Goal: Transaction & Acquisition: Book appointment/travel/reservation

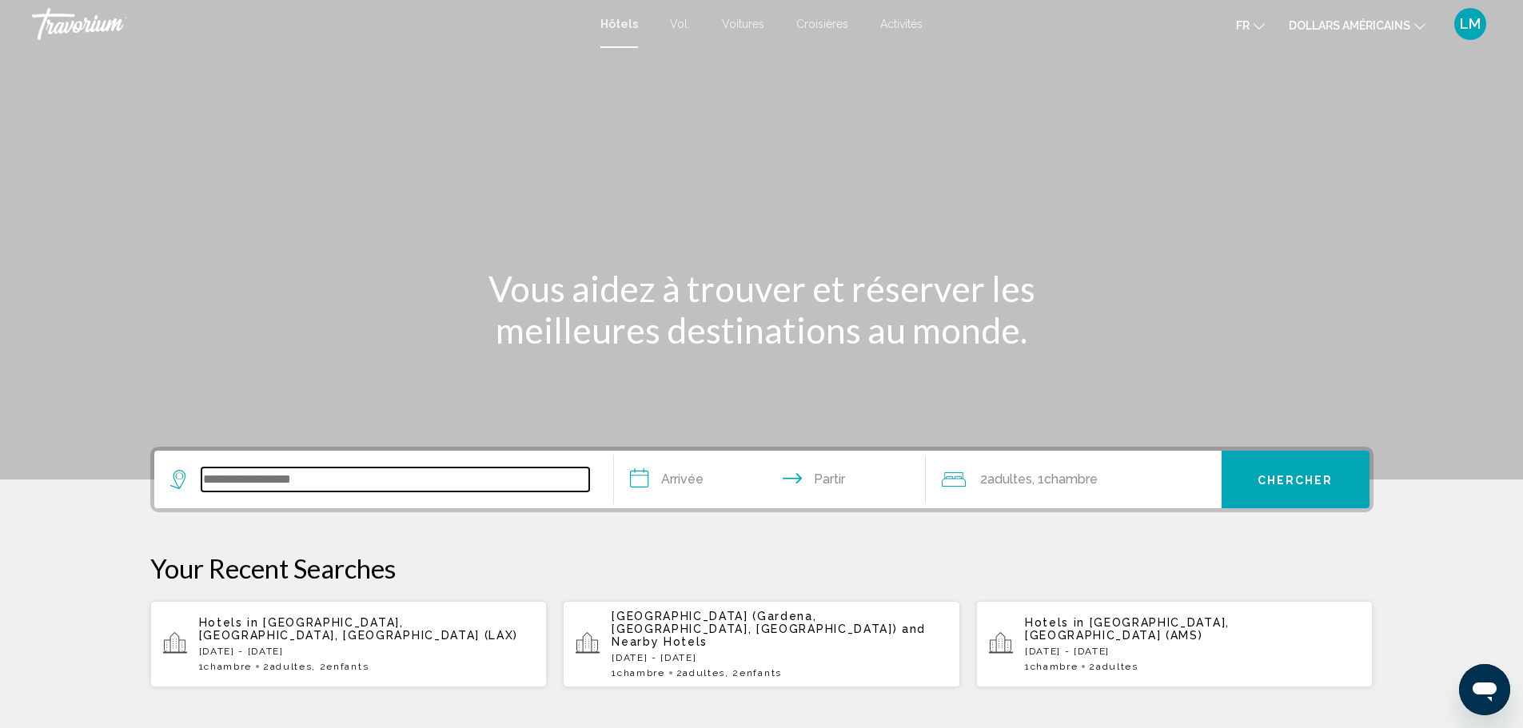
click at [299, 472] on input "Widget de recherche" at bounding box center [396, 480] width 388 height 24
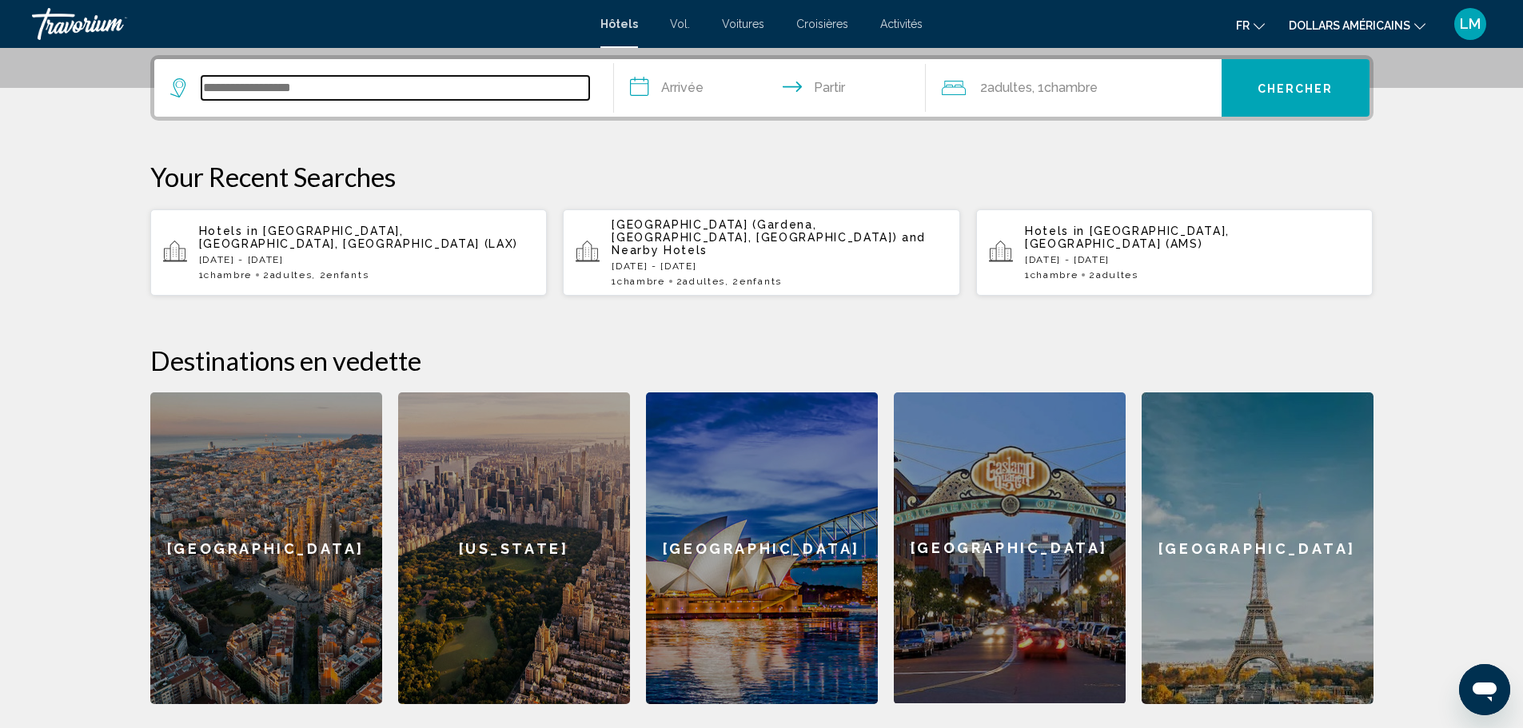
scroll to position [395, 0]
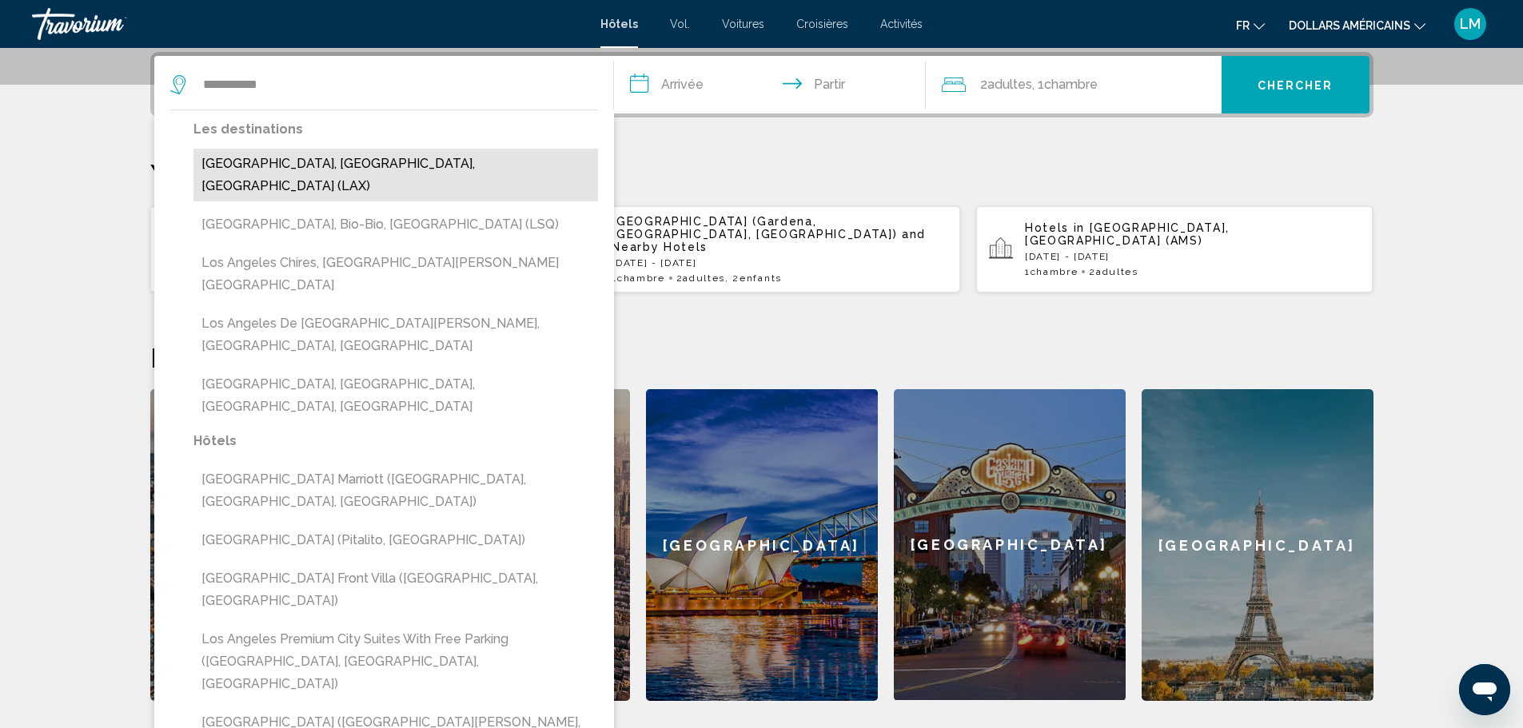
click at [373, 170] on button "[GEOGRAPHIC_DATA], [GEOGRAPHIC_DATA], [GEOGRAPHIC_DATA] (LAX)" at bounding box center [396, 175] width 405 height 53
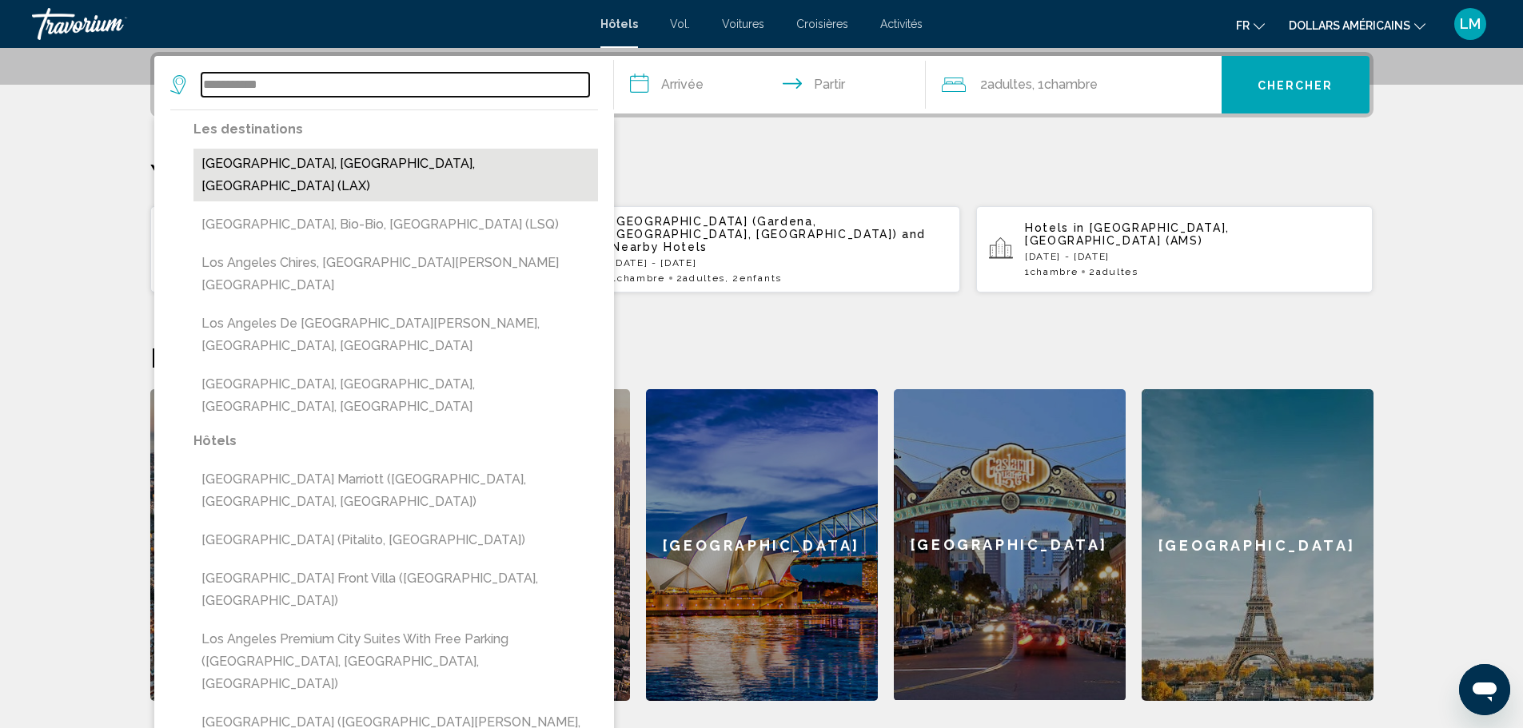
type input "**********"
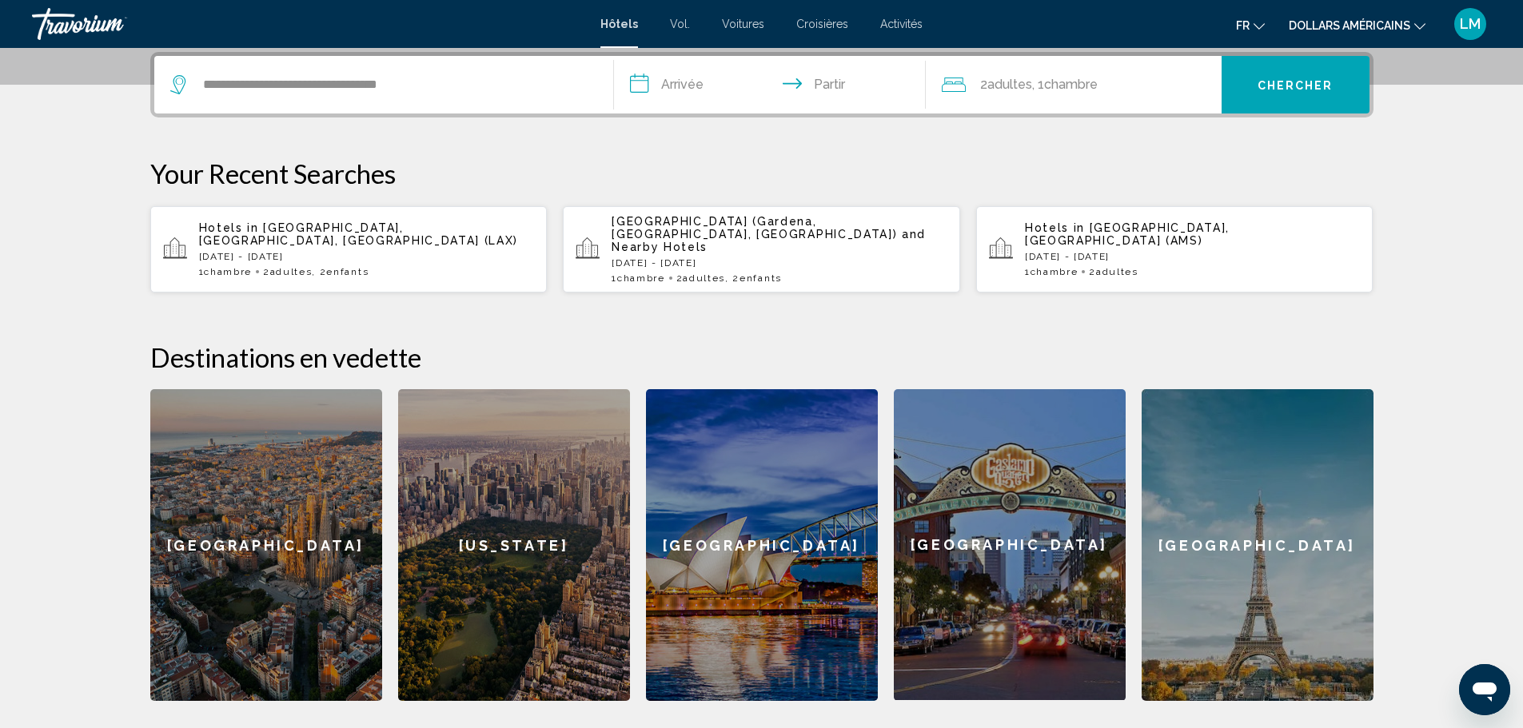
click at [693, 90] on input "**********" at bounding box center [773, 87] width 318 height 62
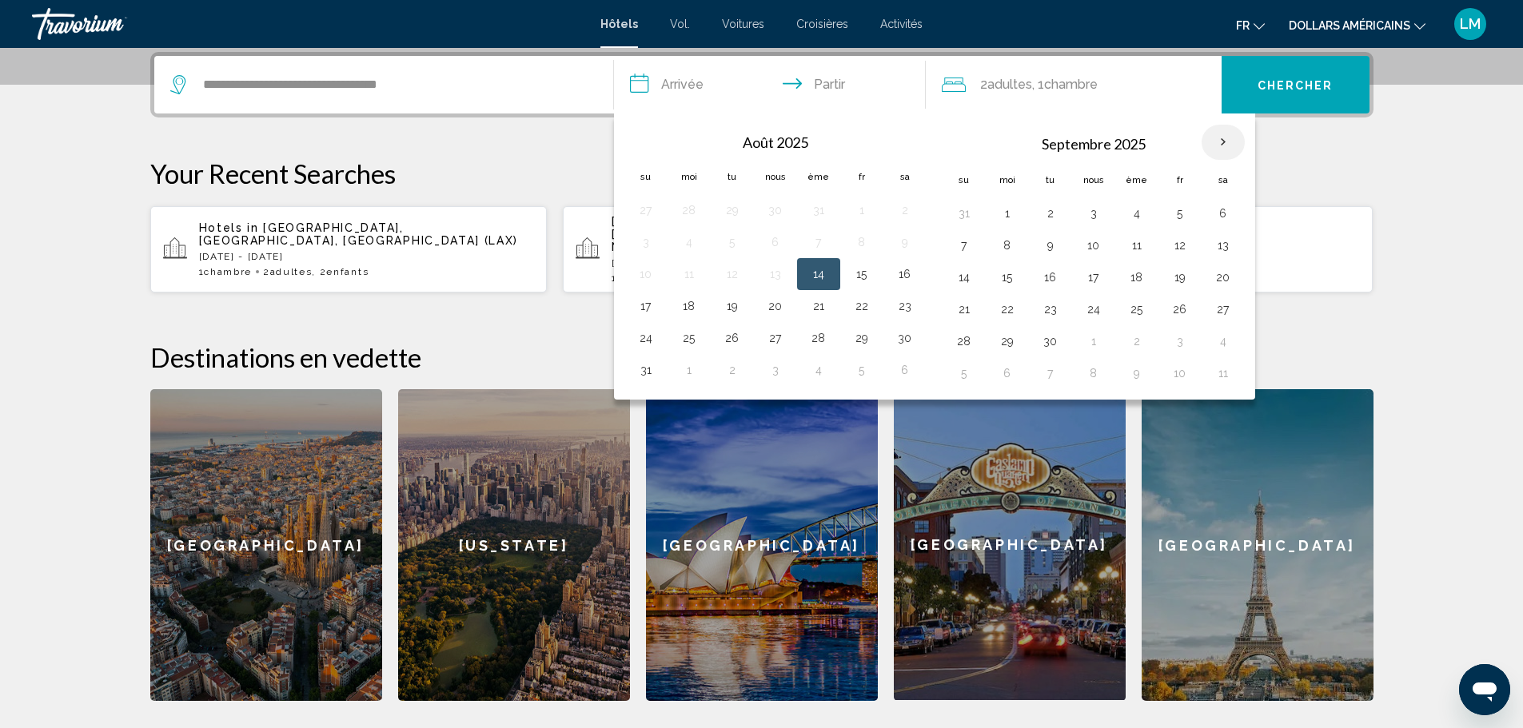
click at [1223, 136] on th "Mois prochain" at bounding box center [1223, 142] width 43 height 35
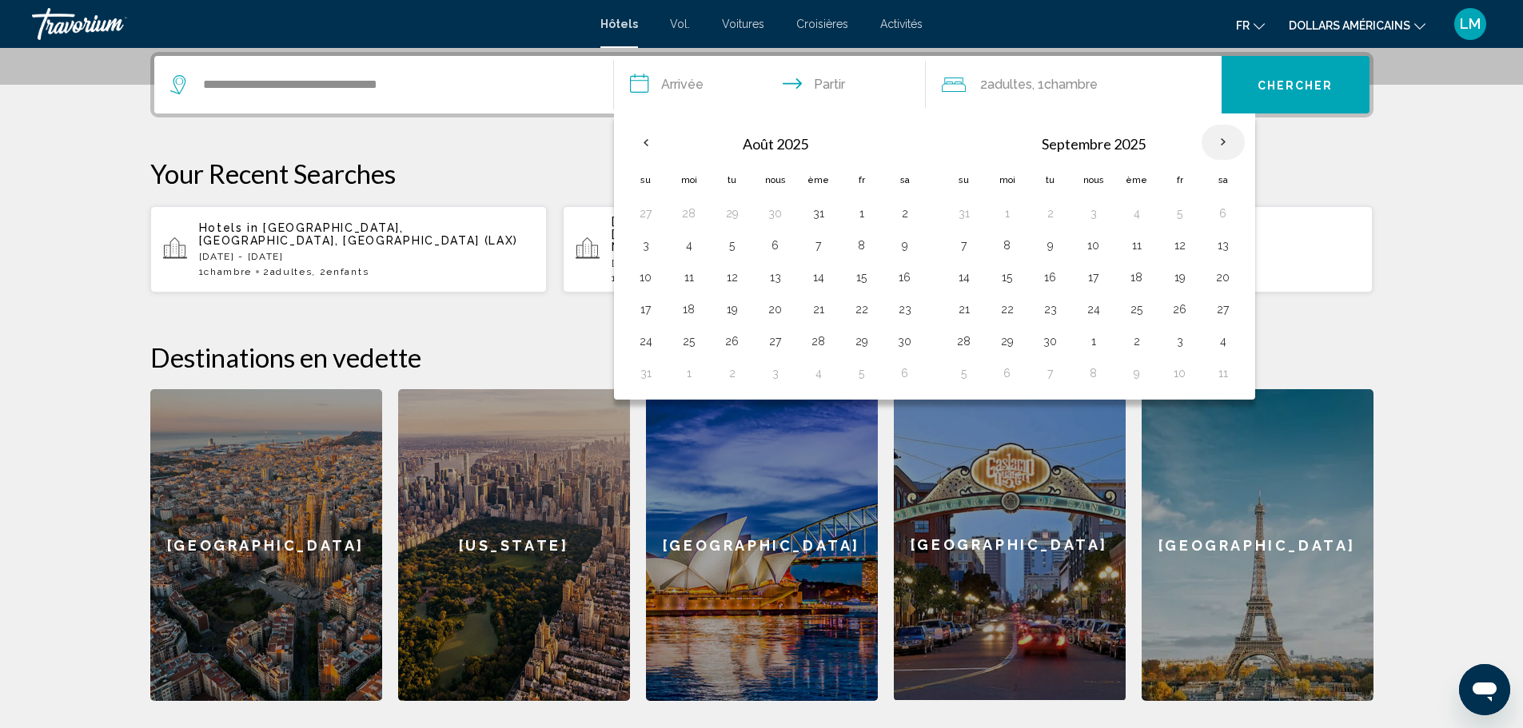
click at [1223, 136] on th "Mois prochain" at bounding box center [1223, 142] width 43 height 35
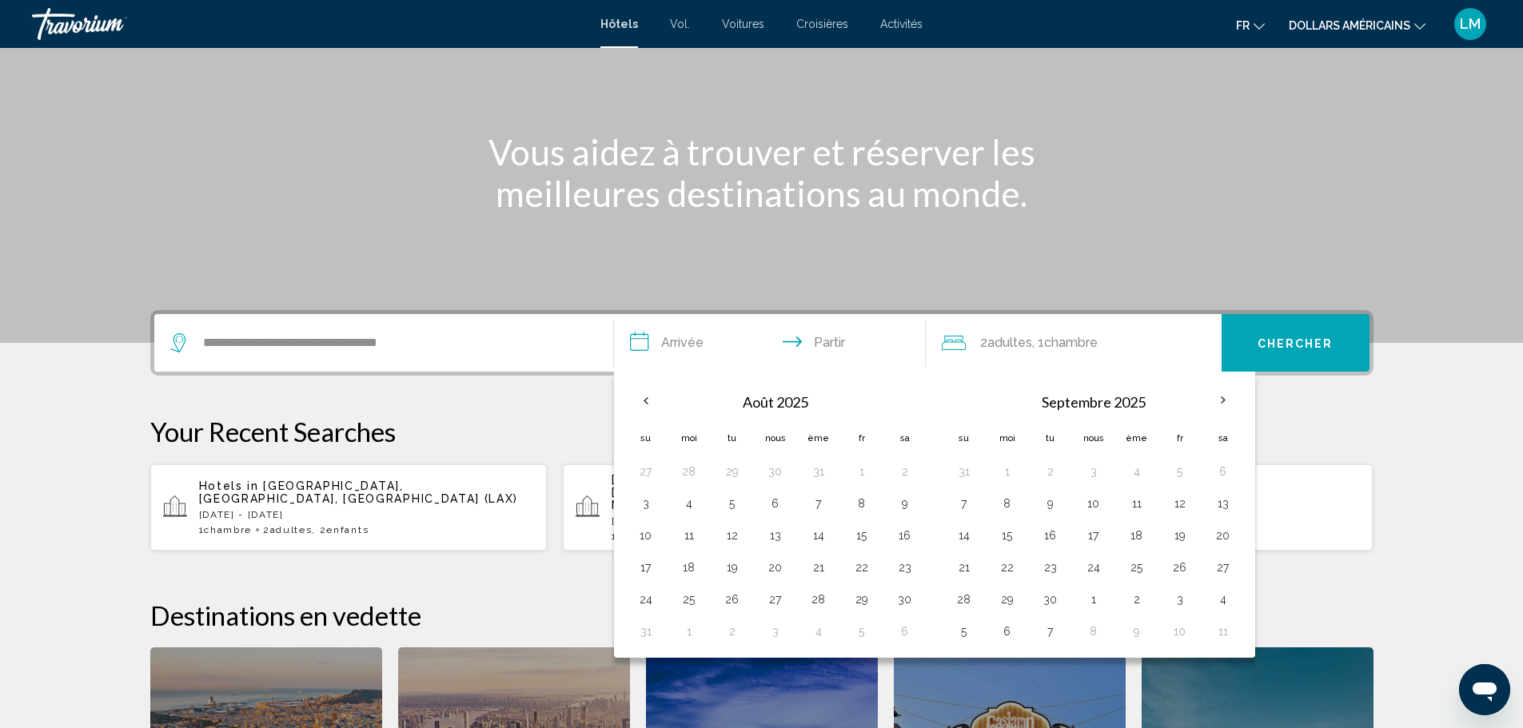
scroll to position [111, 0]
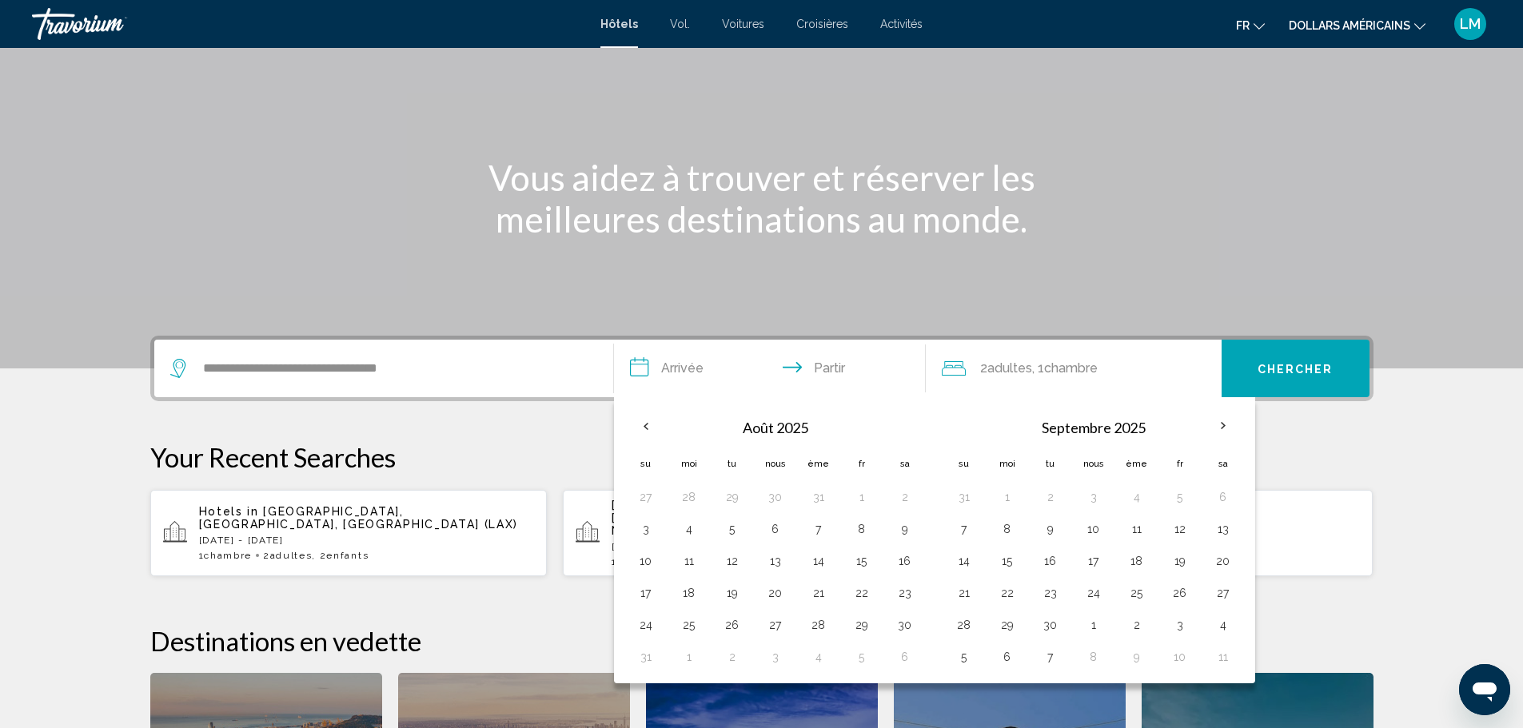
click at [313, 535] on p "[DATE] - [DATE]" at bounding box center [367, 540] width 336 height 11
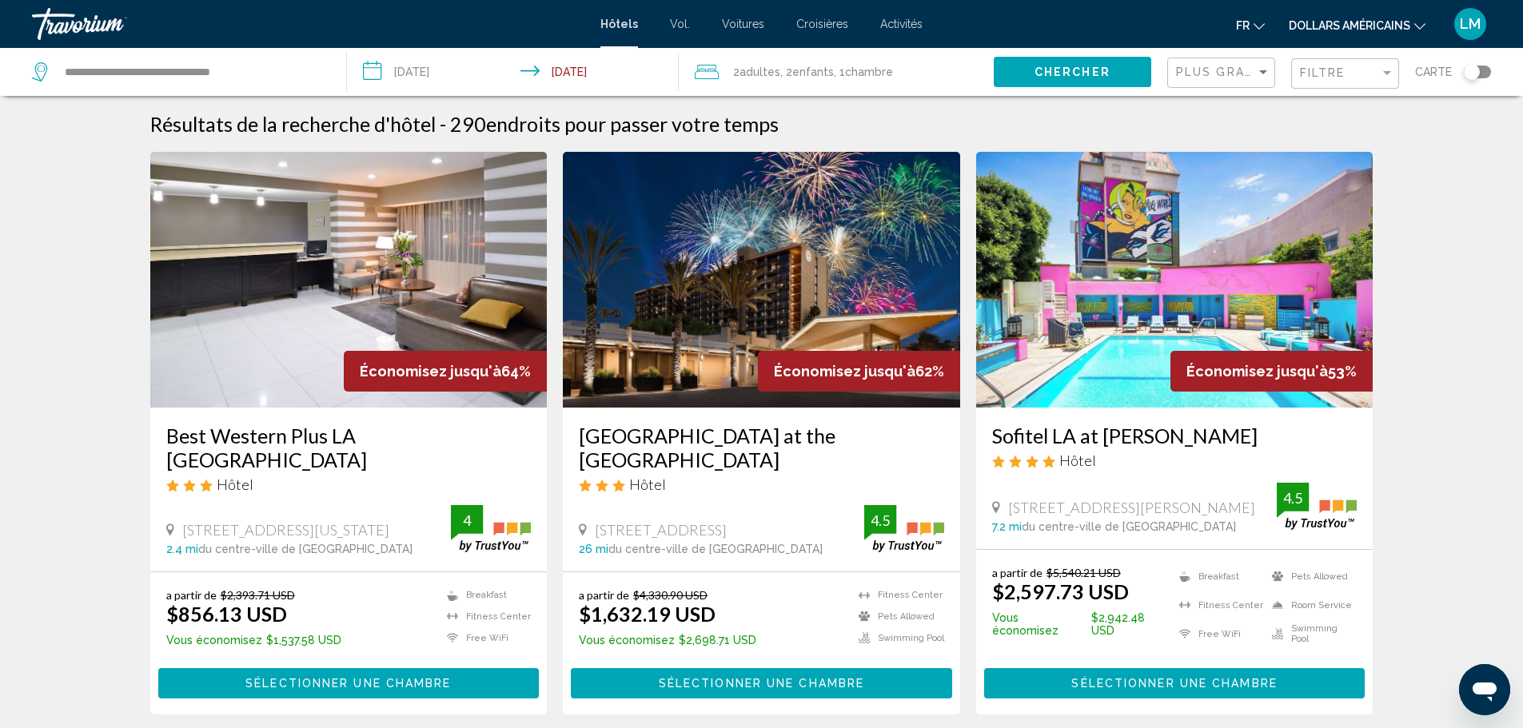
click at [1343, 25] on font "dollars américains" at bounding box center [1350, 25] width 122 height 13
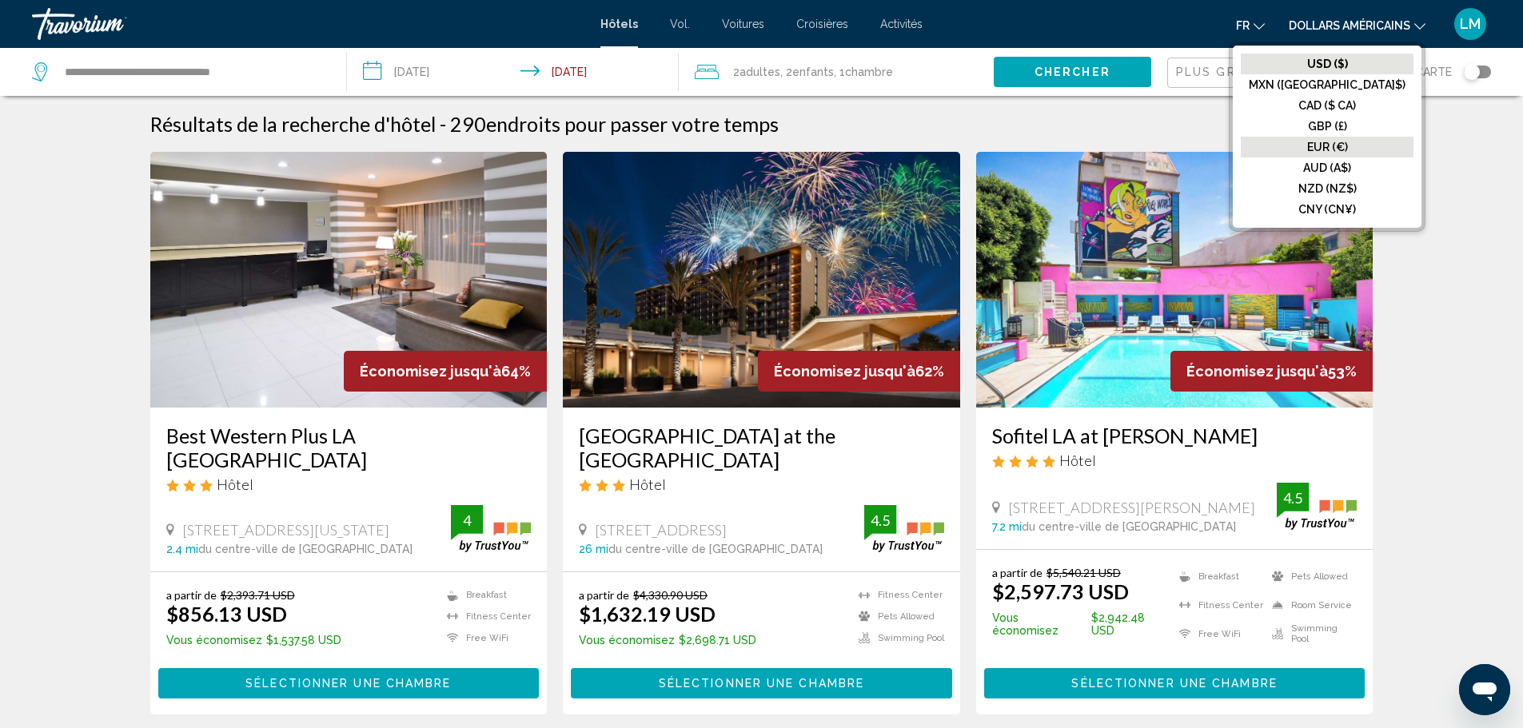
click at [1348, 150] on font "EUR (€)" at bounding box center [1327, 147] width 41 height 13
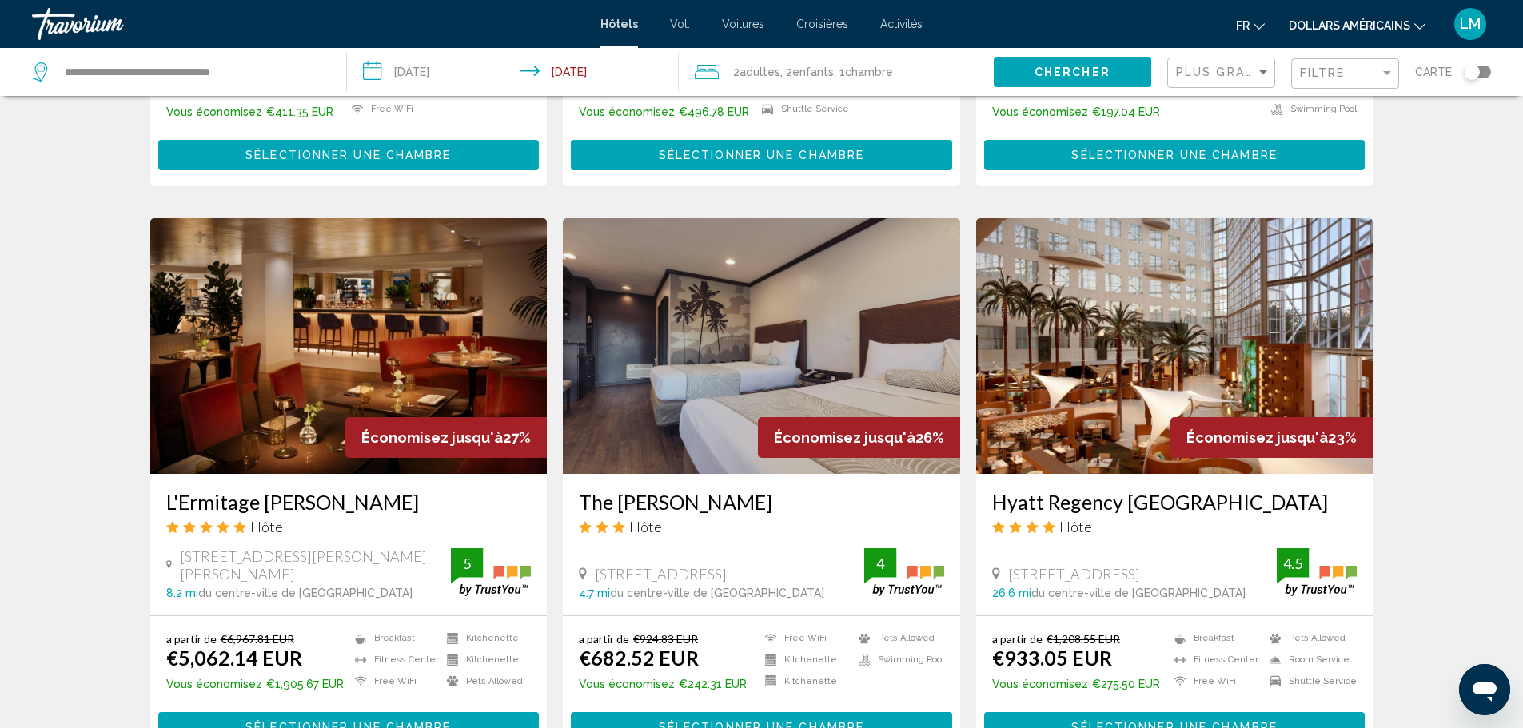
scroll to position [1199, 0]
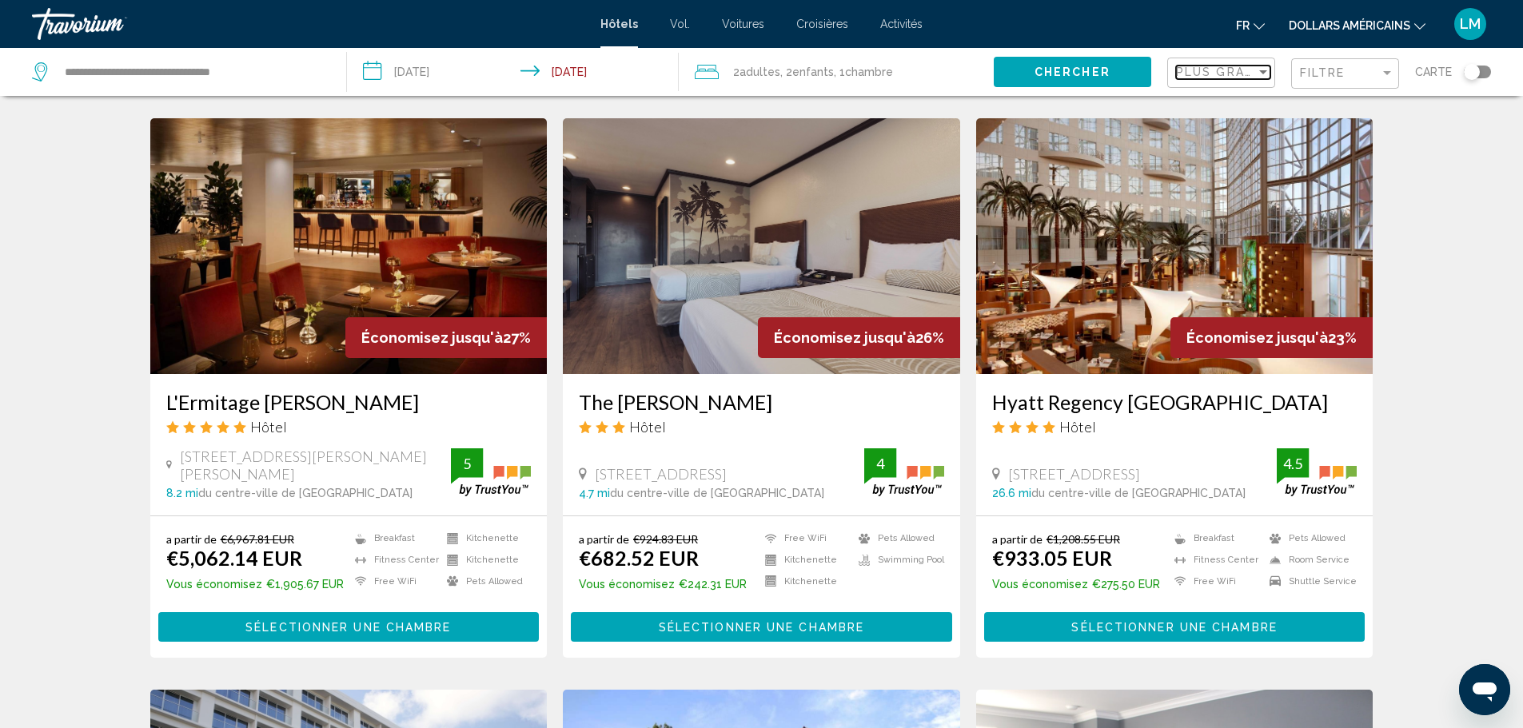
click at [1258, 75] on div "Sort by" at bounding box center [1263, 72] width 14 height 13
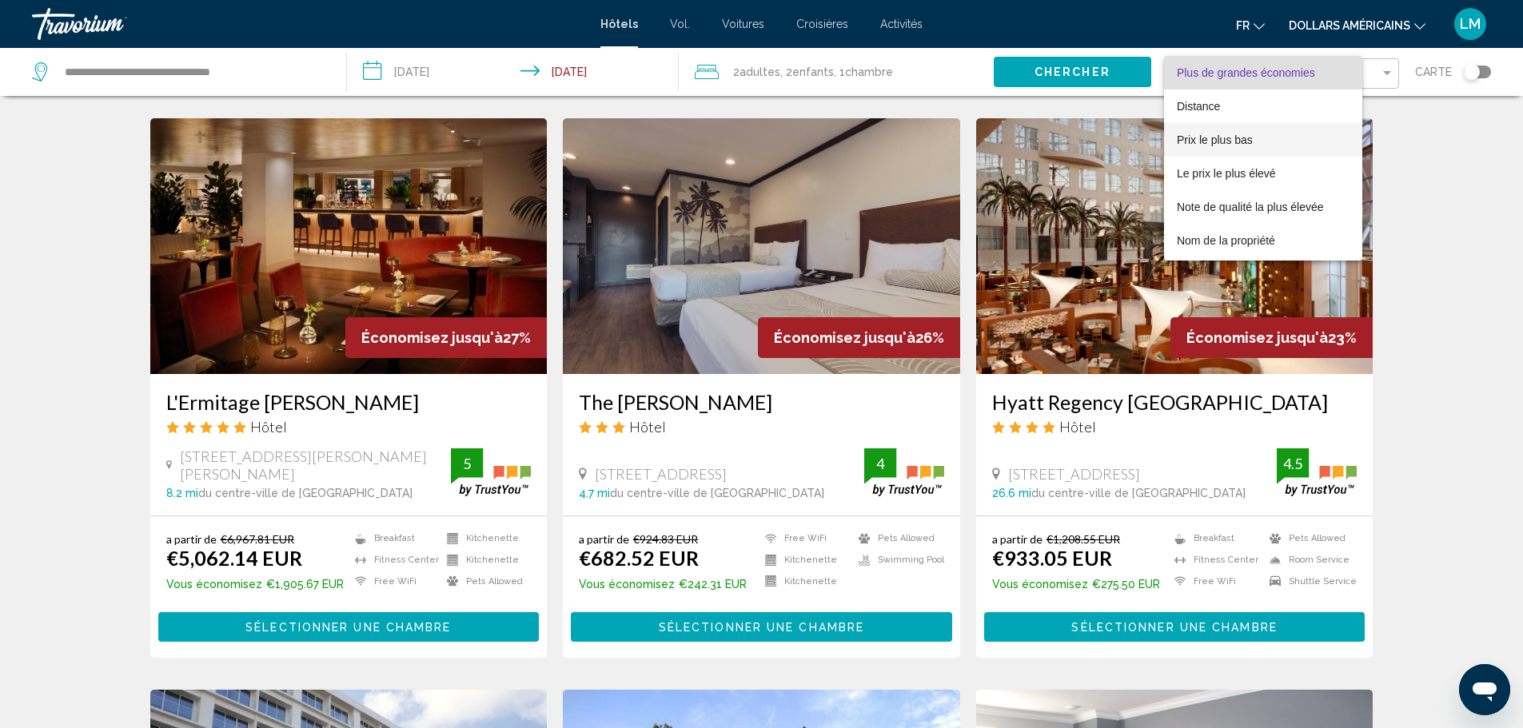
click at [1272, 140] on span "Prix le plus bas" at bounding box center [1263, 140] width 173 height 34
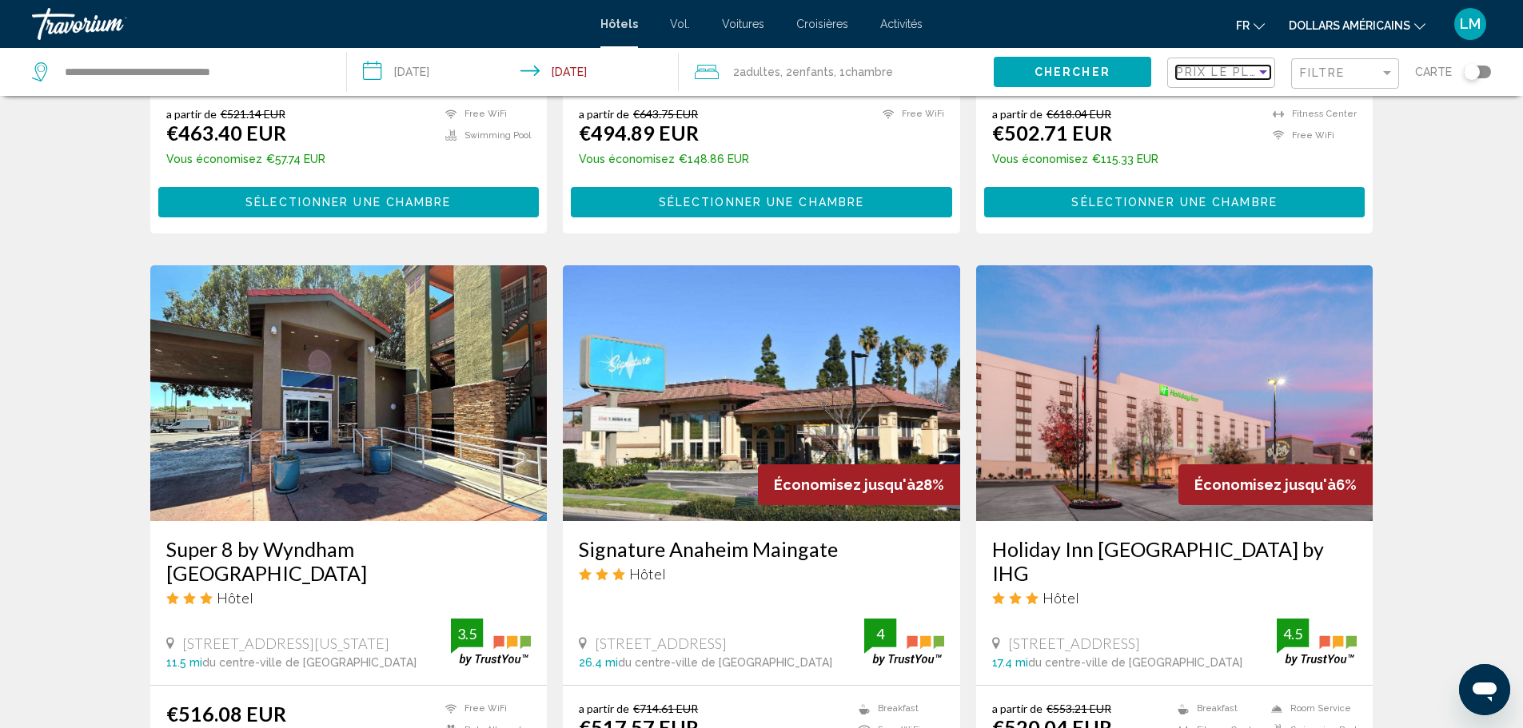
scroll to position [320, 0]
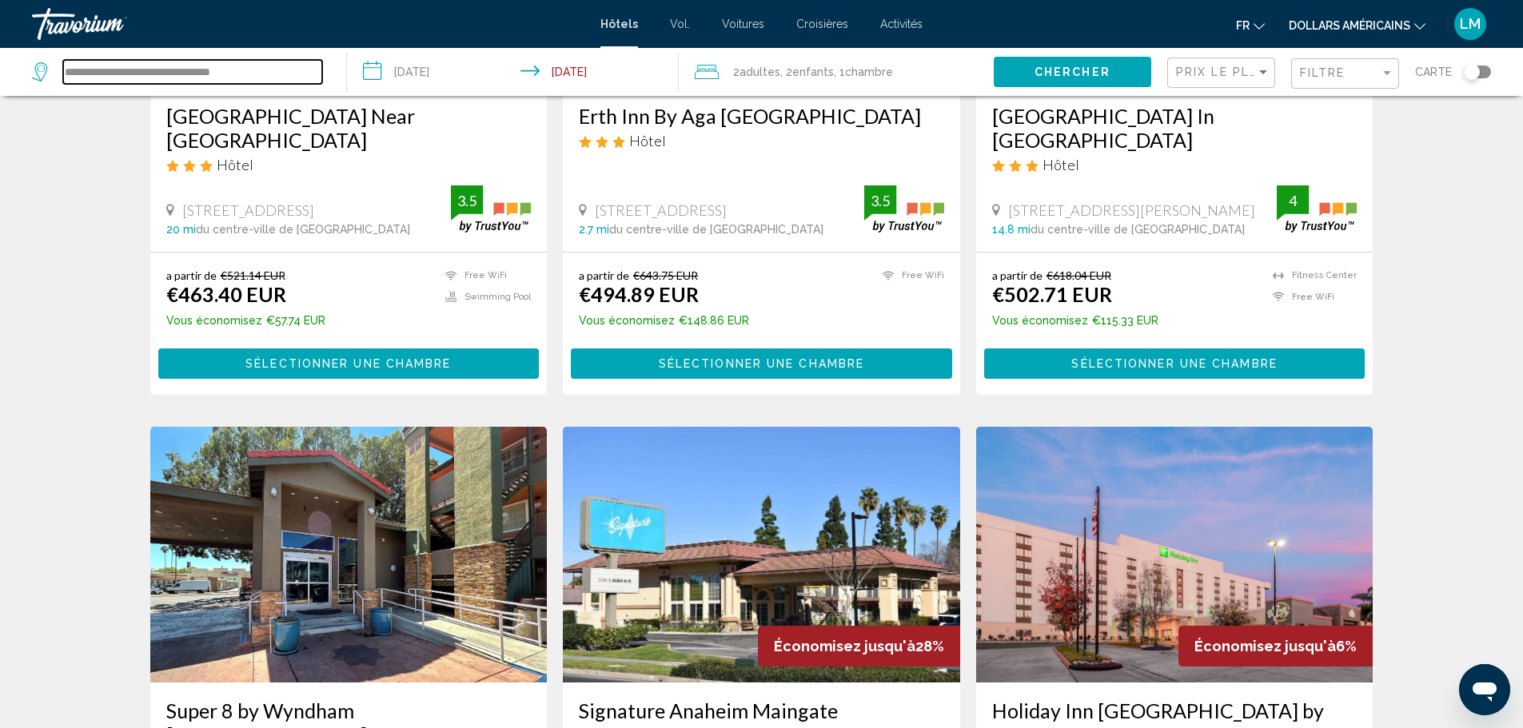
click at [276, 78] on input "**********" at bounding box center [192, 72] width 259 height 24
drag, startPoint x: 276, startPoint y: 78, endPoint x: 57, endPoint y: 79, distance: 219.1
click at [57, 79] on div "**********" at bounding box center [177, 72] width 290 height 24
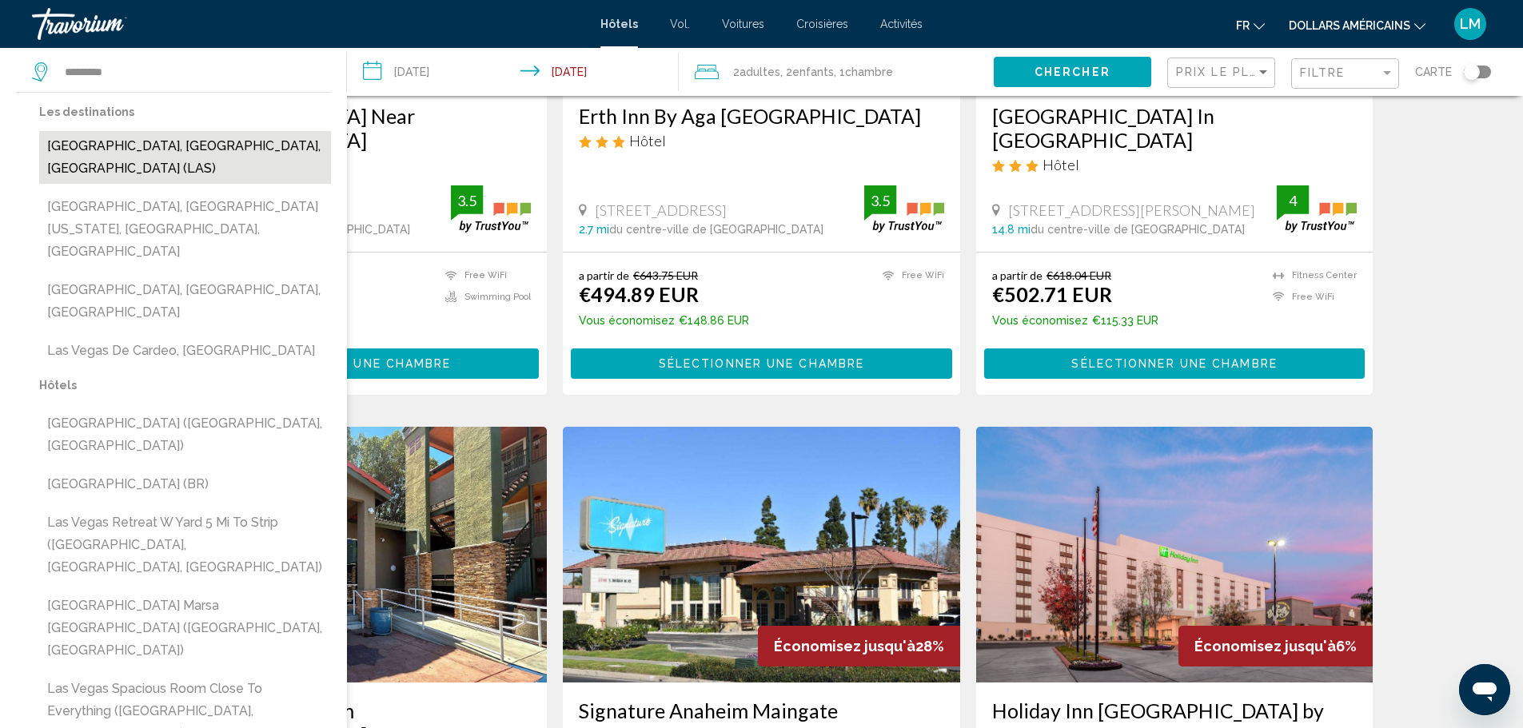
click at [137, 153] on button "[GEOGRAPHIC_DATA], [GEOGRAPHIC_DATA], [GEOGRAPHIC_DATA] (LAS)" at bounding box center [185, 157] width 292 height 53
type input "**********"
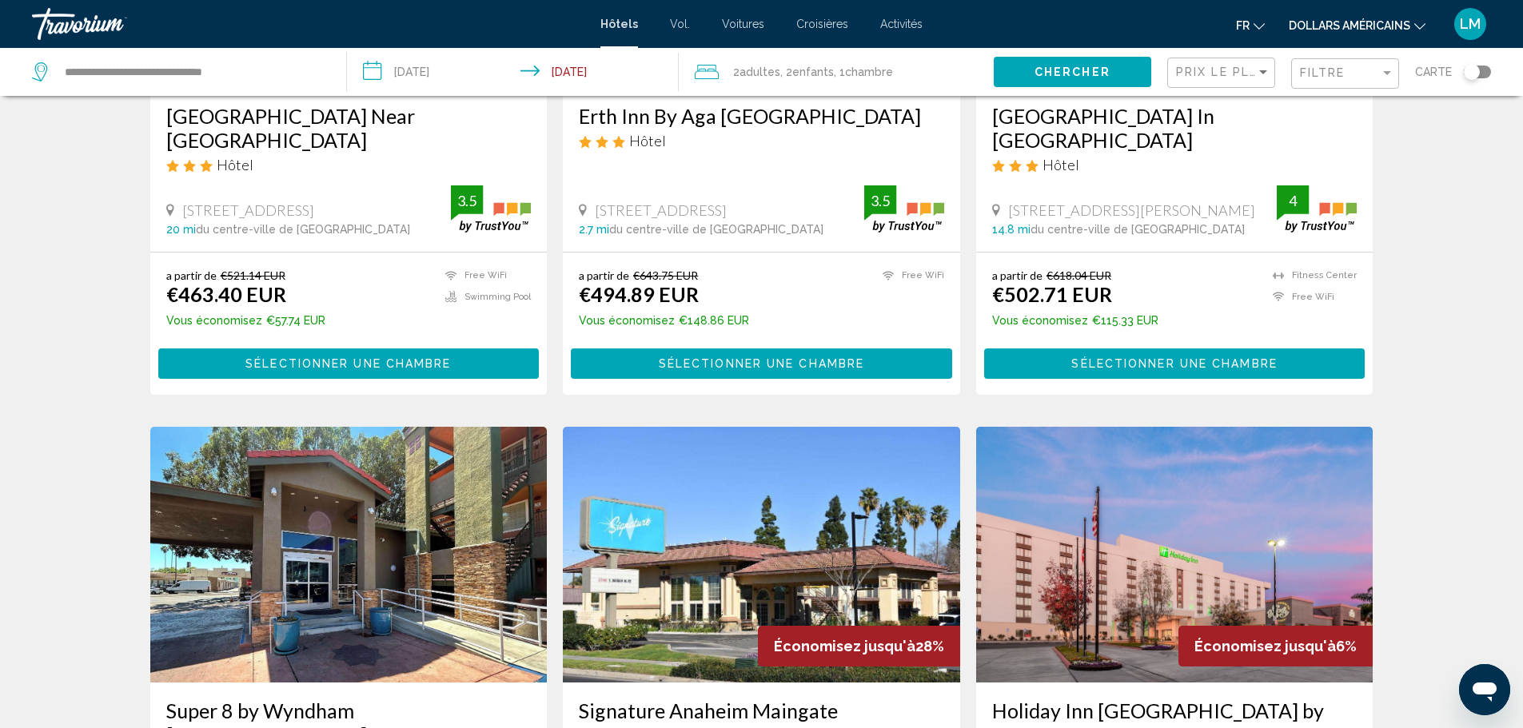
click at [441, 83] on input "**********" at bounding box center [515, 74] width 337 height 53
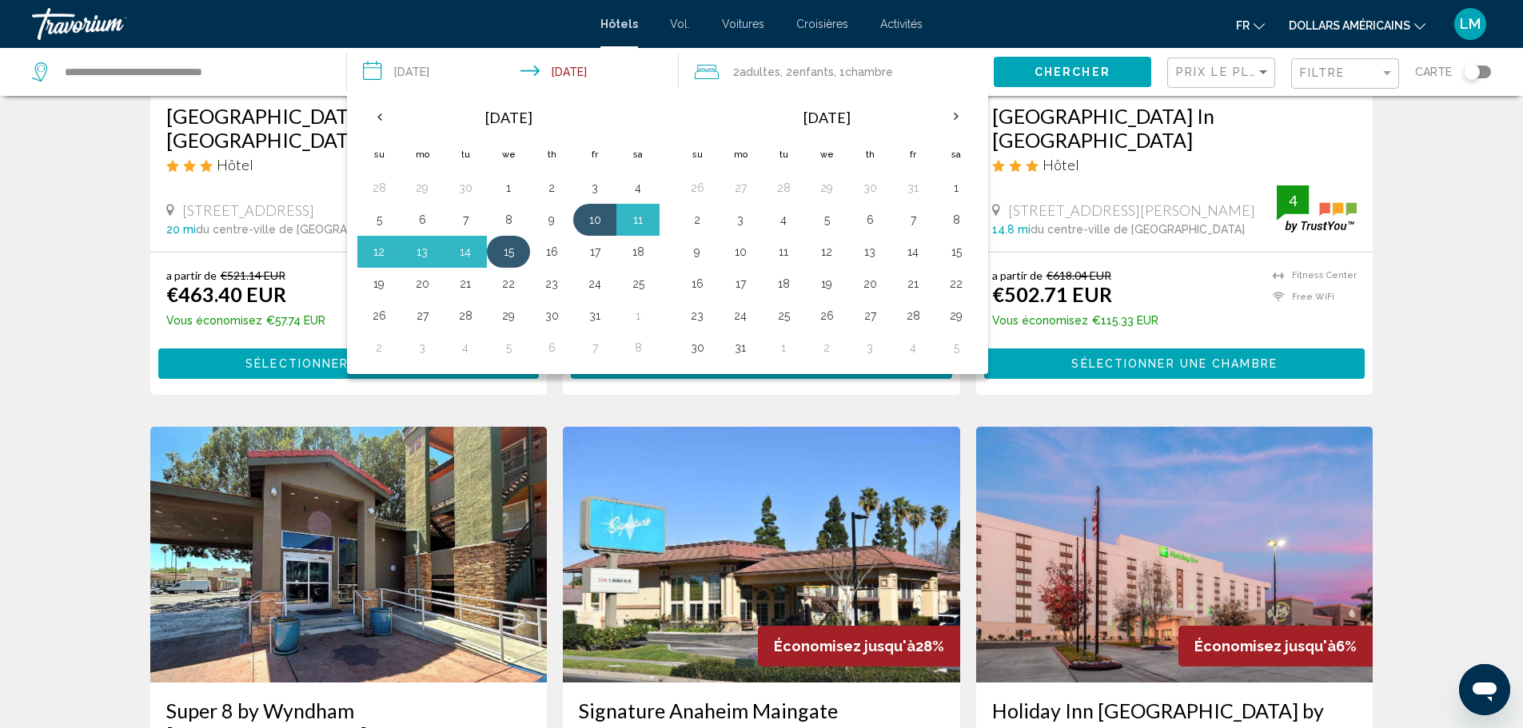
click at [519, 257] on button "15" at bounding box center [509, 252] width 26 height 22
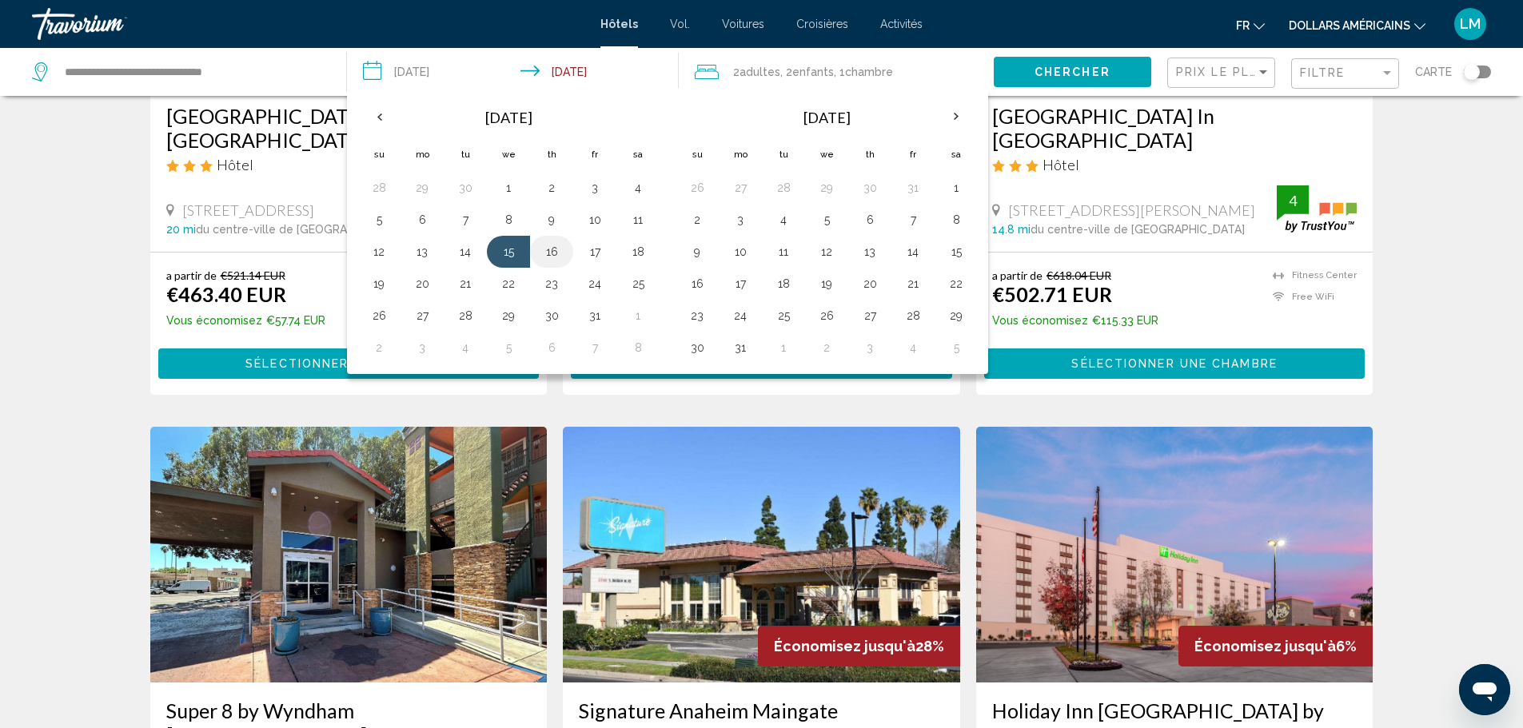
click at [557, 256] on button "16" at bounding box center [552, 252] width 26 height 22
type input "**********"
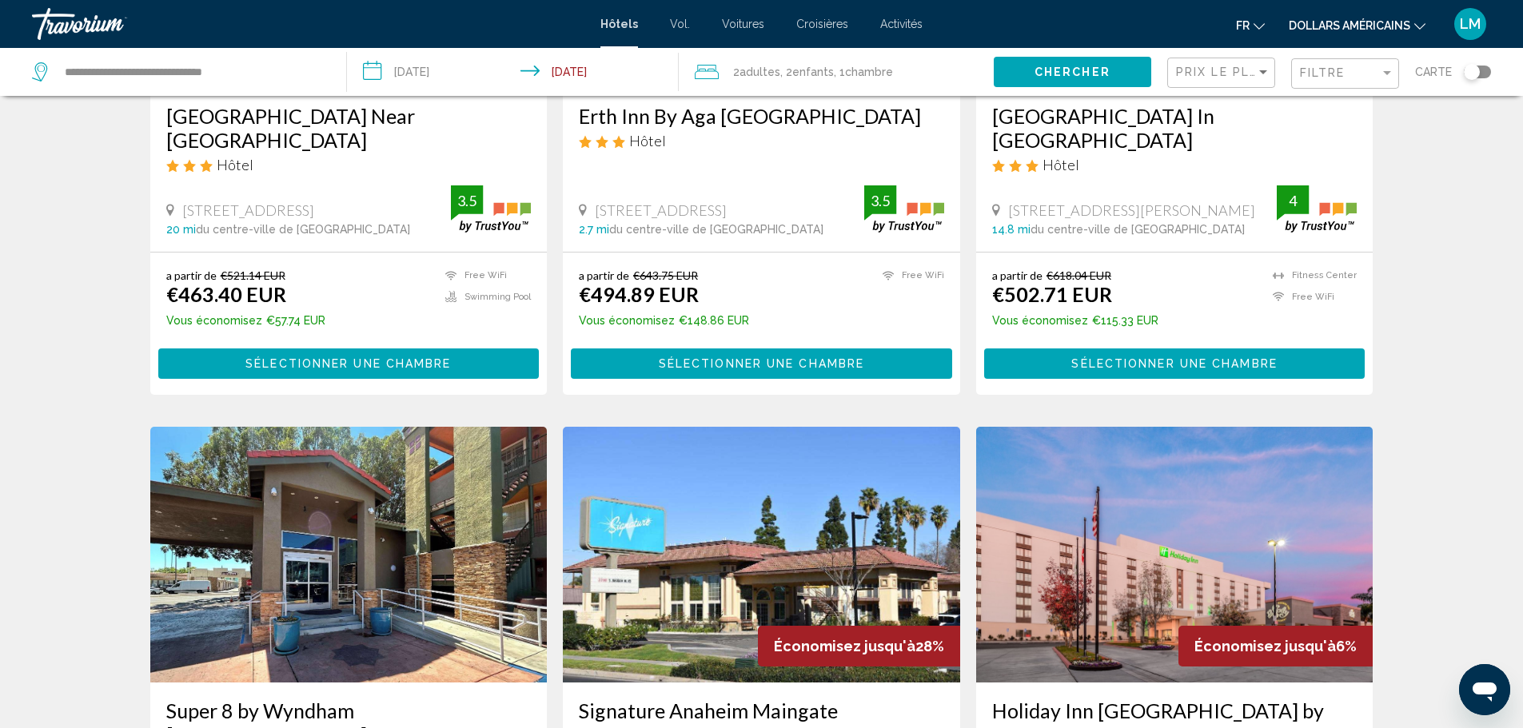
click at [1108, 70] on span "Chercher" at bounding box center [1073, 72] width 76 height 13
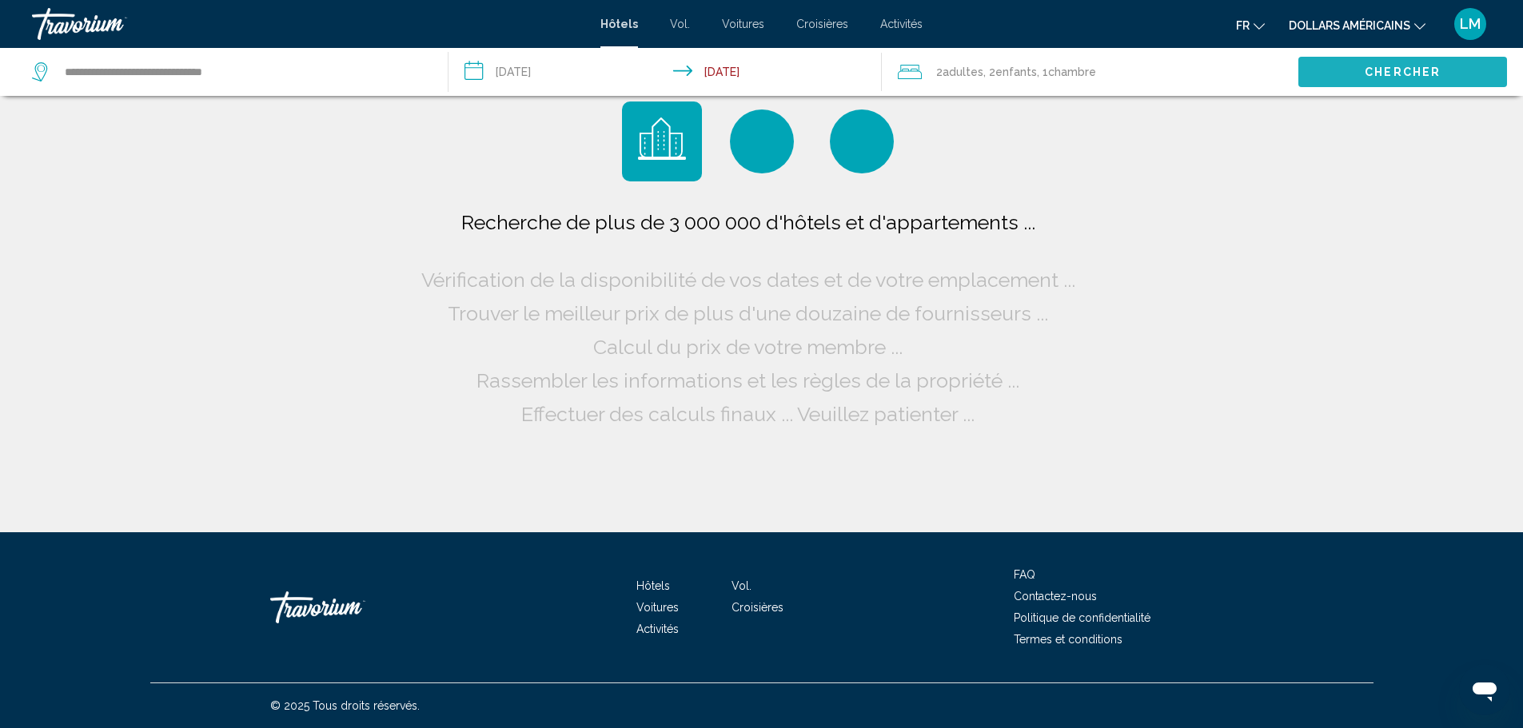
scroll to position [0, 0]
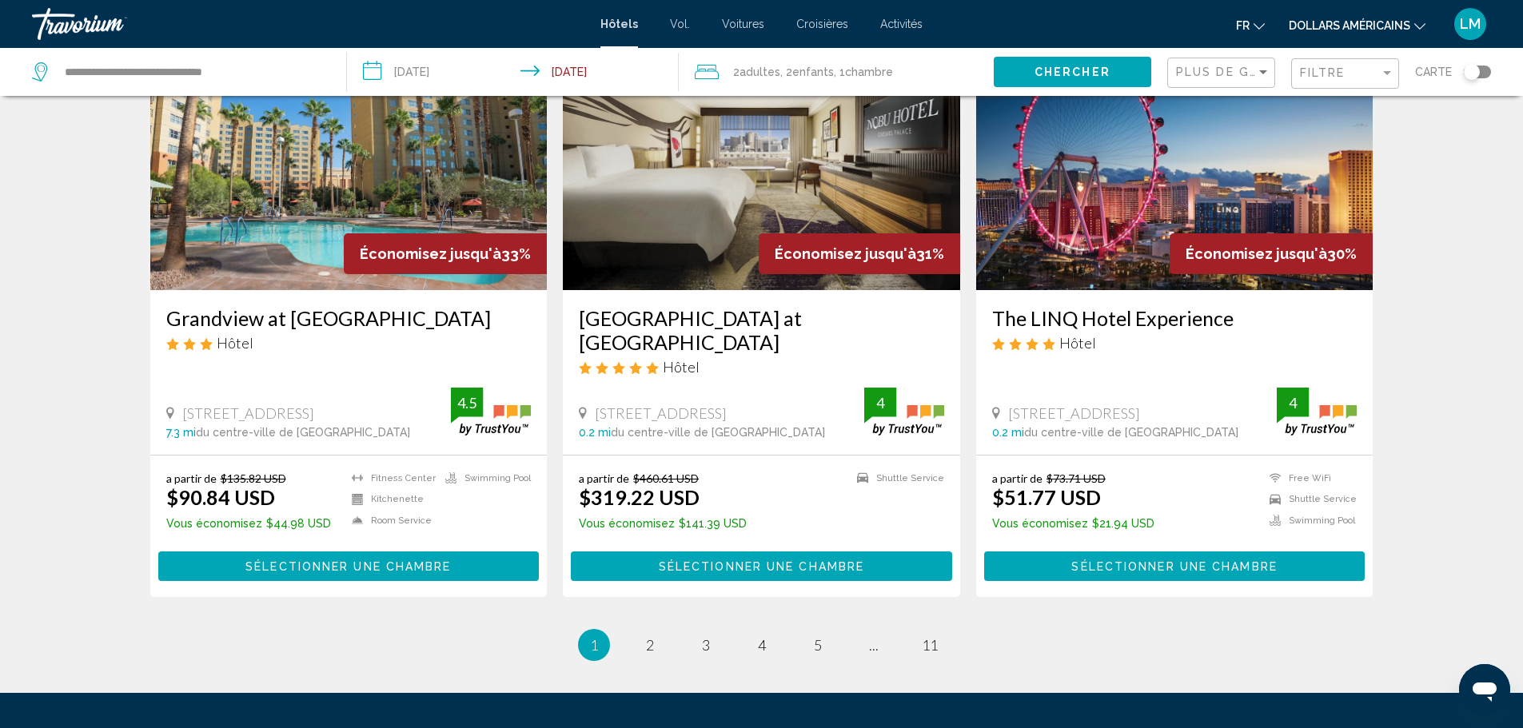
scroll to position [1839, 0]
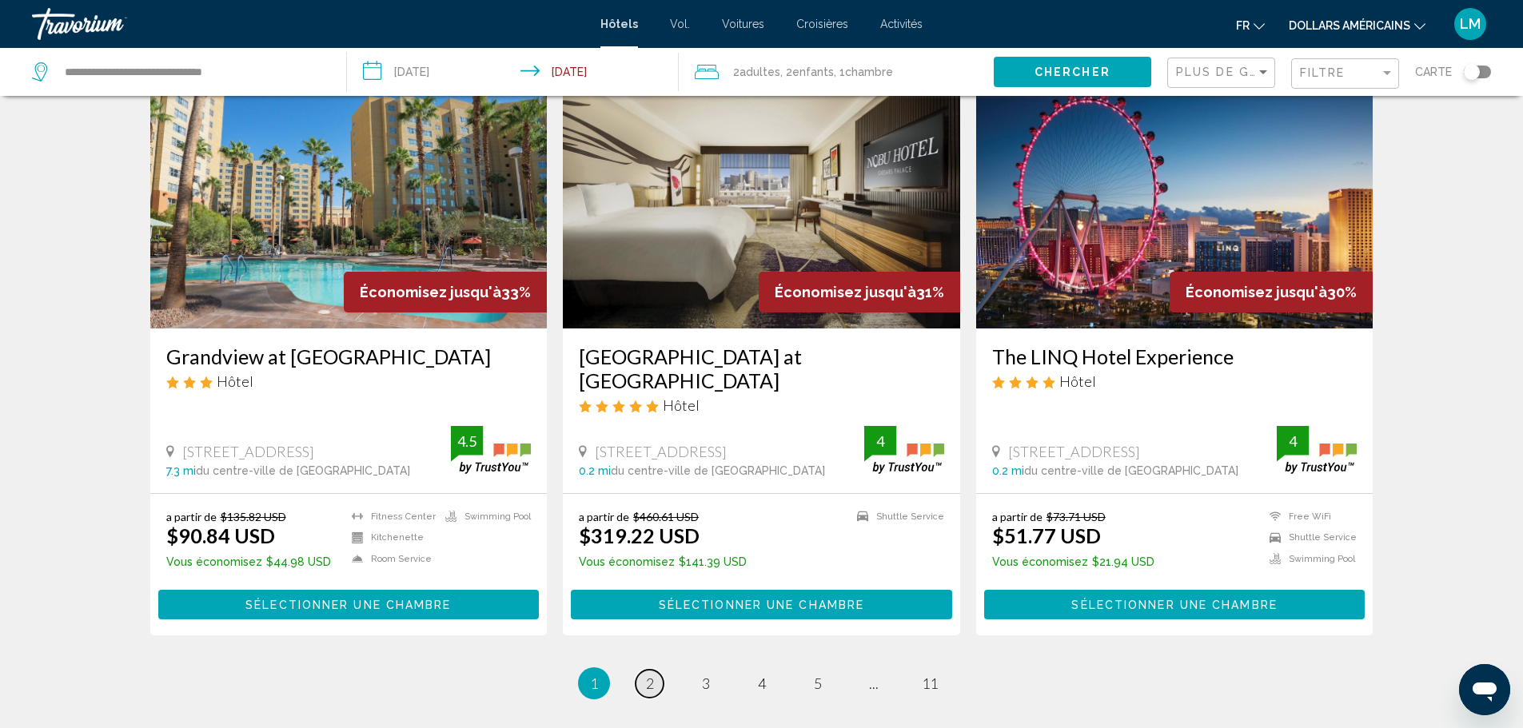
click at [650, 675] on span "2" at bounding box center [650, 684] width 8 height 18
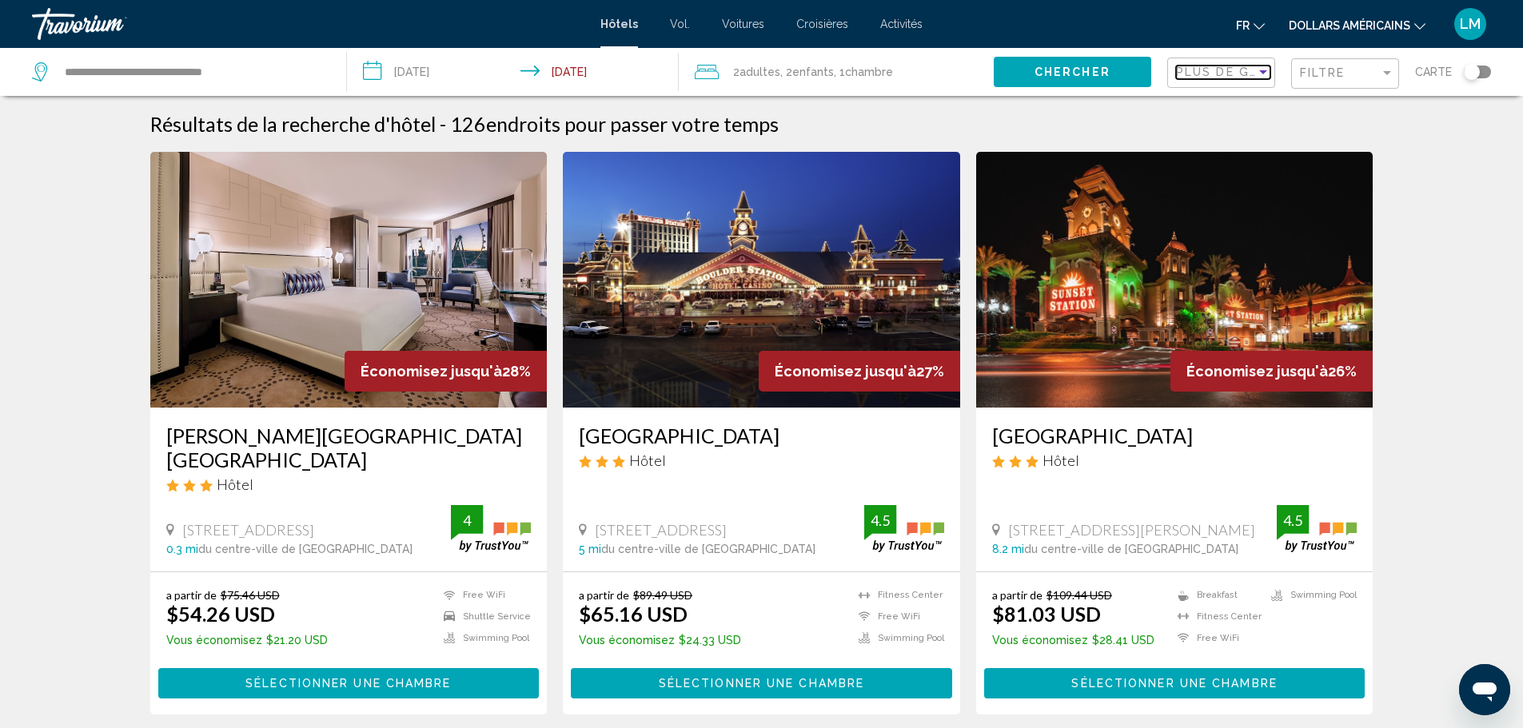
click at [1266, 74] on div "Sort by" at bounding box center [1263, 72] width 14 height 13
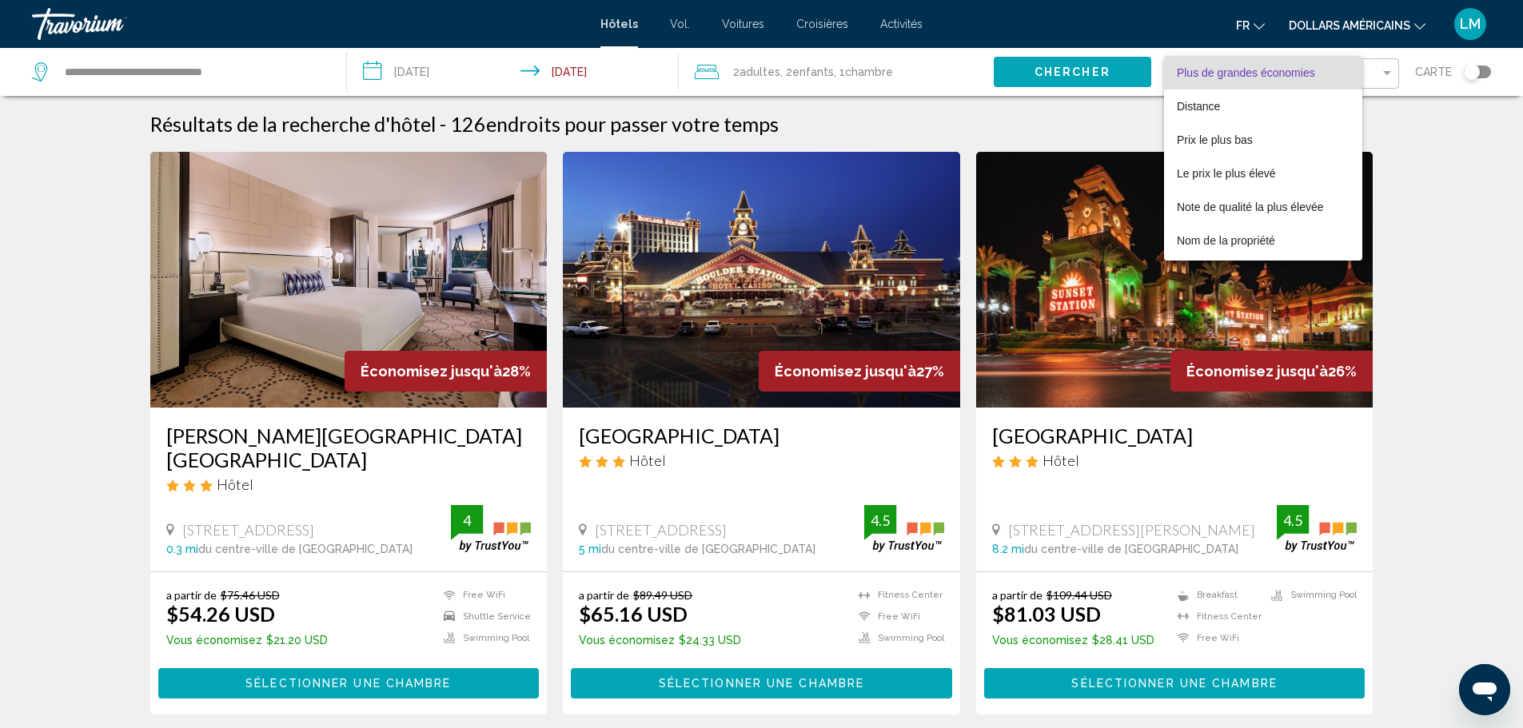
click at [1423, 110] on div at bounding box center [761, 364] width 1523 height 728
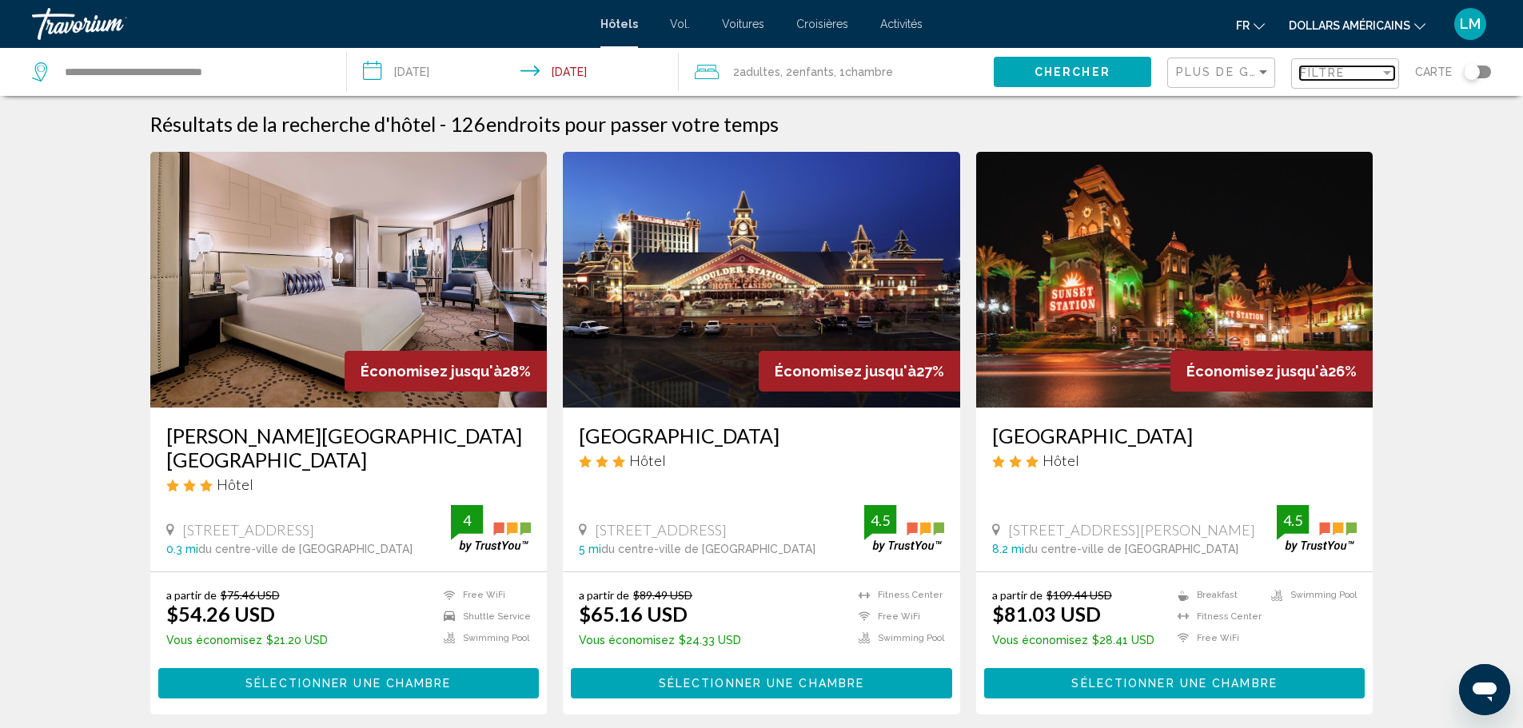
click at [1316, 72] on span "Filtre" at bounding box center [1323, 72] width 46 height 13
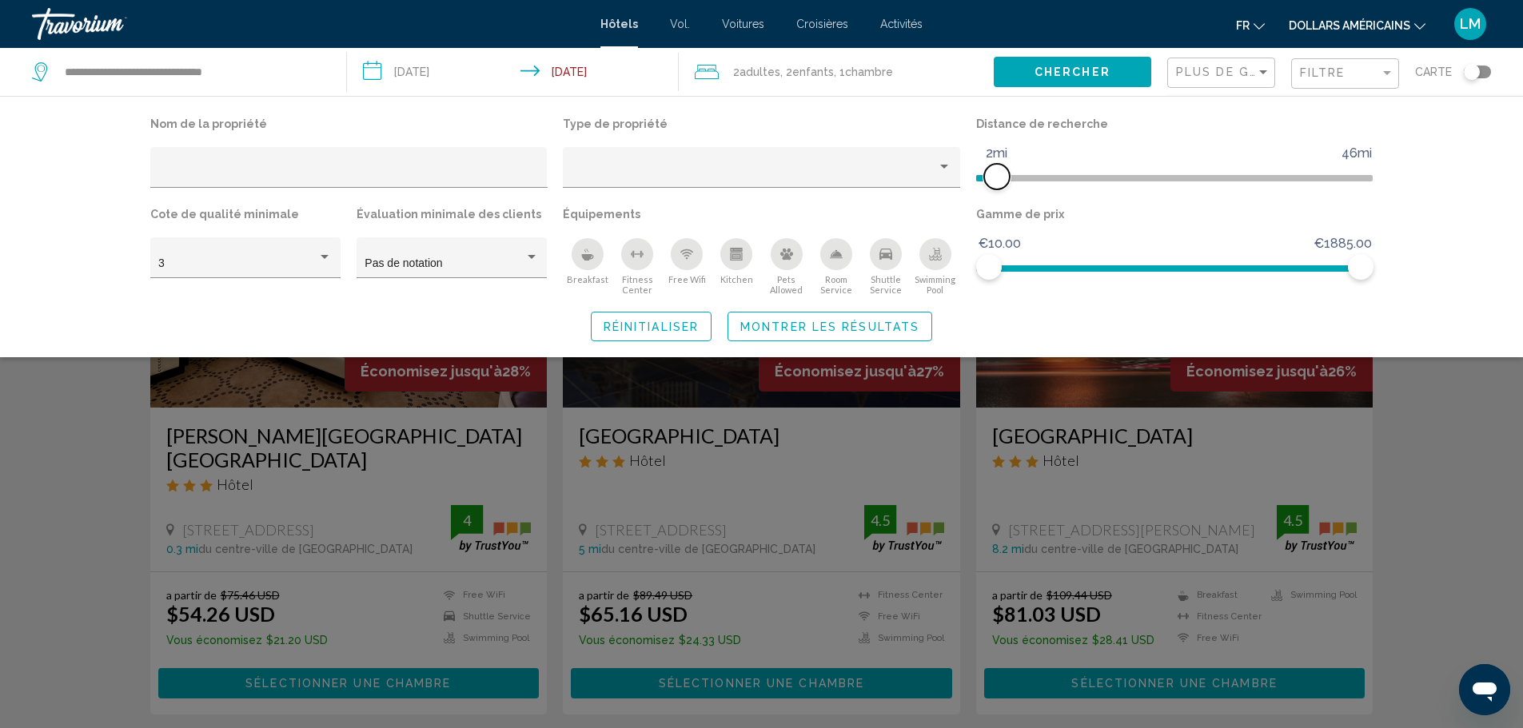
drag, startPoint x: 1232, startPoint y: 176, endPoint x: 996, endPoint y: 178, distance: 236.7
click at [996, 178] on span "Hotel Filters" at bounding box center [997, 177] width 26 height 26
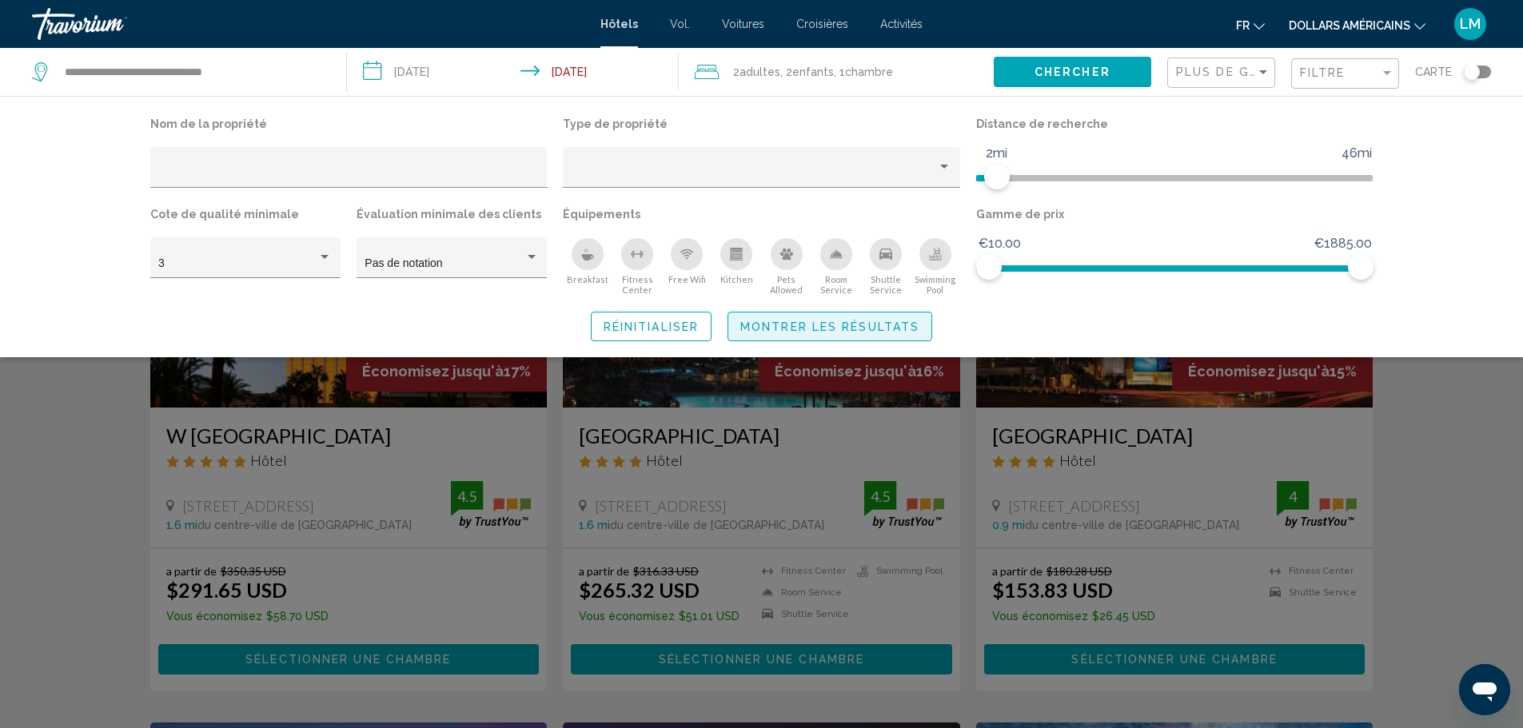
click at [769, 328] on span "Montrer les résultats" at bounding box center [829, 327] width 179 height 13
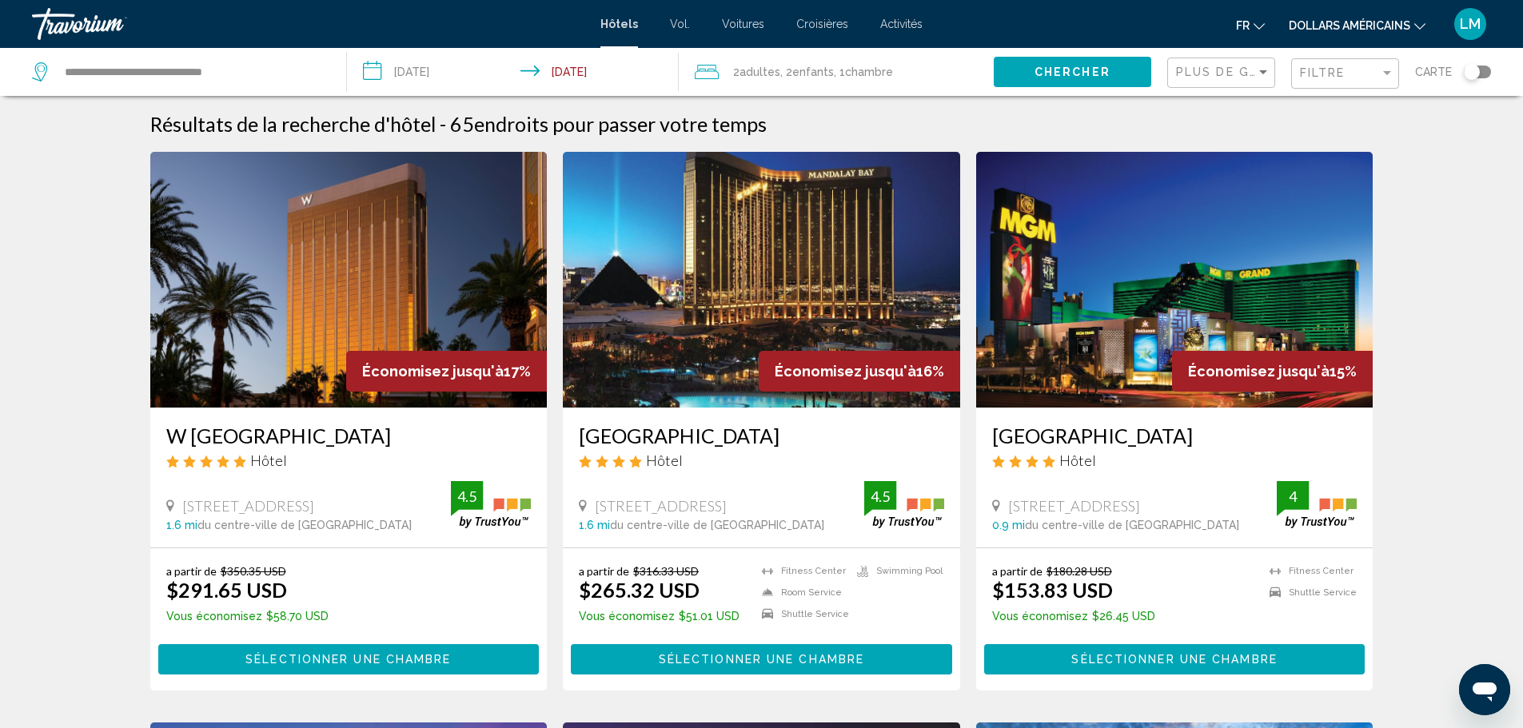
click at [1234, 61] on div "Plus de grandes économies" at bounding box center [1223, 73] width 94 height 30
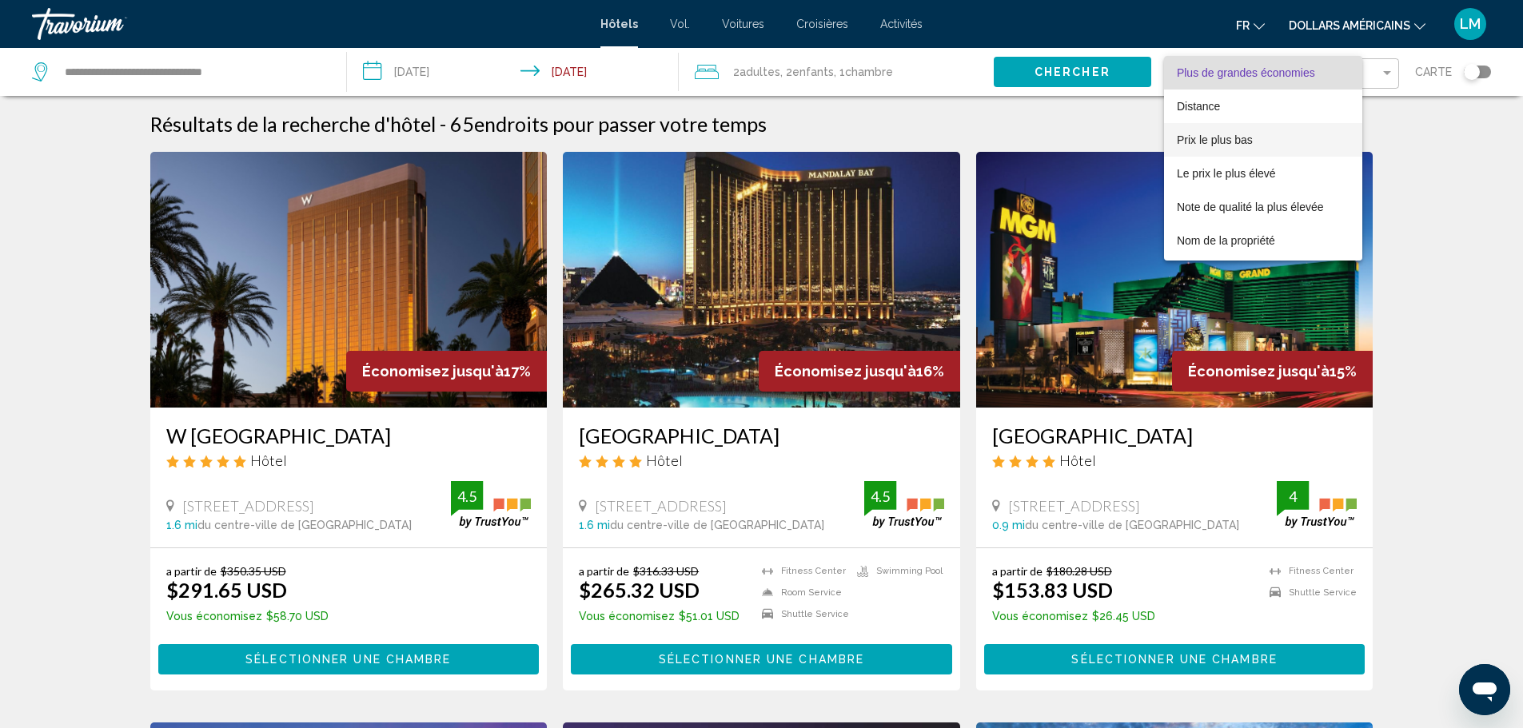
click at [1217, 145] on font "Prix le plus bas" at bounding box center [1215, 140] width 76 height 13
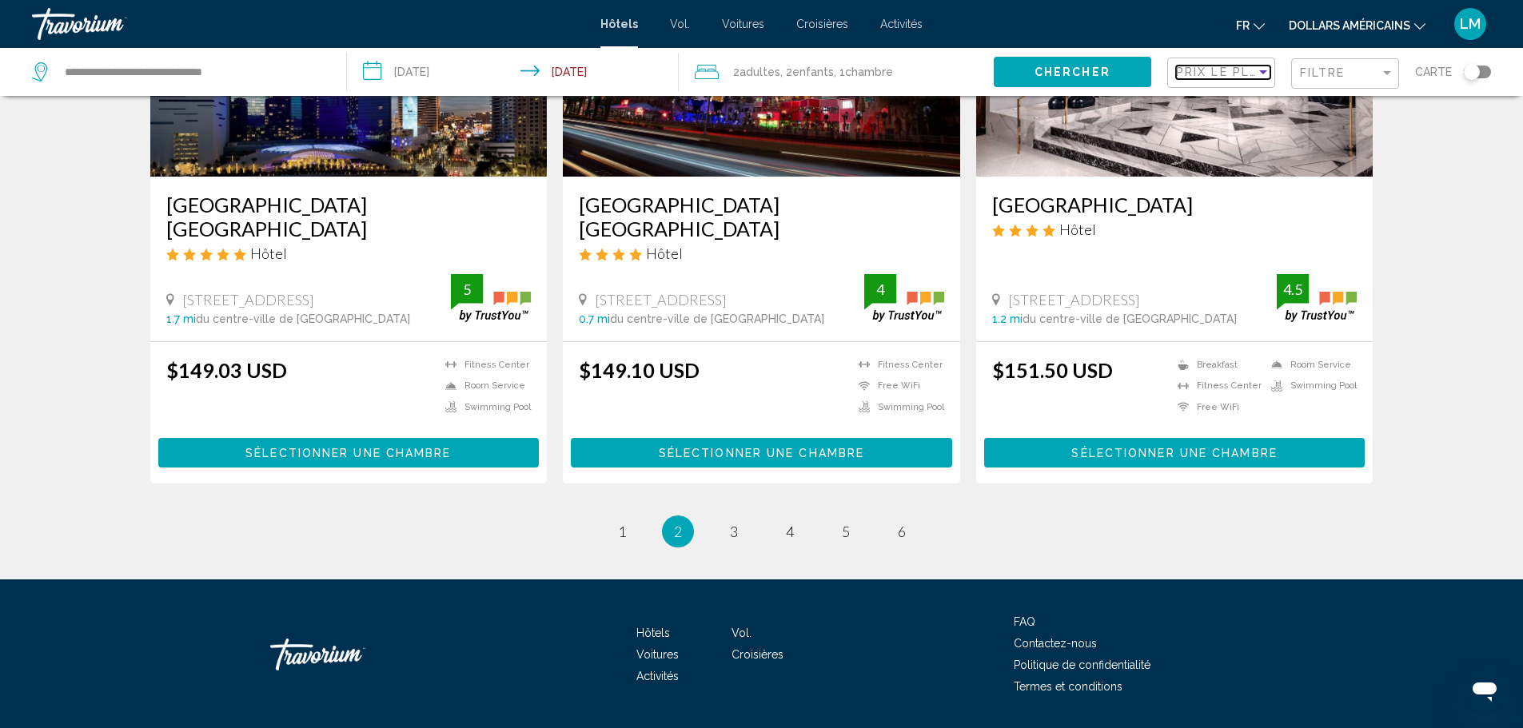
scroll to position [2038, 0]
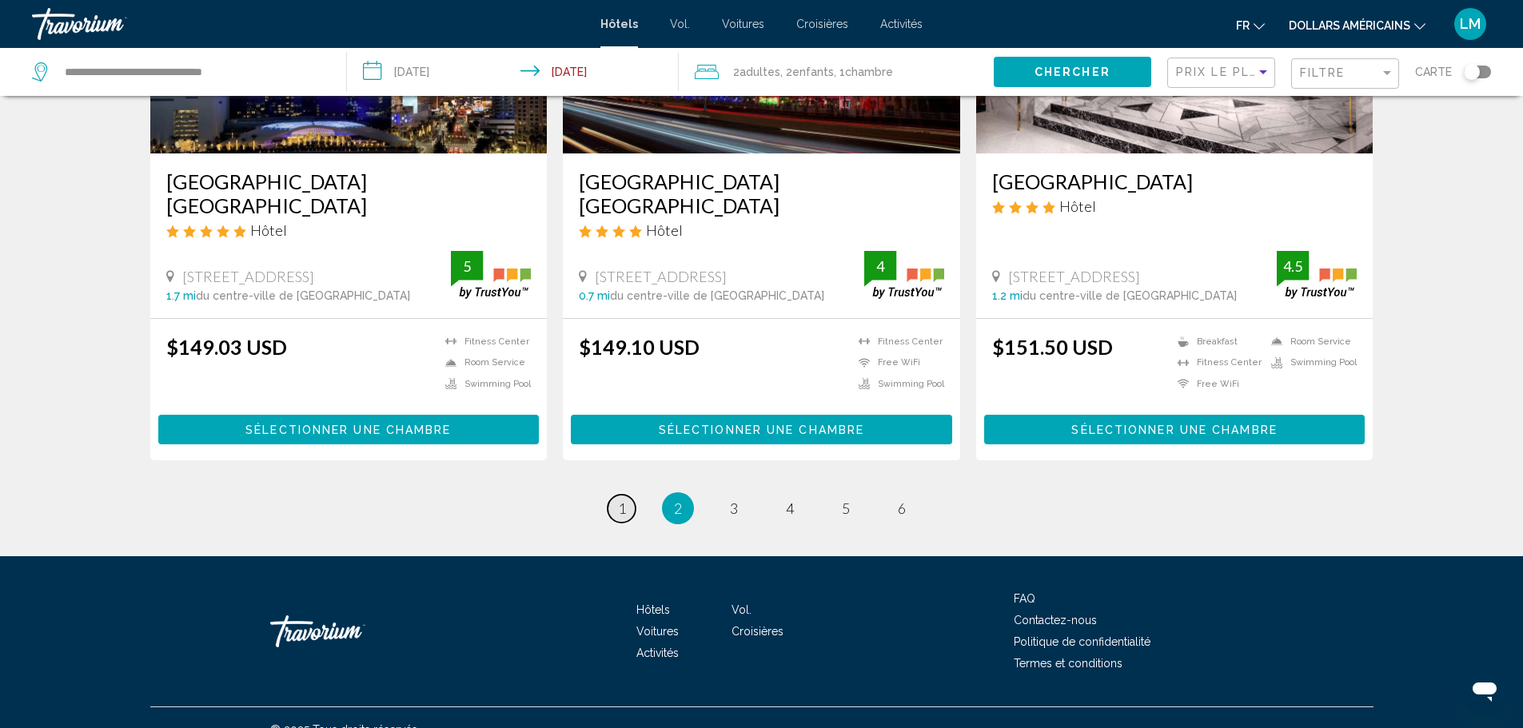
click at [622, 500] on span "1" at bounding box center [622, 509] width 8 height 18
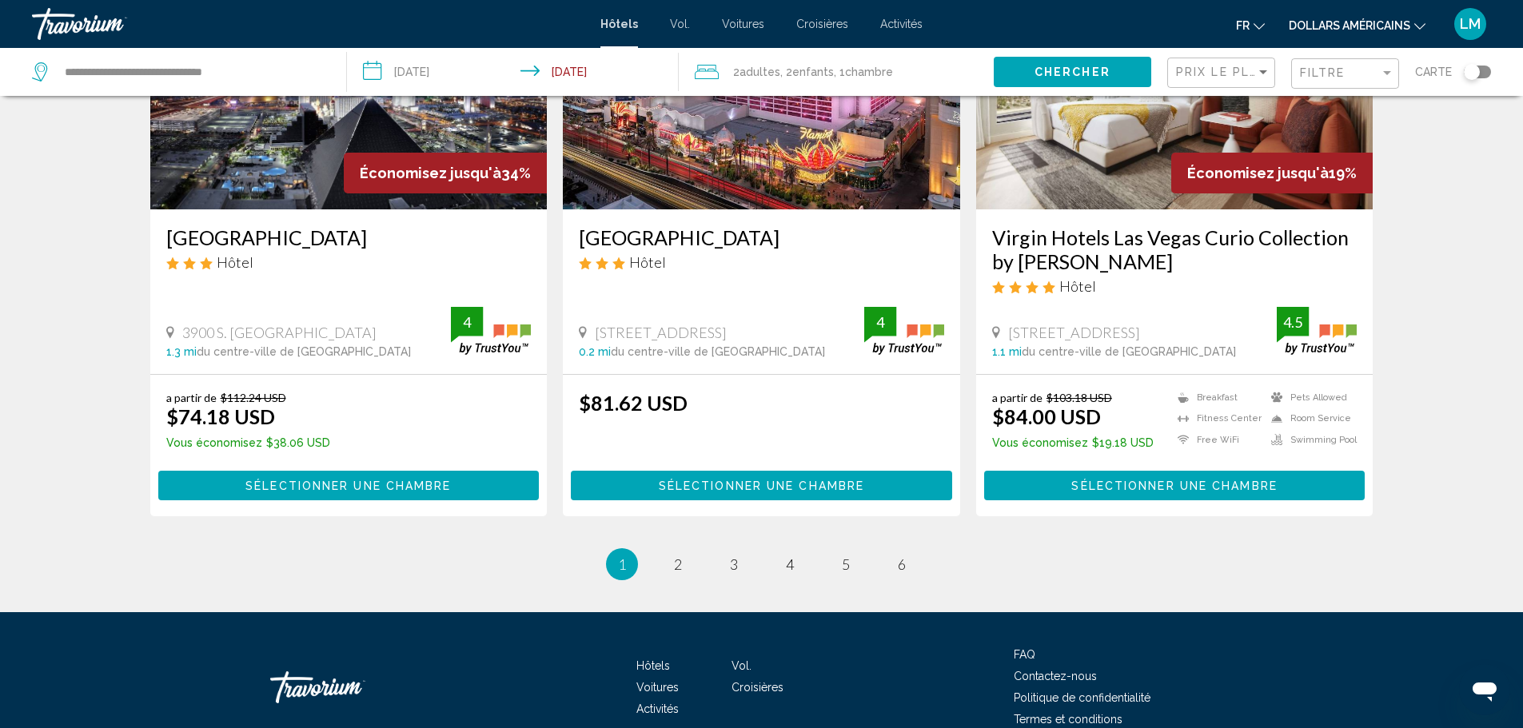
scroll to position [2014, 0]
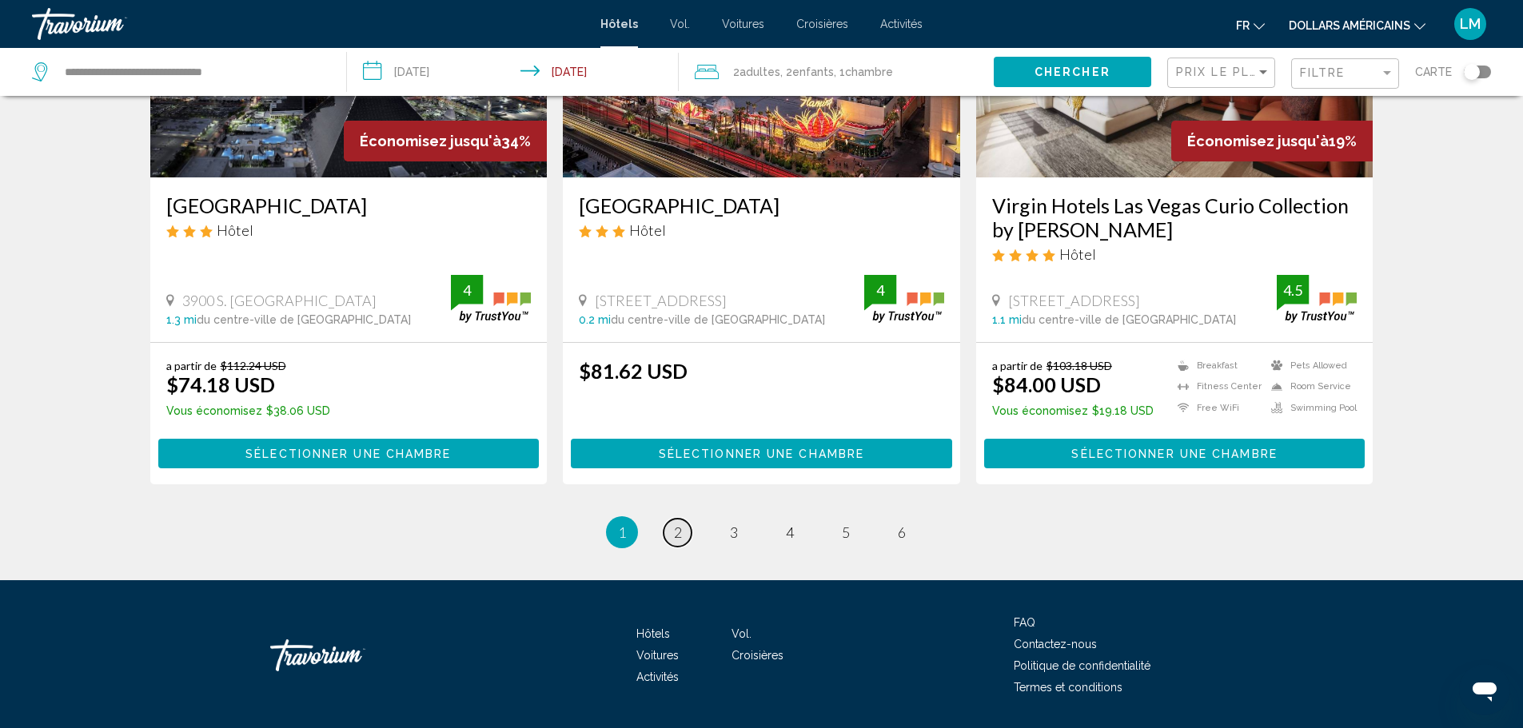
click at [669, 519] on link "page 2" at bounding box center [678, 533] width 28 height 28
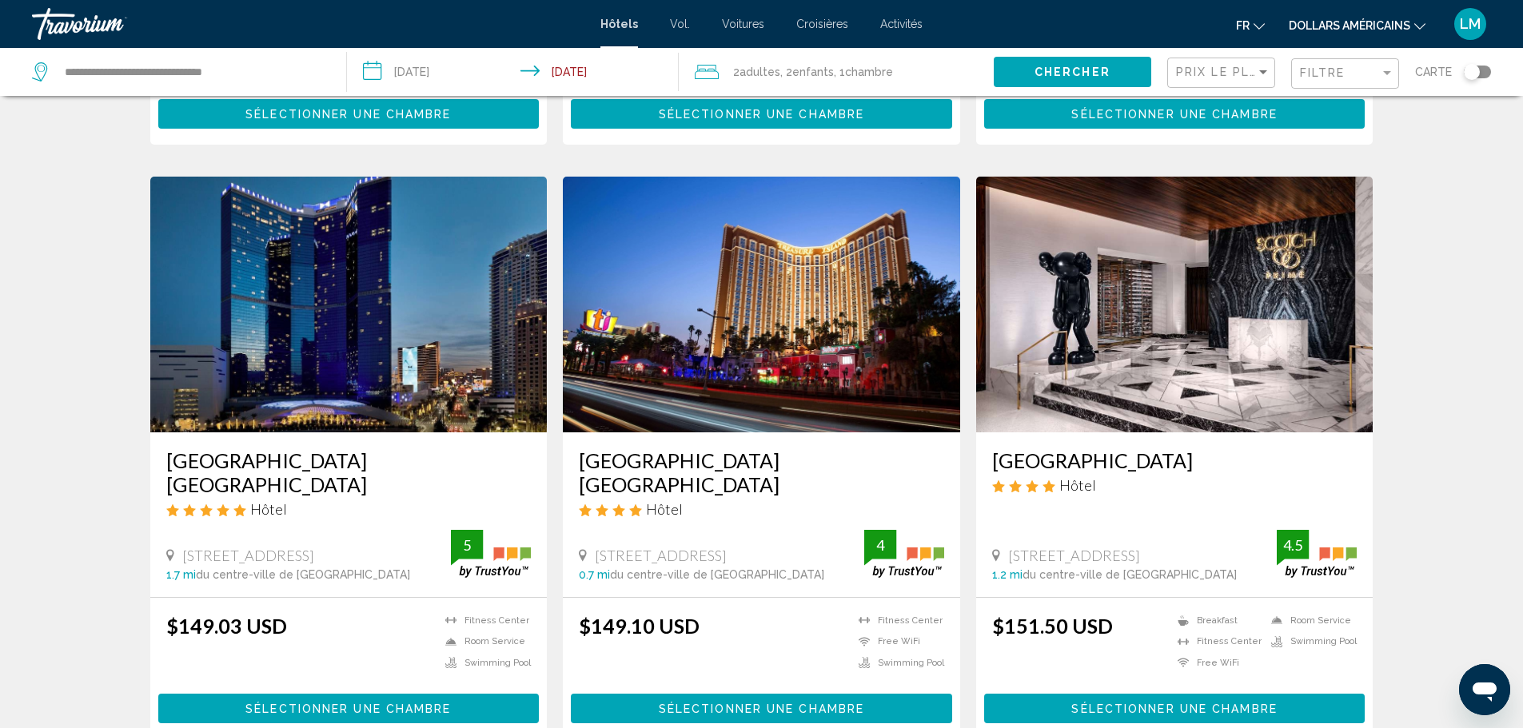
scroll to position [2038, 0]
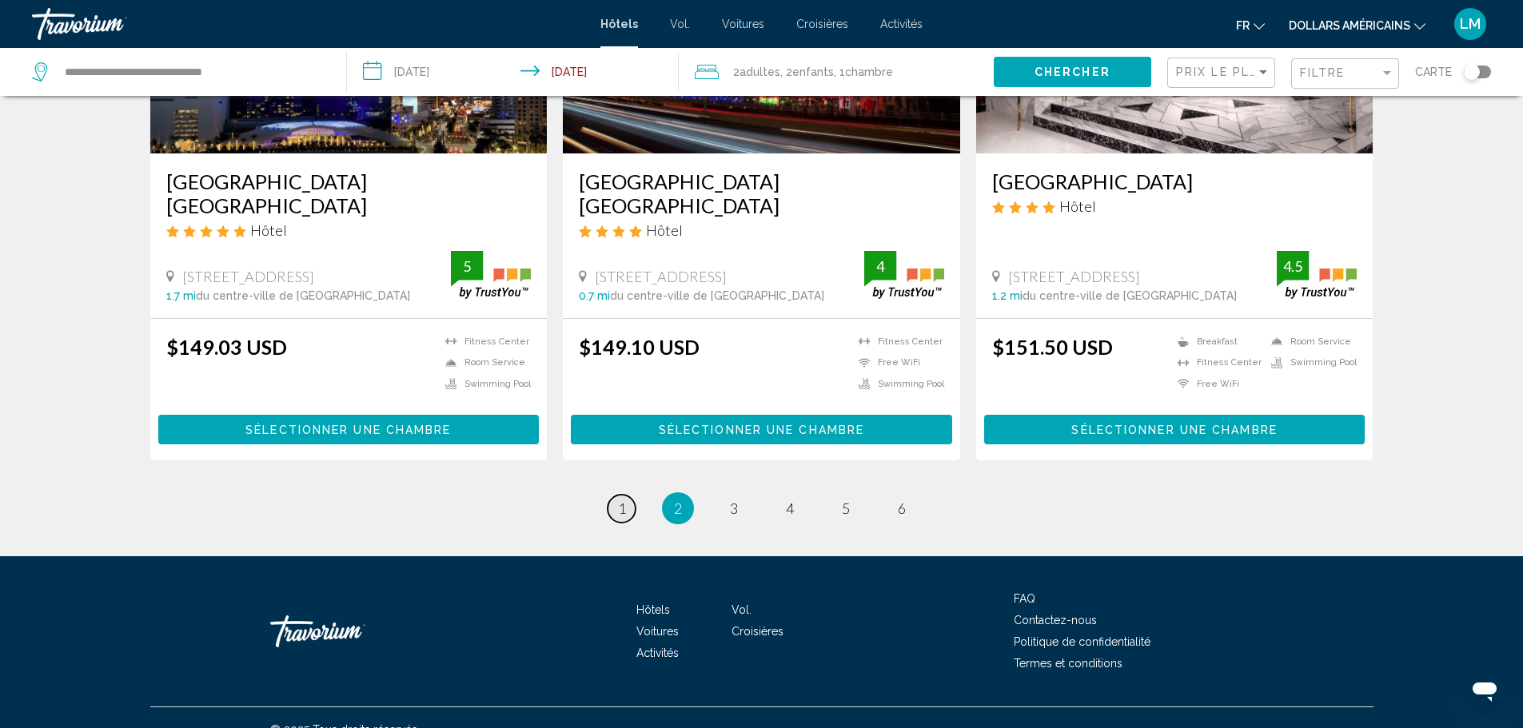
click at [623, 500] on span "1" at bounding box center [622, 509] width 8 height 18
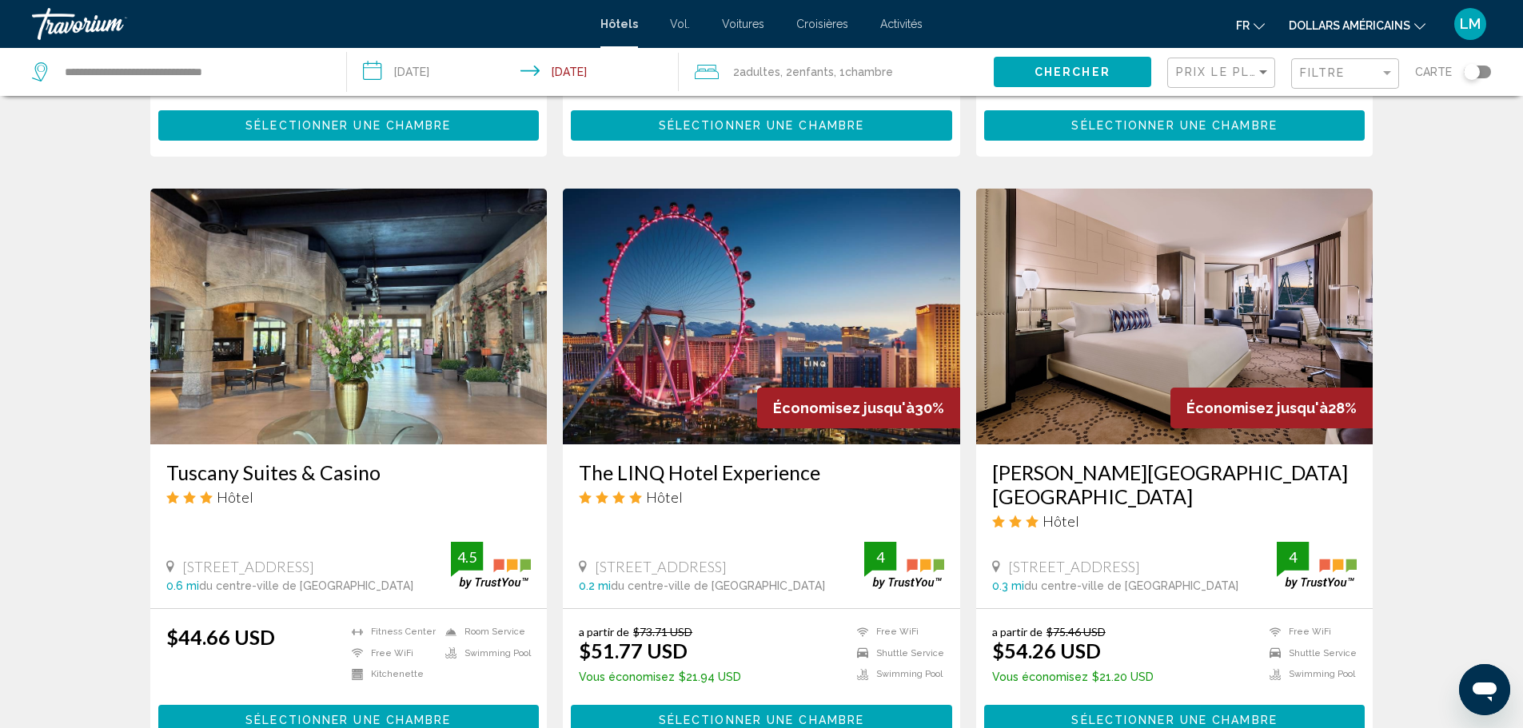
scroll to position [480, 0]
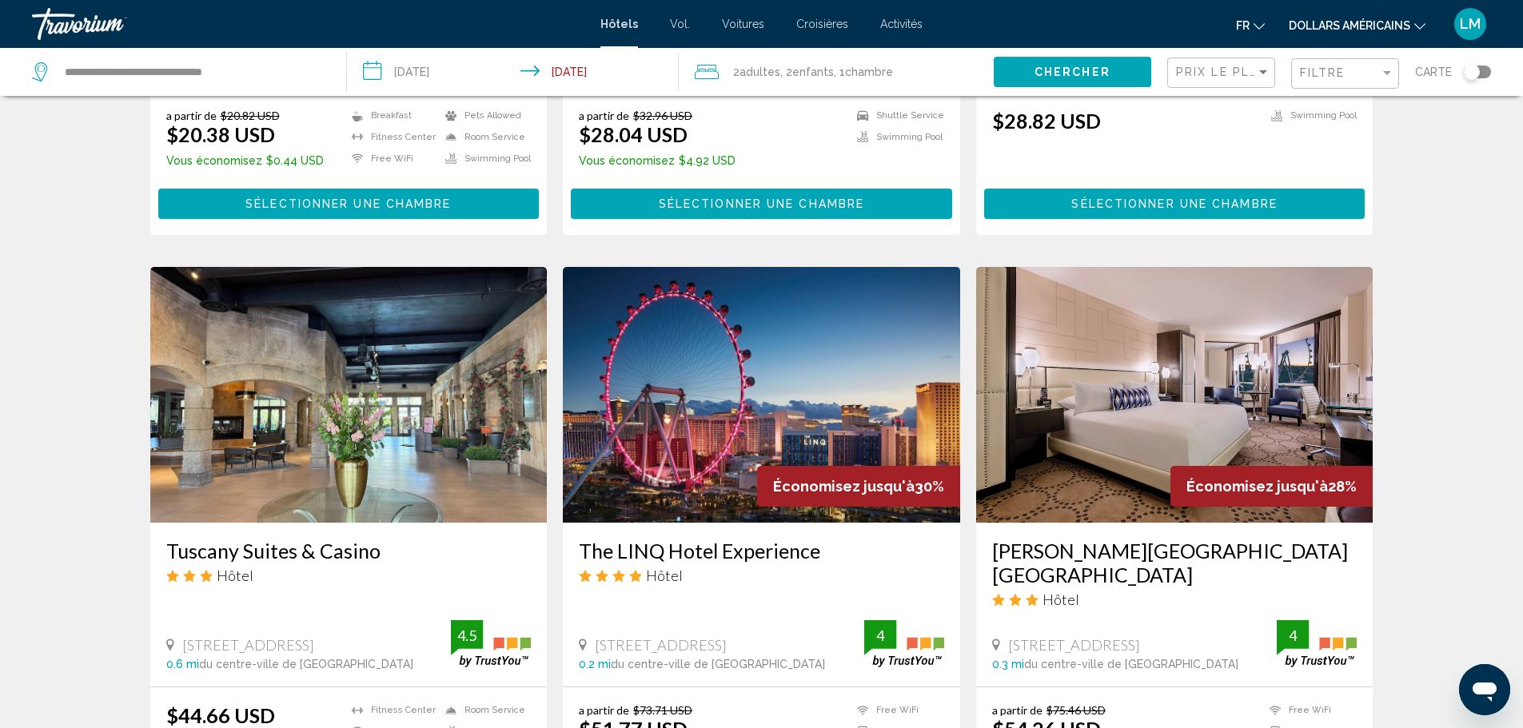
click at [700, 349] on img "Contenu principal" at bounding box center [761, 395] width 397 height 256
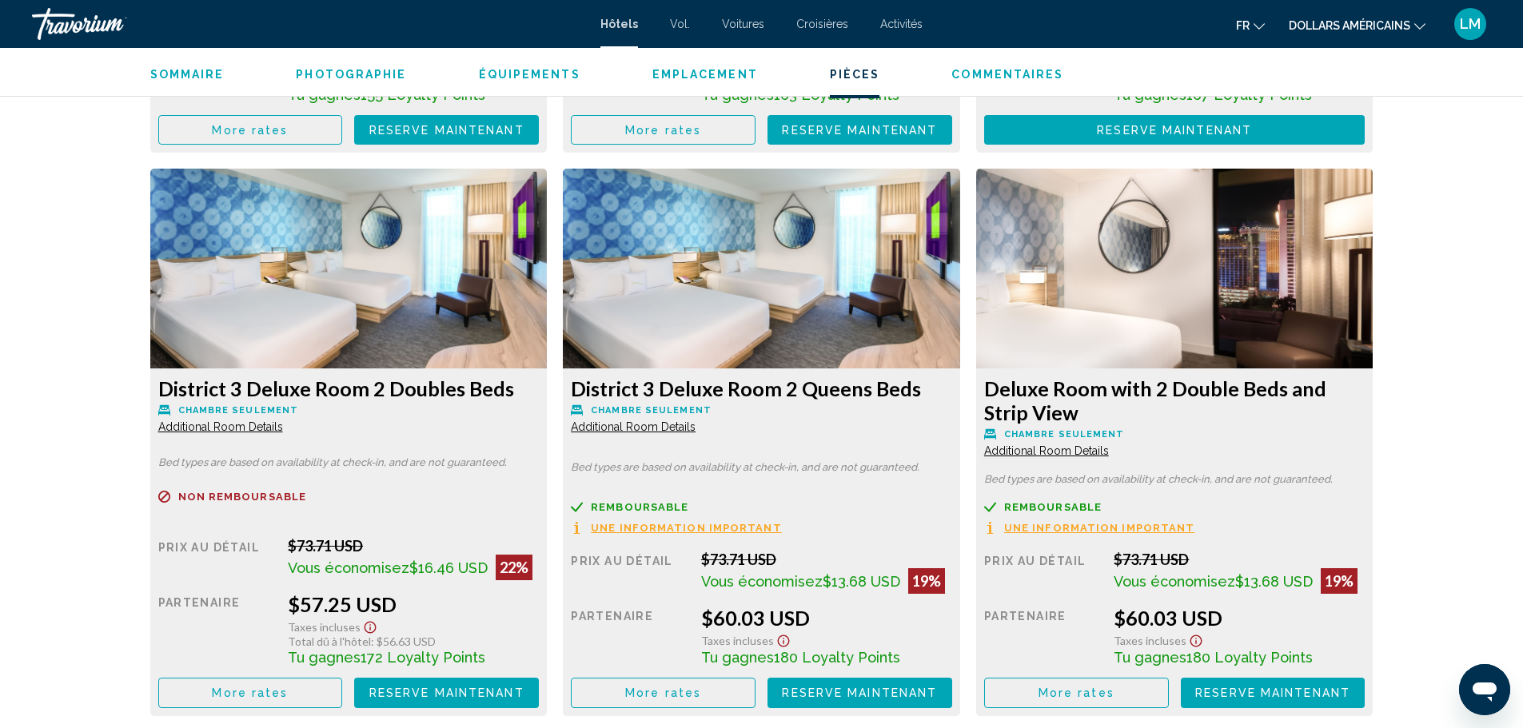
scroll to position [2639, 0]
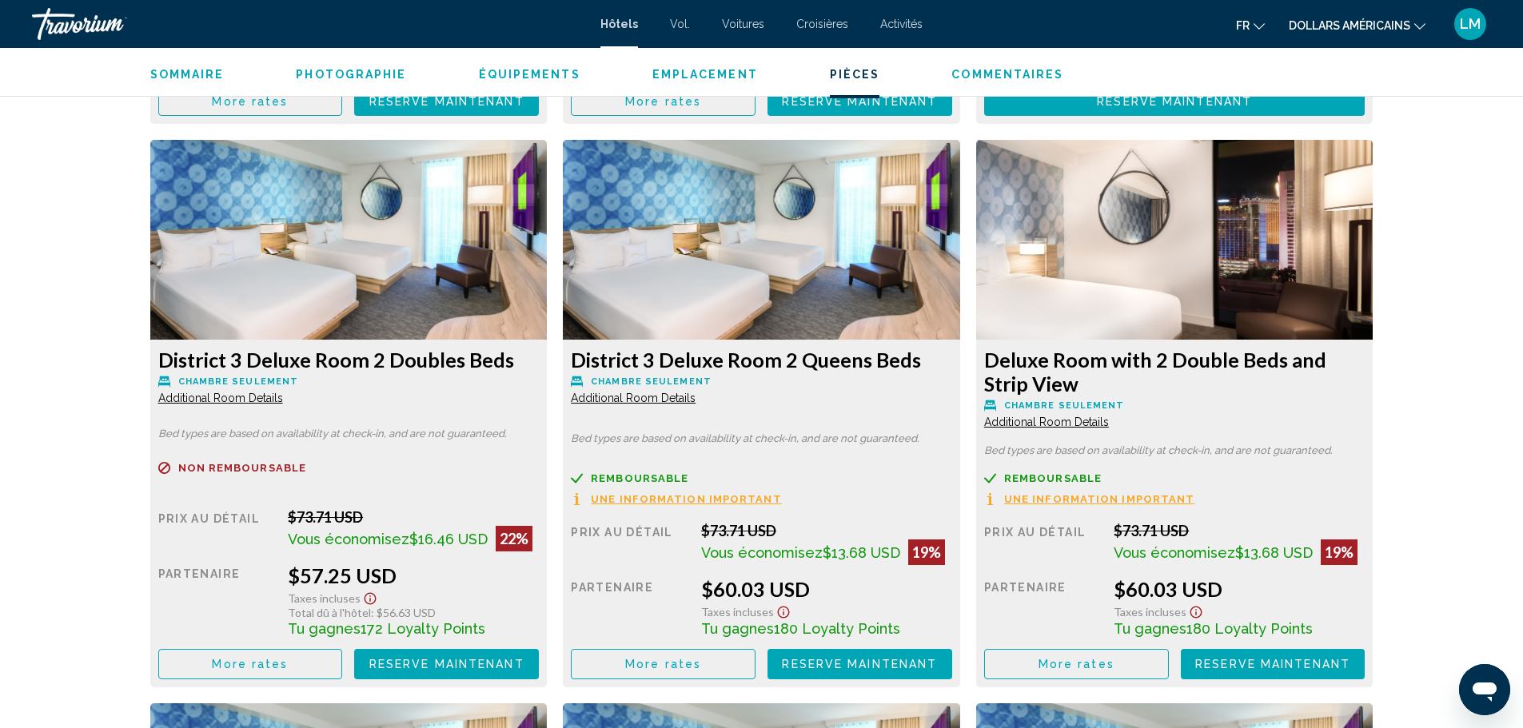
click at [288, 108] on span "More rates" at bounding box center [250, 101] width 76 height 13
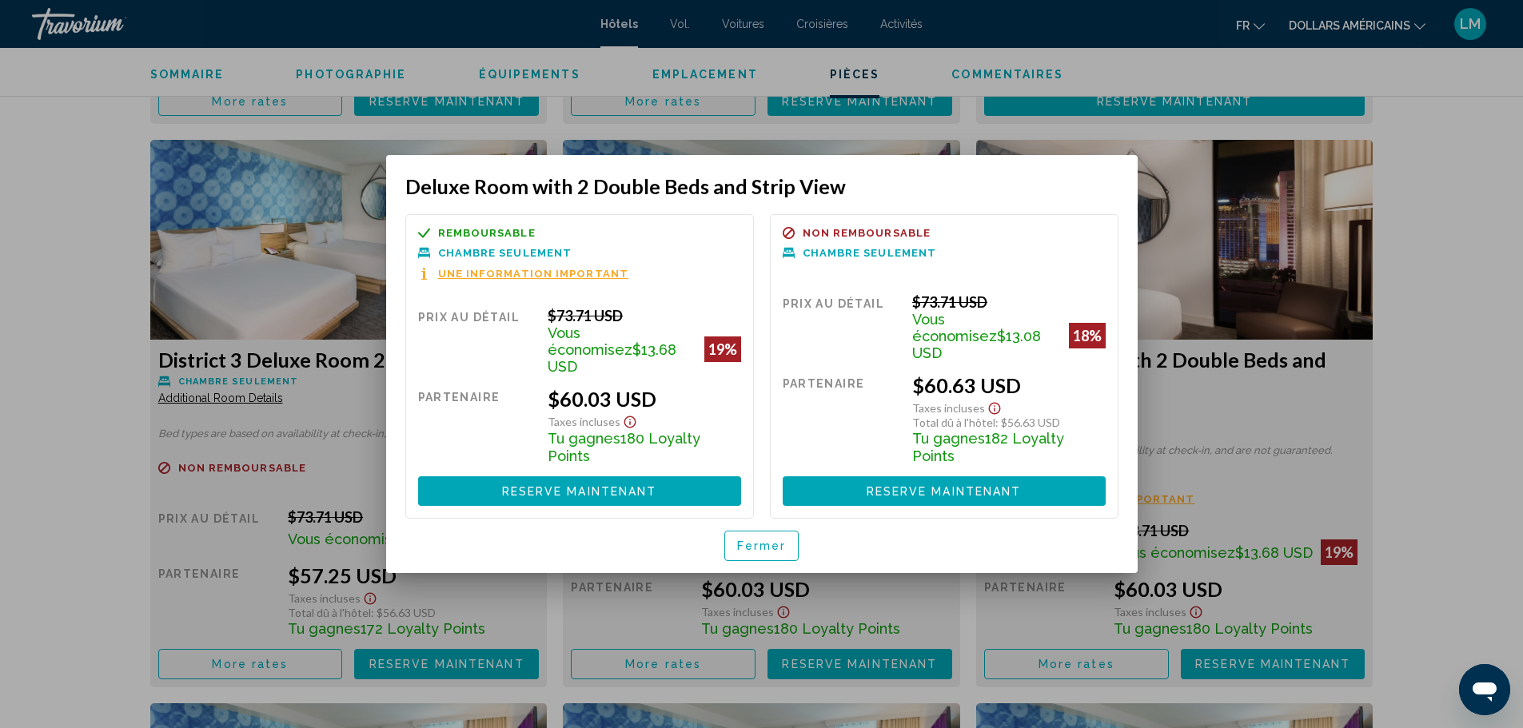
scroll to position [0, 0]
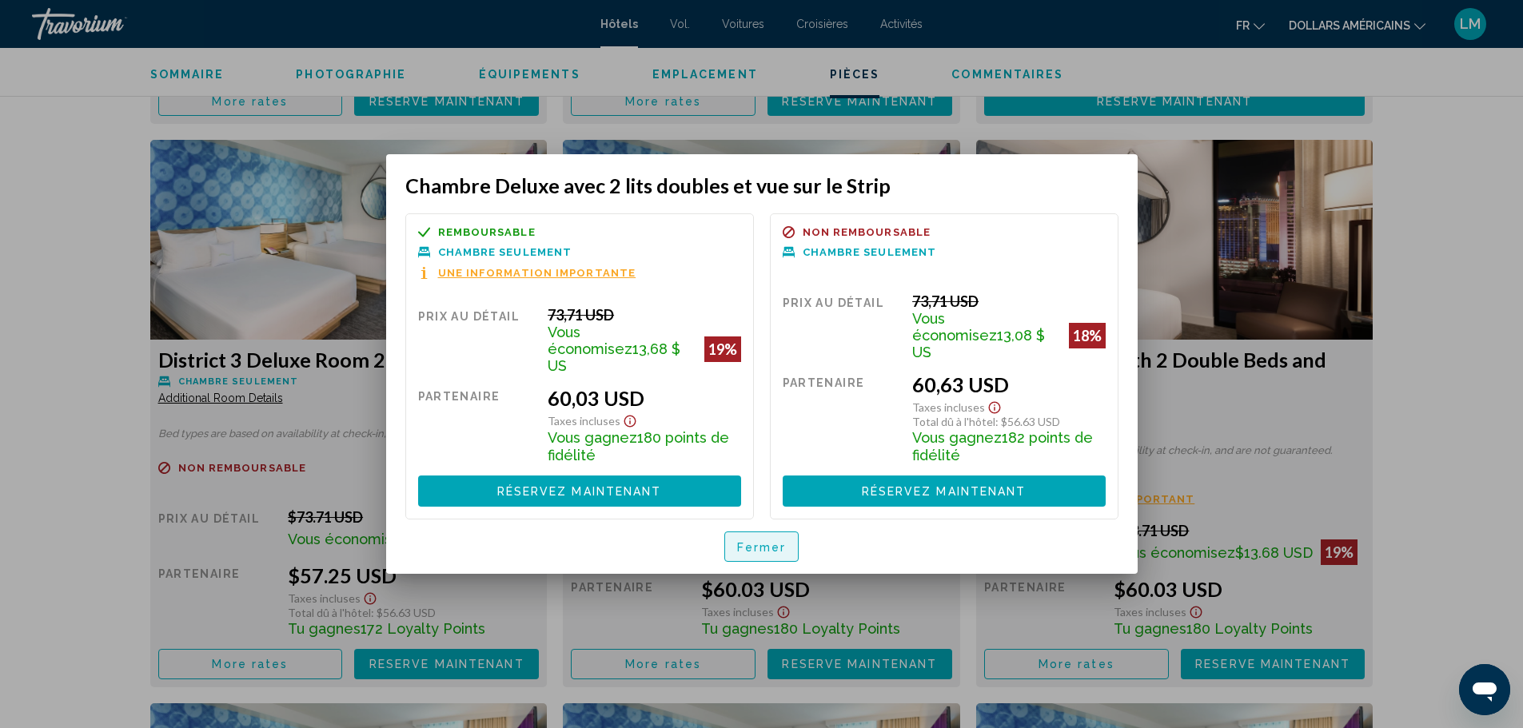
click at [749, 540] on span "Fermer" at bounding box center [762, 546] width 50 height 13
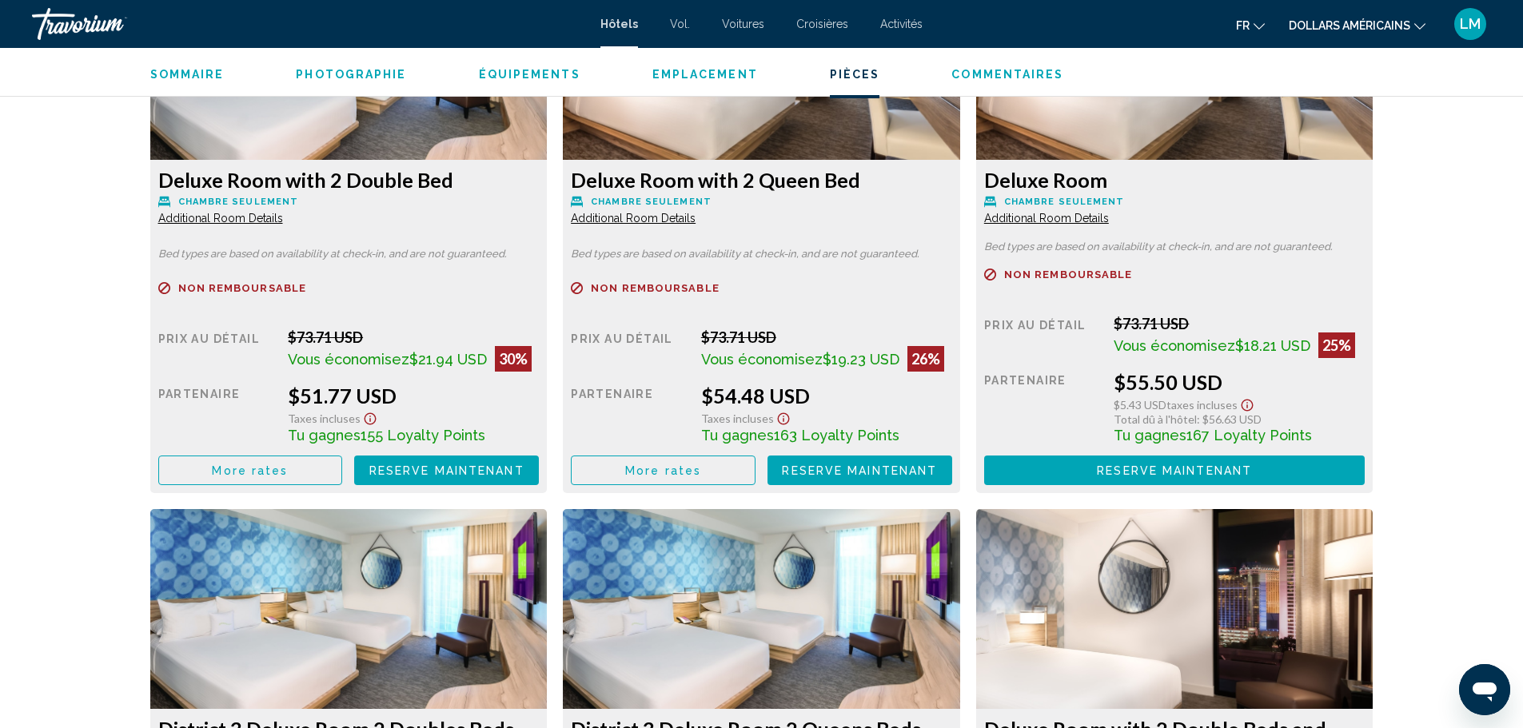
scroll to position [2239, 0]
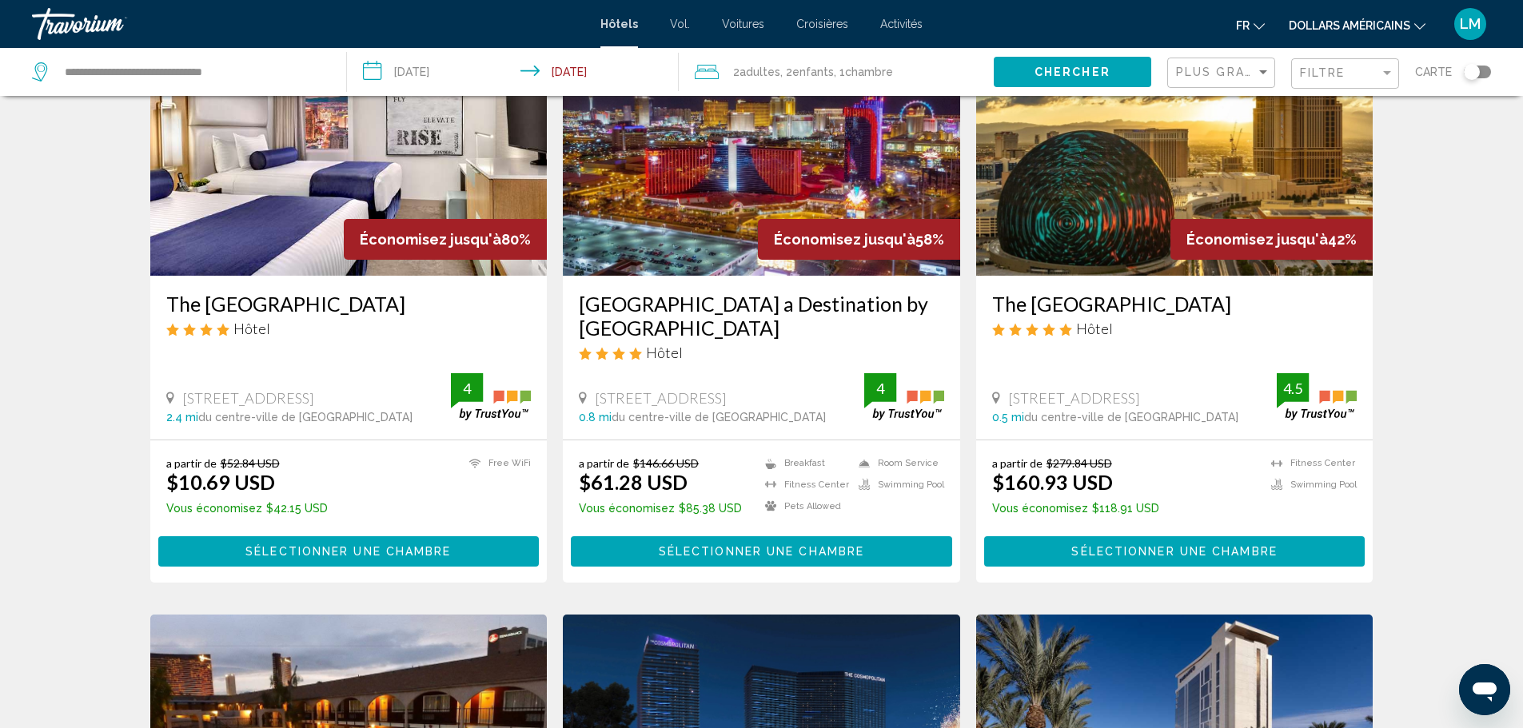
scroll to position [160, 0]
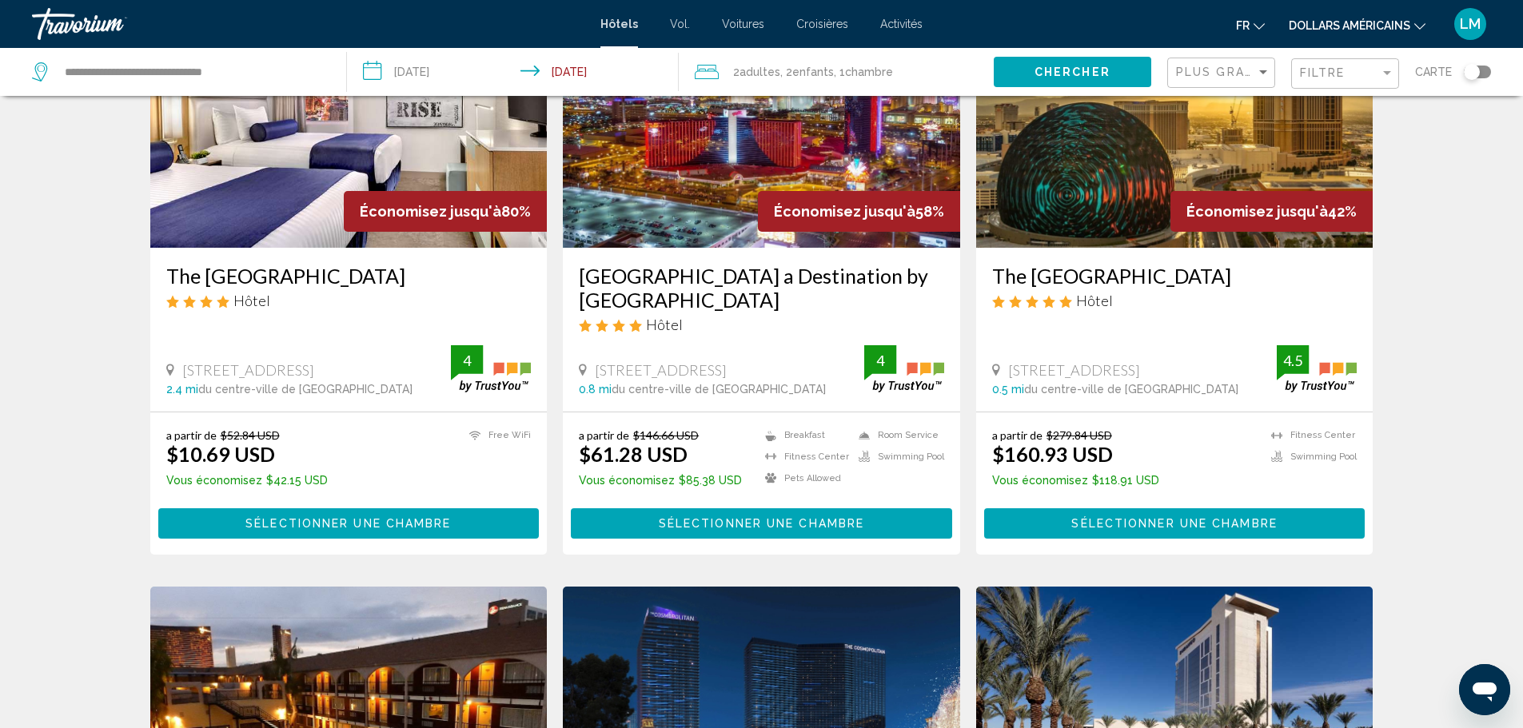
click at [354, 206] on div "Économisez jusqu'à 80%" at bounding box center [445, 211] width 203 height 41
click at [403, 182] on img "Contenu principal" at bounding box center [348, 120] width 397 height 256
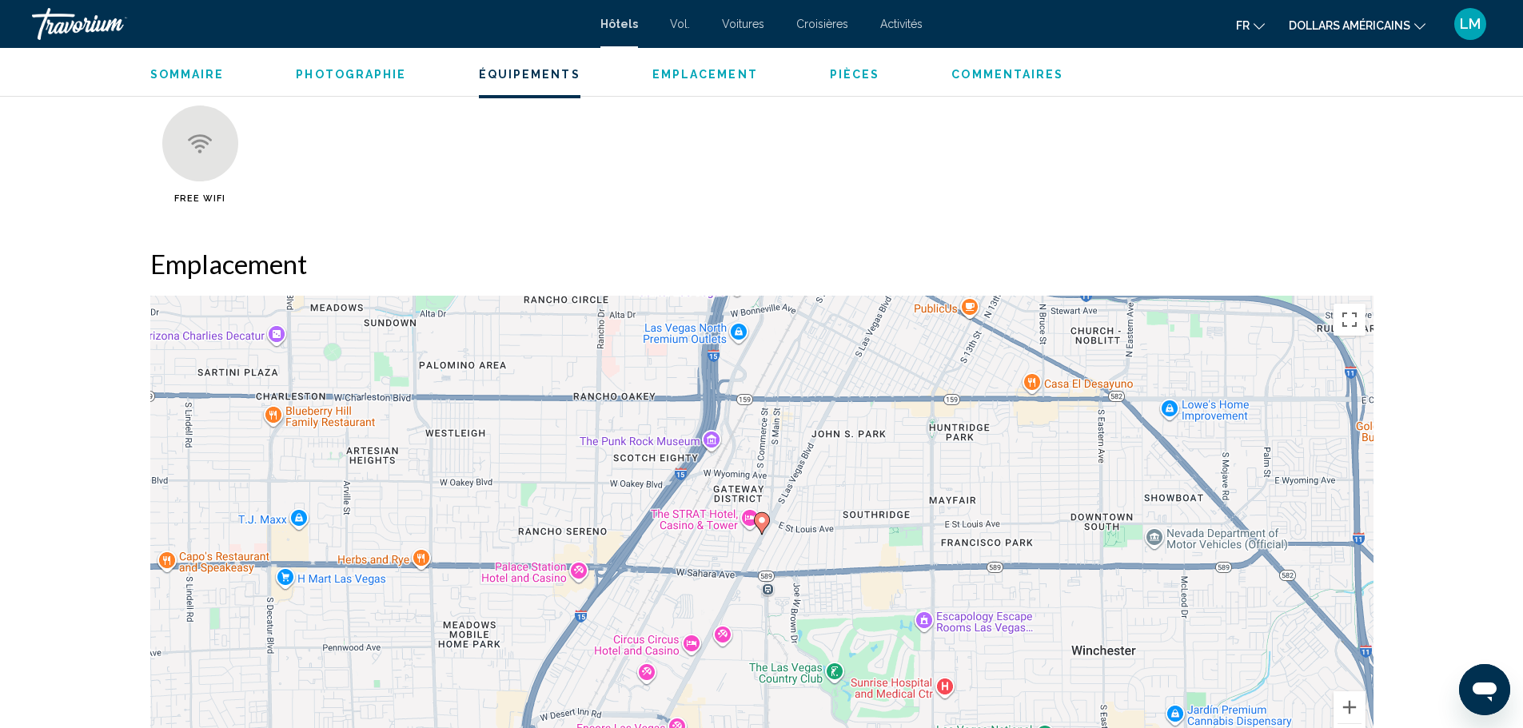
scroll to position [1359, 0]
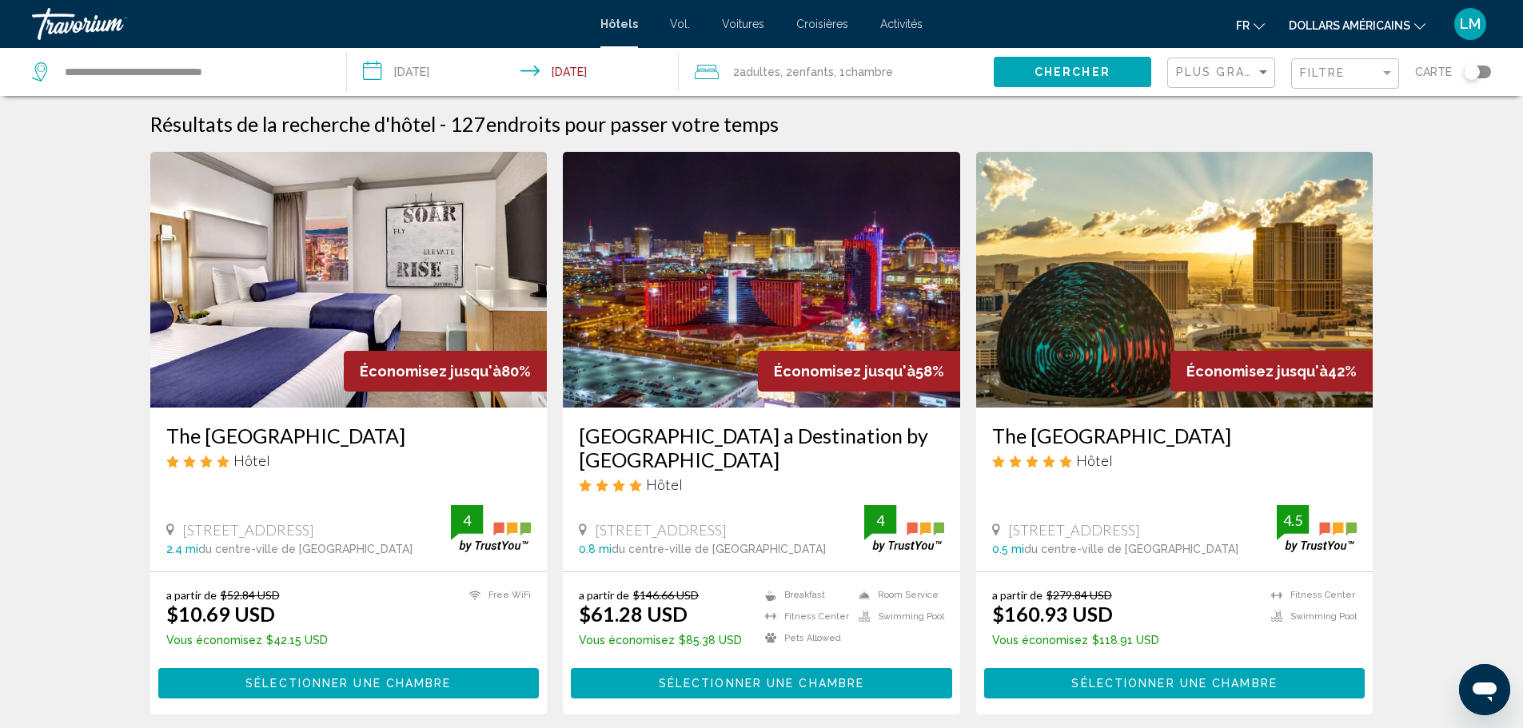
click at [793, 273] on img "Contenu principal" at bounding box center [761, 280] width 397 height 256
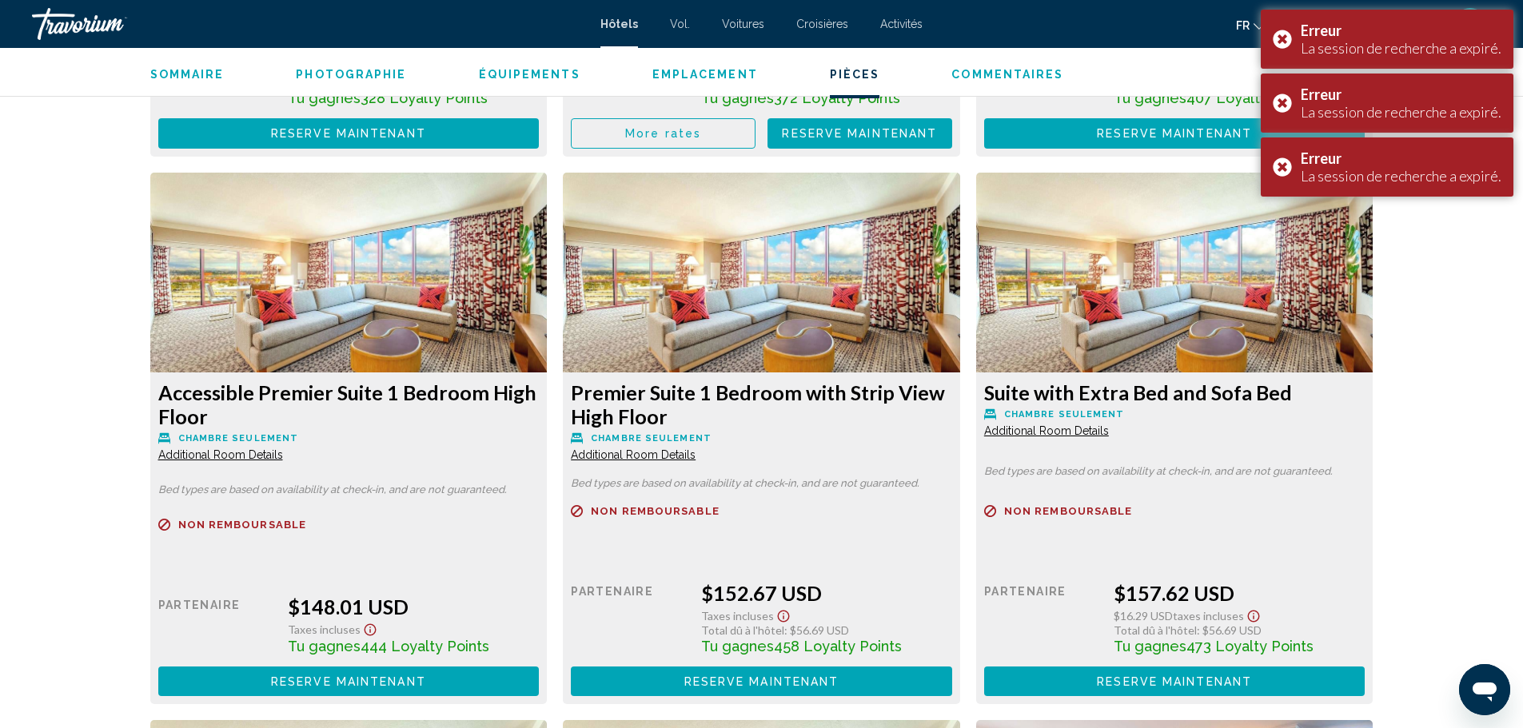
scroll to position [6071, 0]
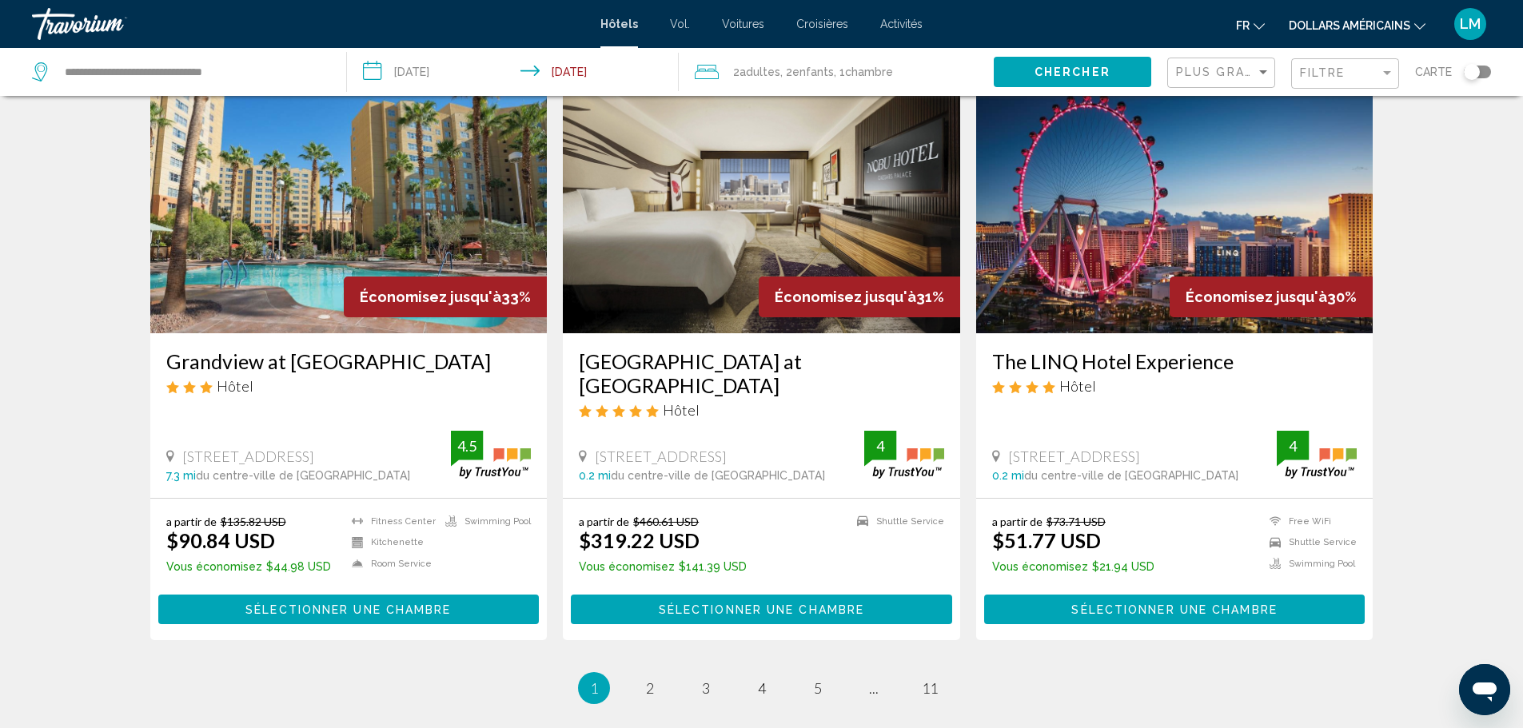
scroll to position [1839, 0]
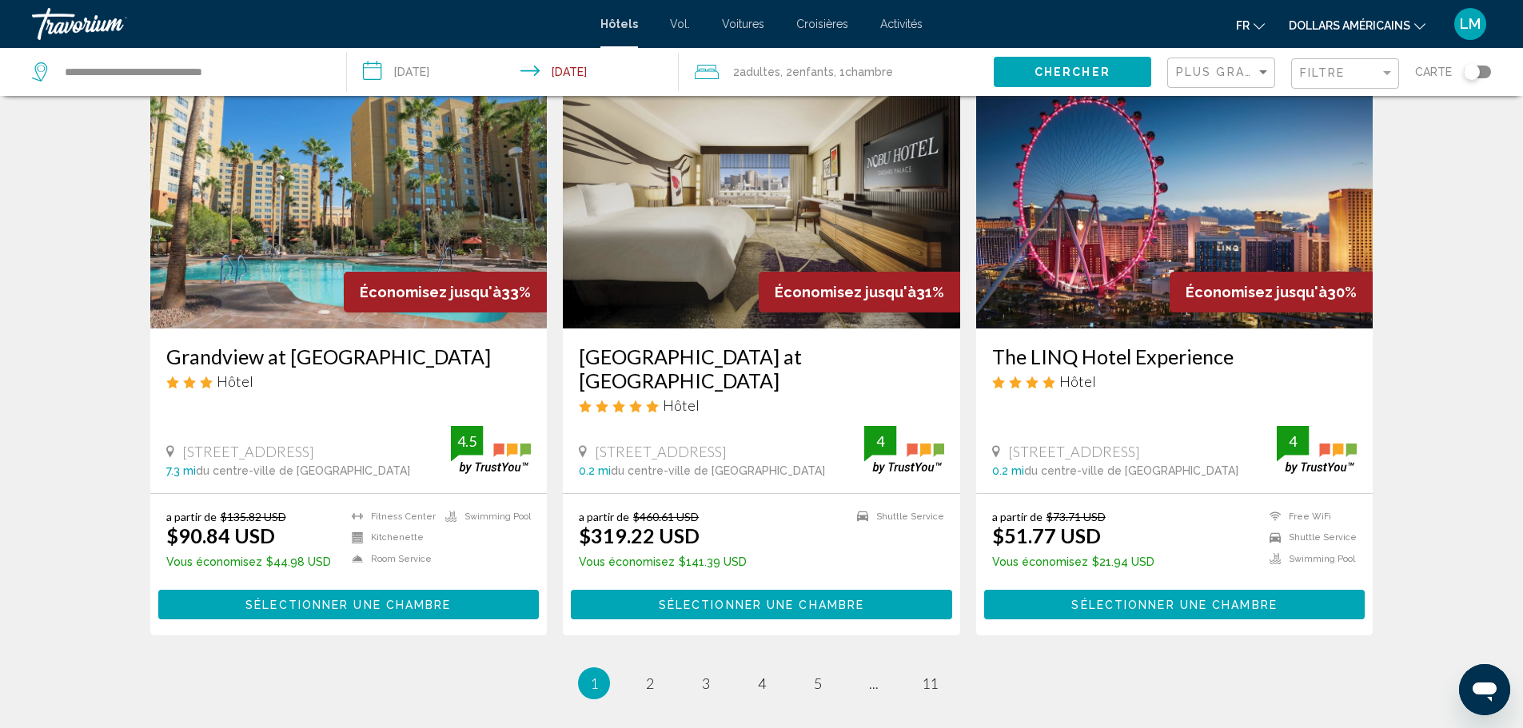
click at [1138, 162] on img "Contenu principal" at bounding box center [1174, 201] width 397 height 256
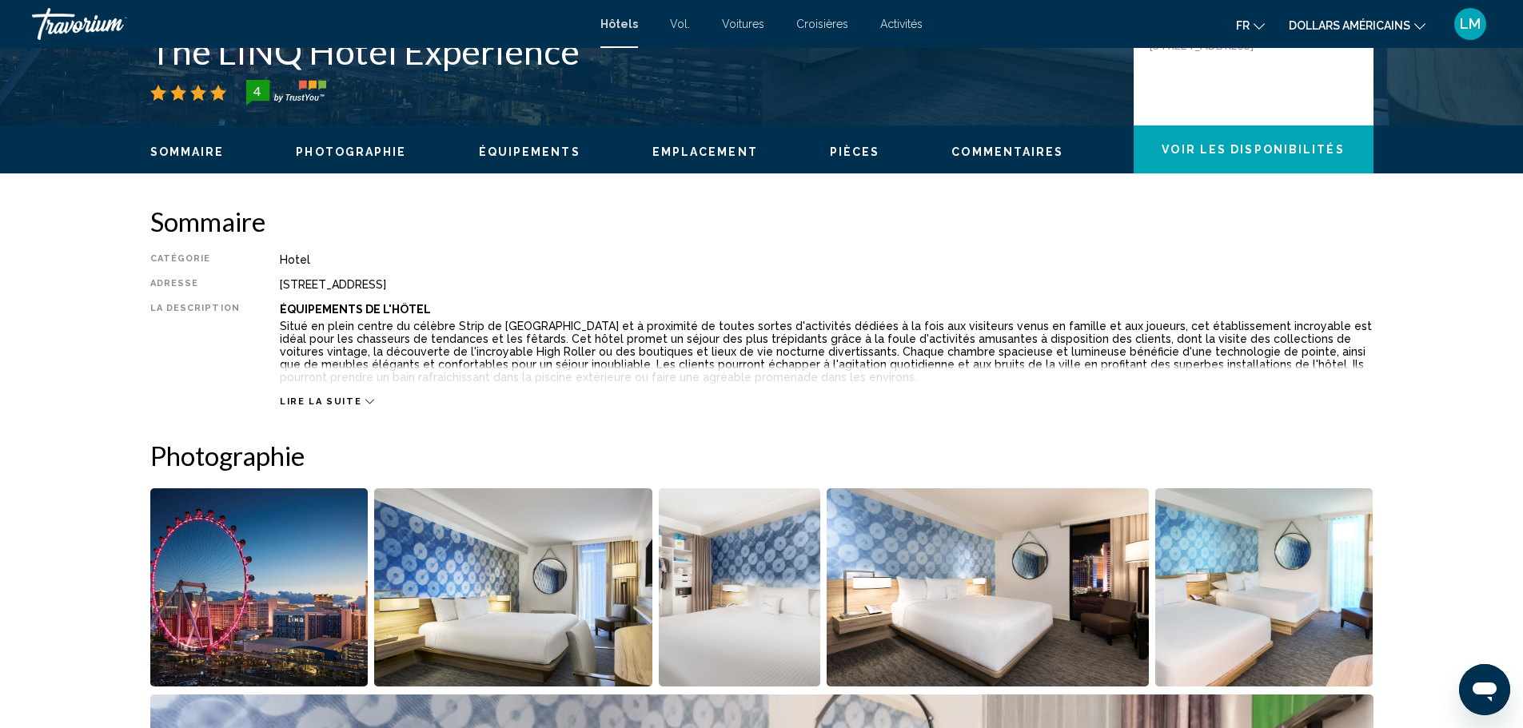
scroll to position [2, 0]
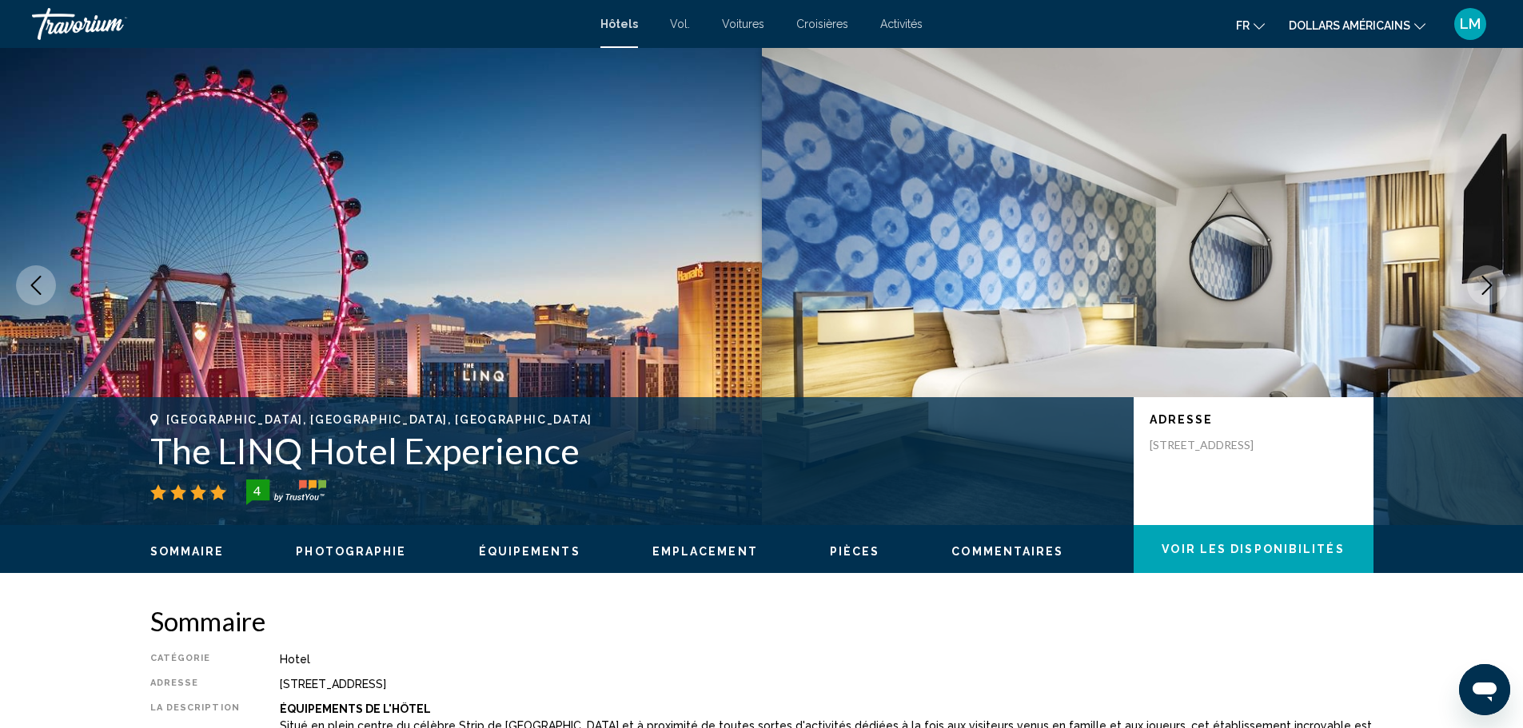
drag, startPoint x: 573, startPoint y: 455, endPoint x: 147, endPoint y: 462, distance: 425.5
click at [147, 462] on div "[GEOGRAPHIC_DATA], [GEOGRAPHIC_DATA], [GEOGRAPHIC_DATA] The LINQ Hotel Experien…" at bounding box center [761, 461] width 1287 height 96
copy h1 "The LINQ Hotel Experience"
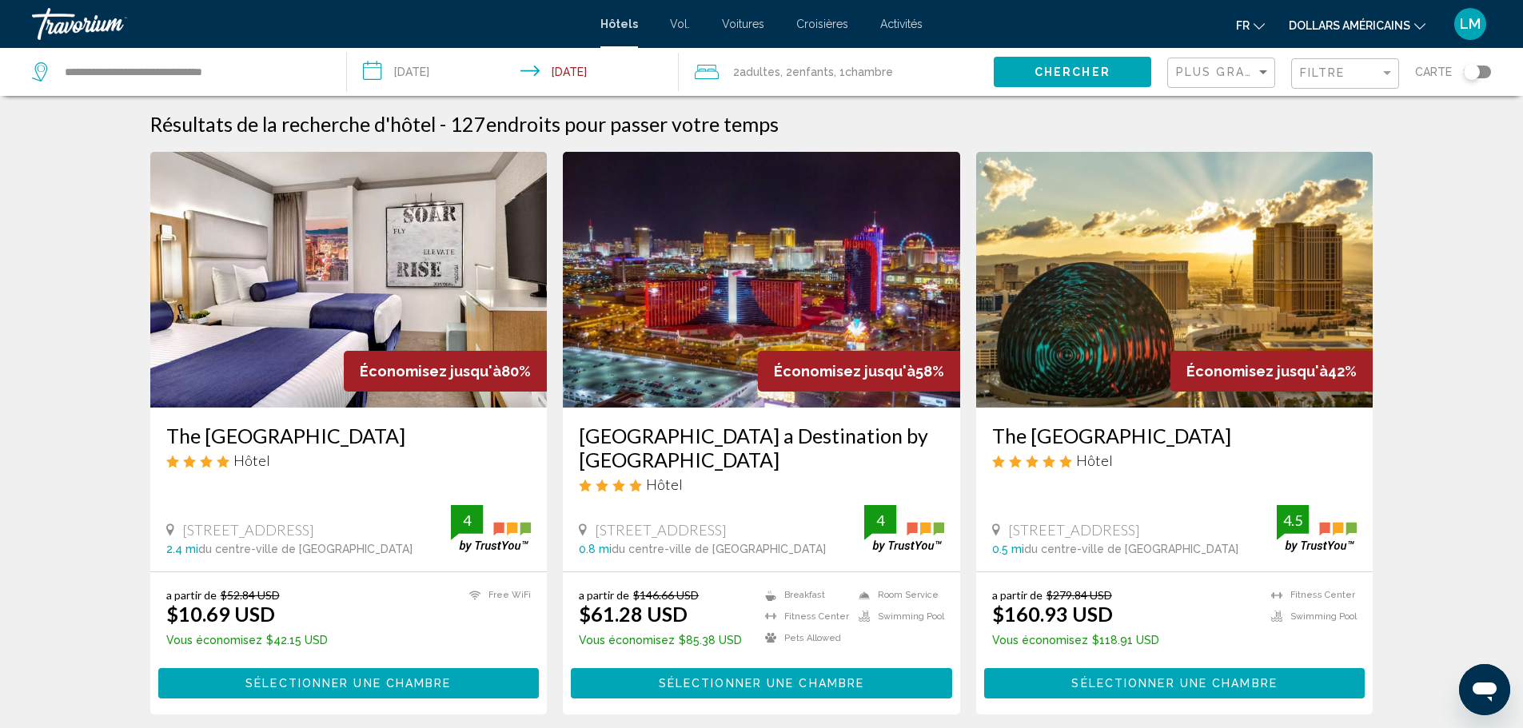
click at [1311, 64] on div "Filtre" at bounding box center [1347, 74] width 94 height 30
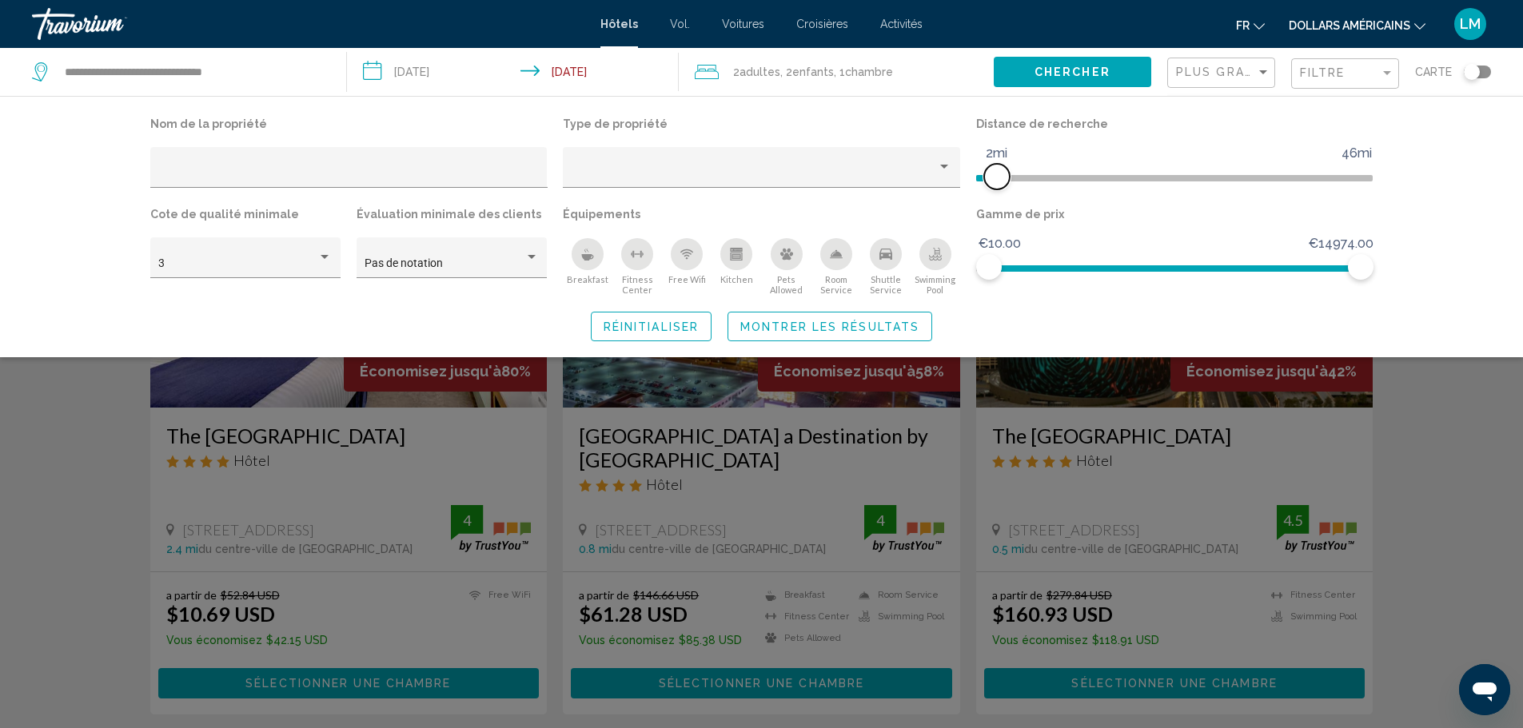
drag, startPoint x: 1231, startPoint y: 176, endPoint x: 997, endPoint y: 168, distance: 234.4
click at [997, 168] on span "Hotel Filters" at bounding box center [997, 177] width 26 height 26
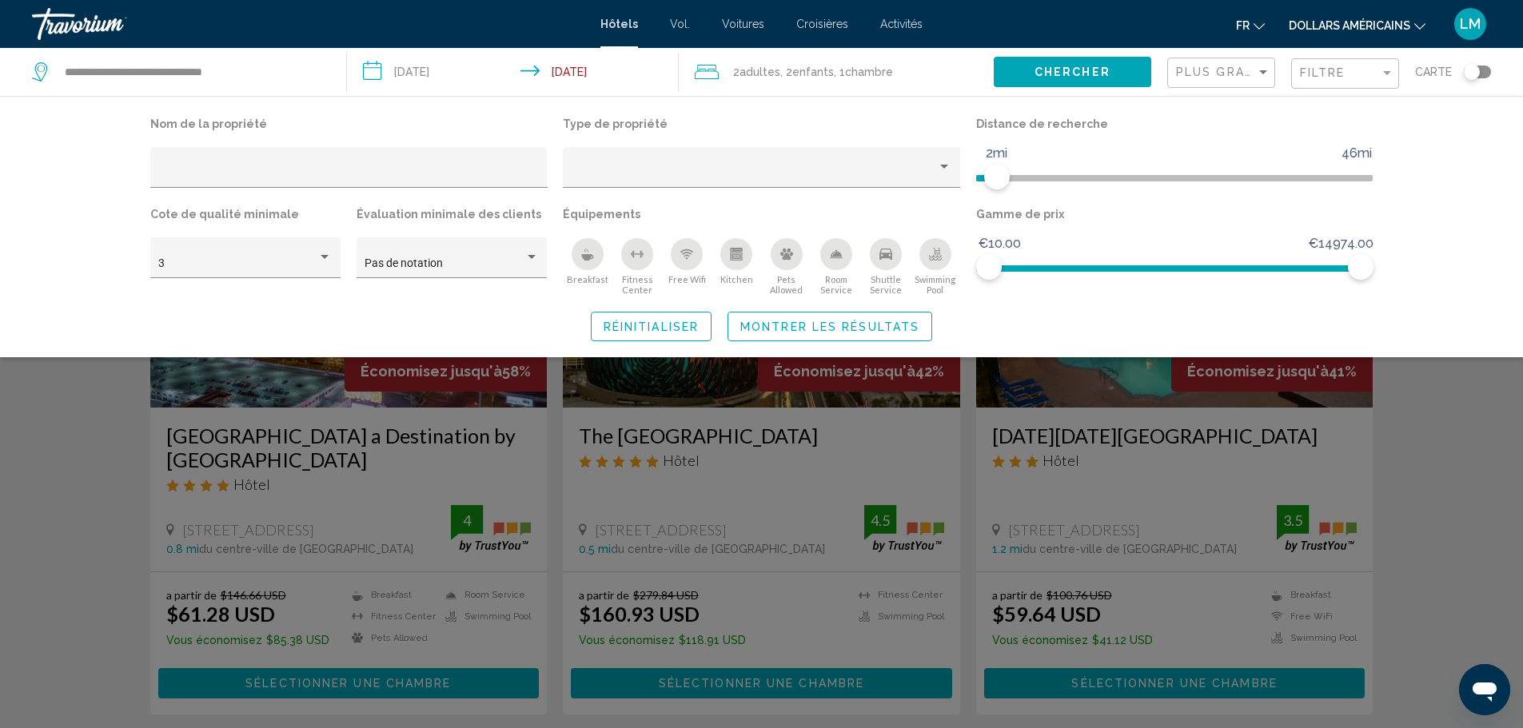
click at [1124, 71] on button "Chercher" at bounding box center [1073, 72] width 158 height 30
click at [817, 332] on span "Montrer les résultats" at bounding box center [829, 327] width 179 height 13
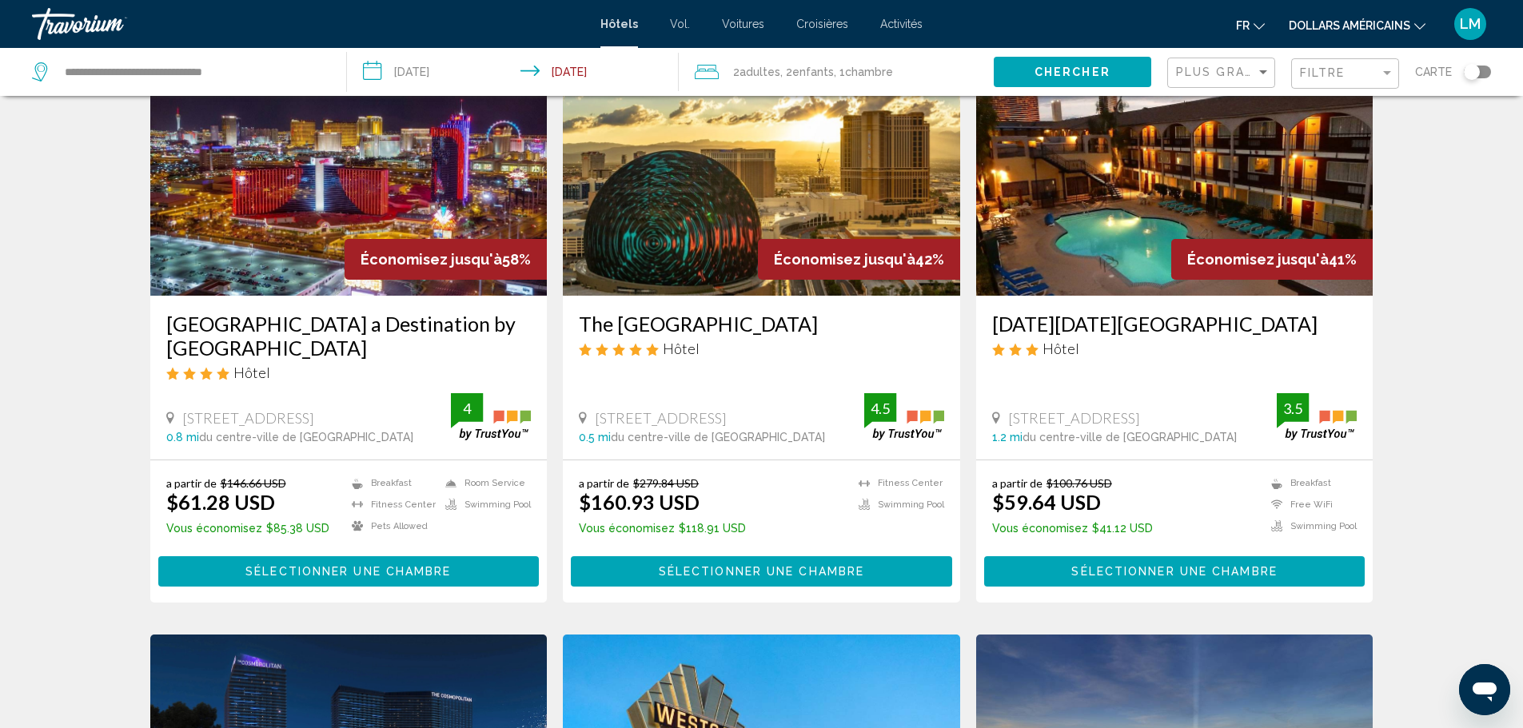
scroll to position [80, 0]
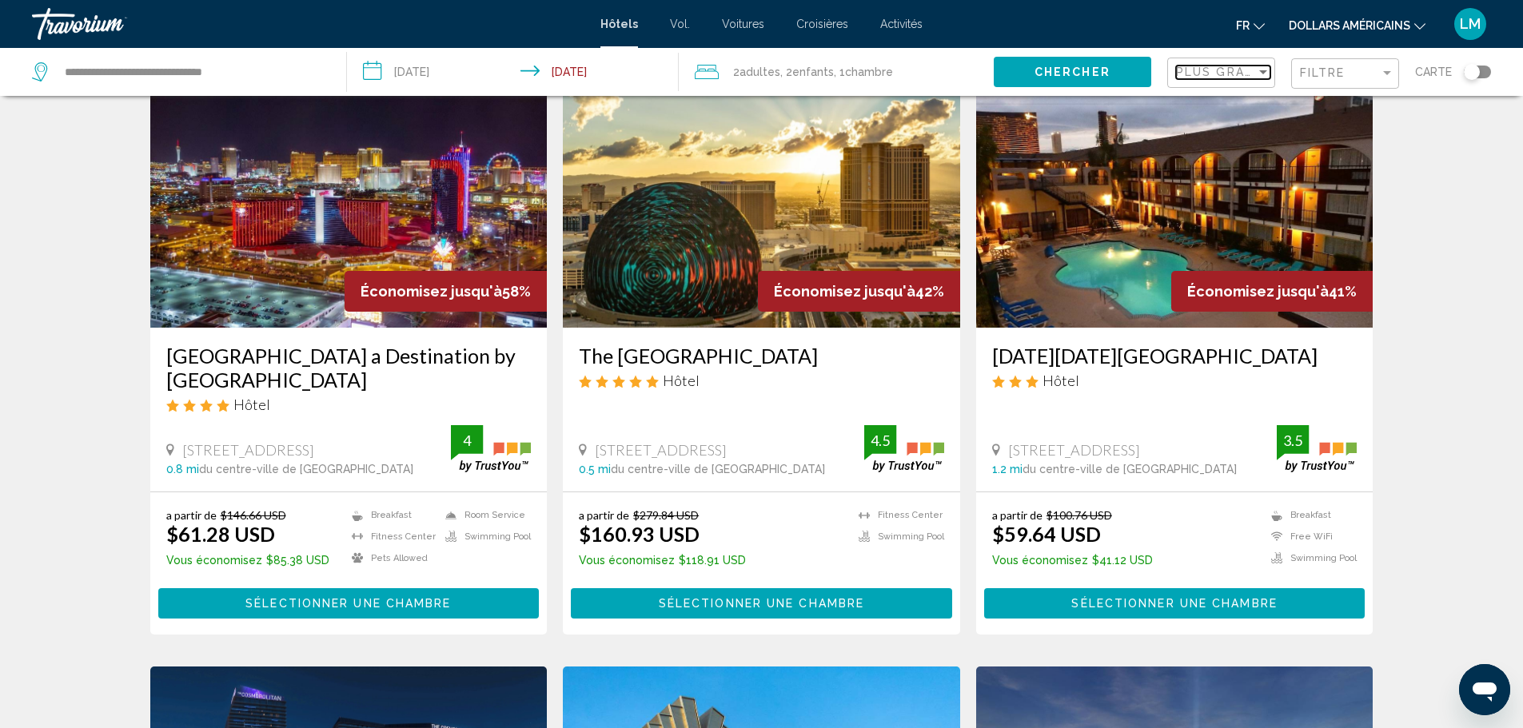
click at [1251, 70] on span "Plus grandes économies" at bounding box center [1271, 72] width 190 height 13
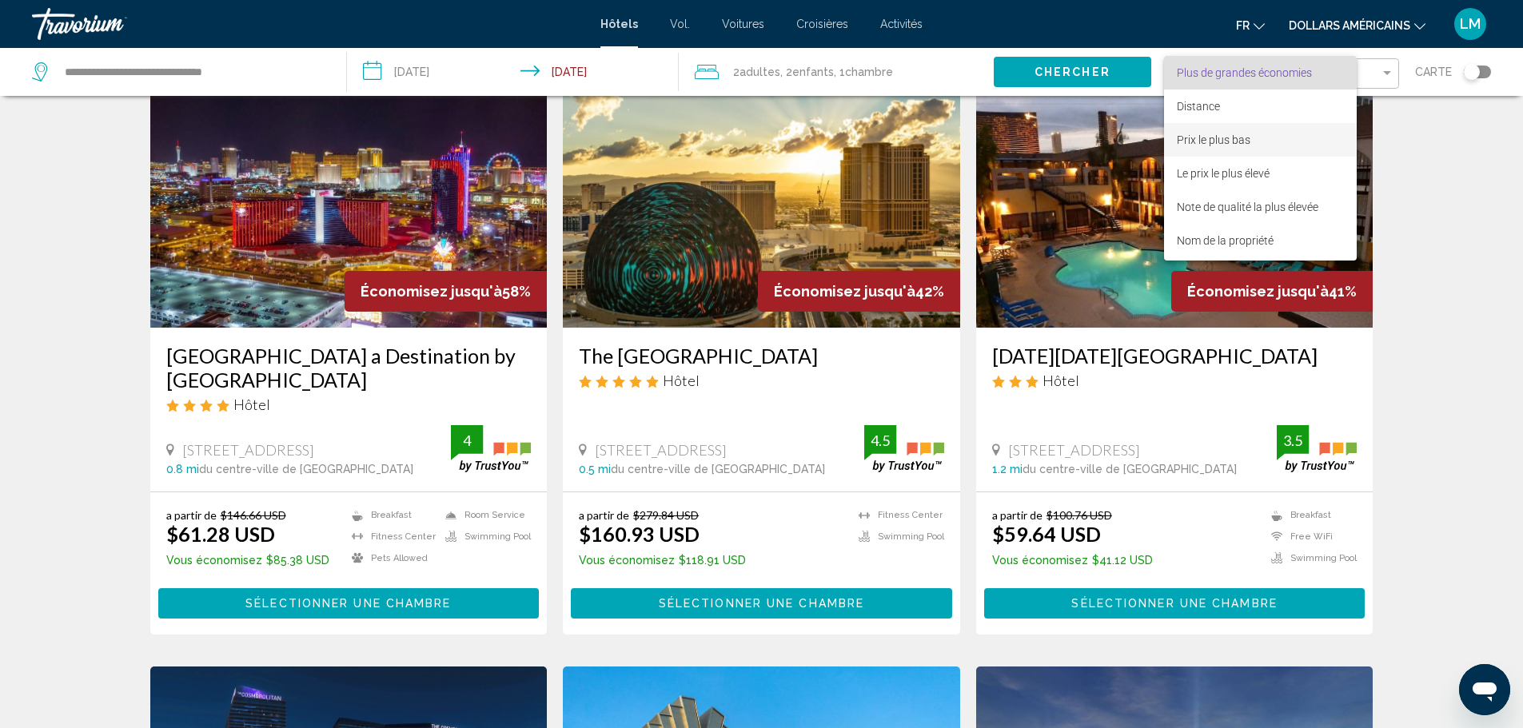
click at [1239, 146] on font "Prix le plus bas" at bounding box center [1214, 140] width 74 height 13
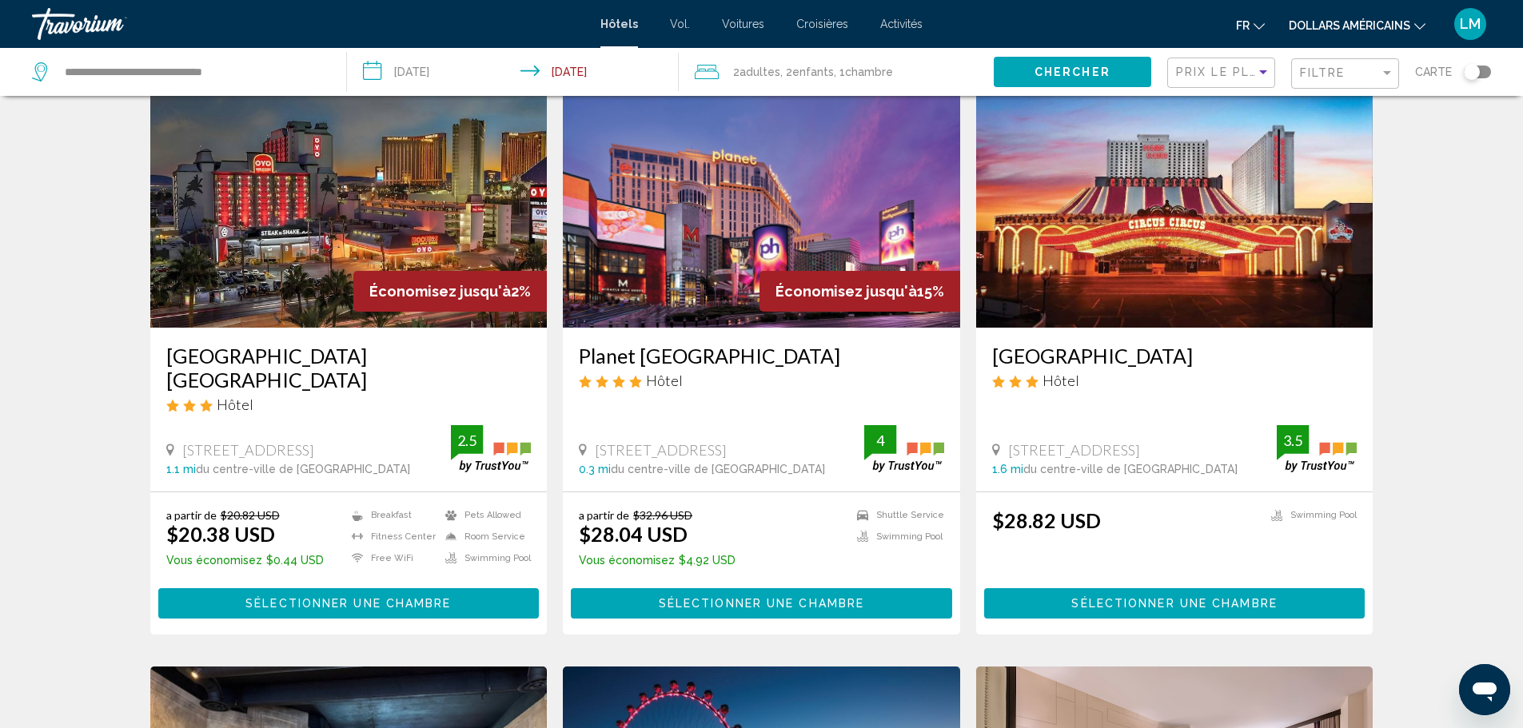
click at [1181, 274] on img "Contenu principal" at bounding box center [1174, 200] width 397 height 256
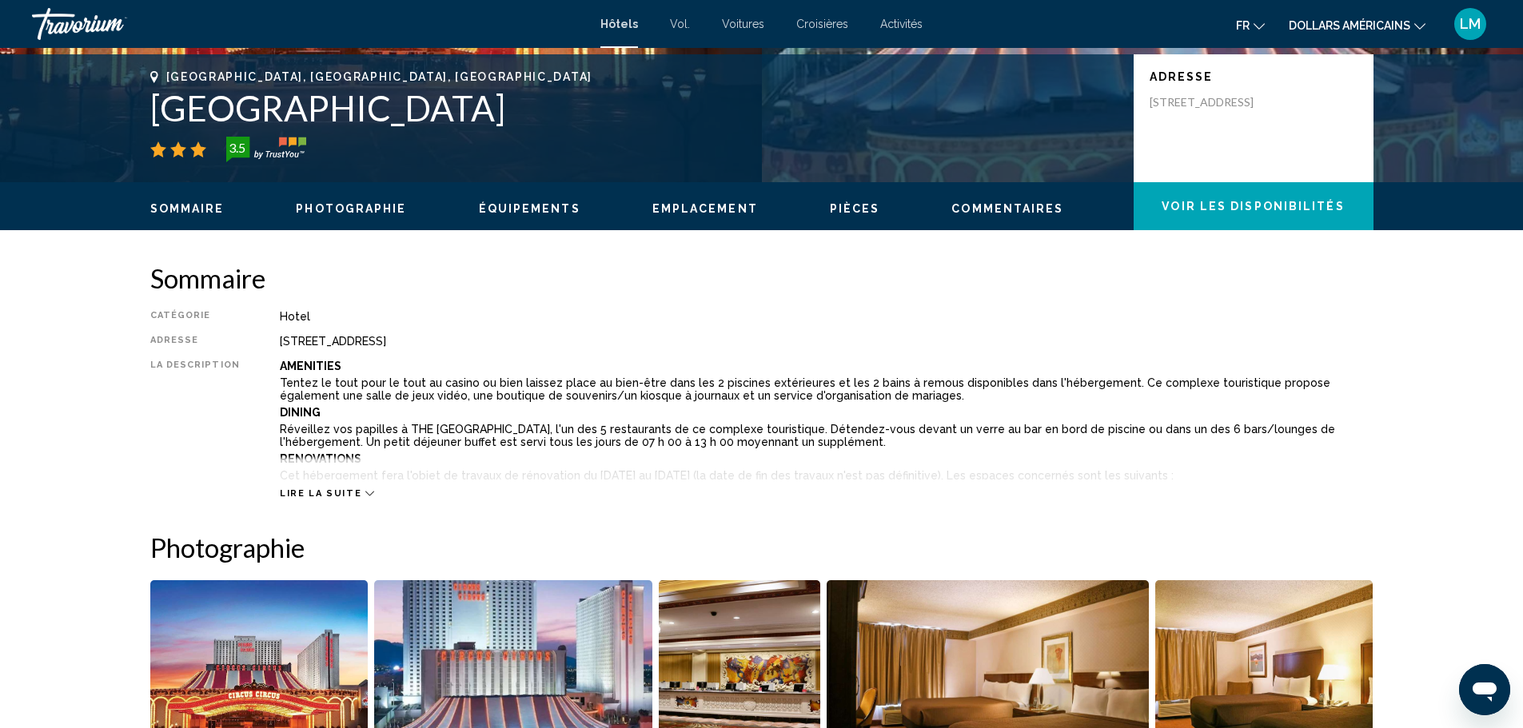
scroll to position [240, 0]
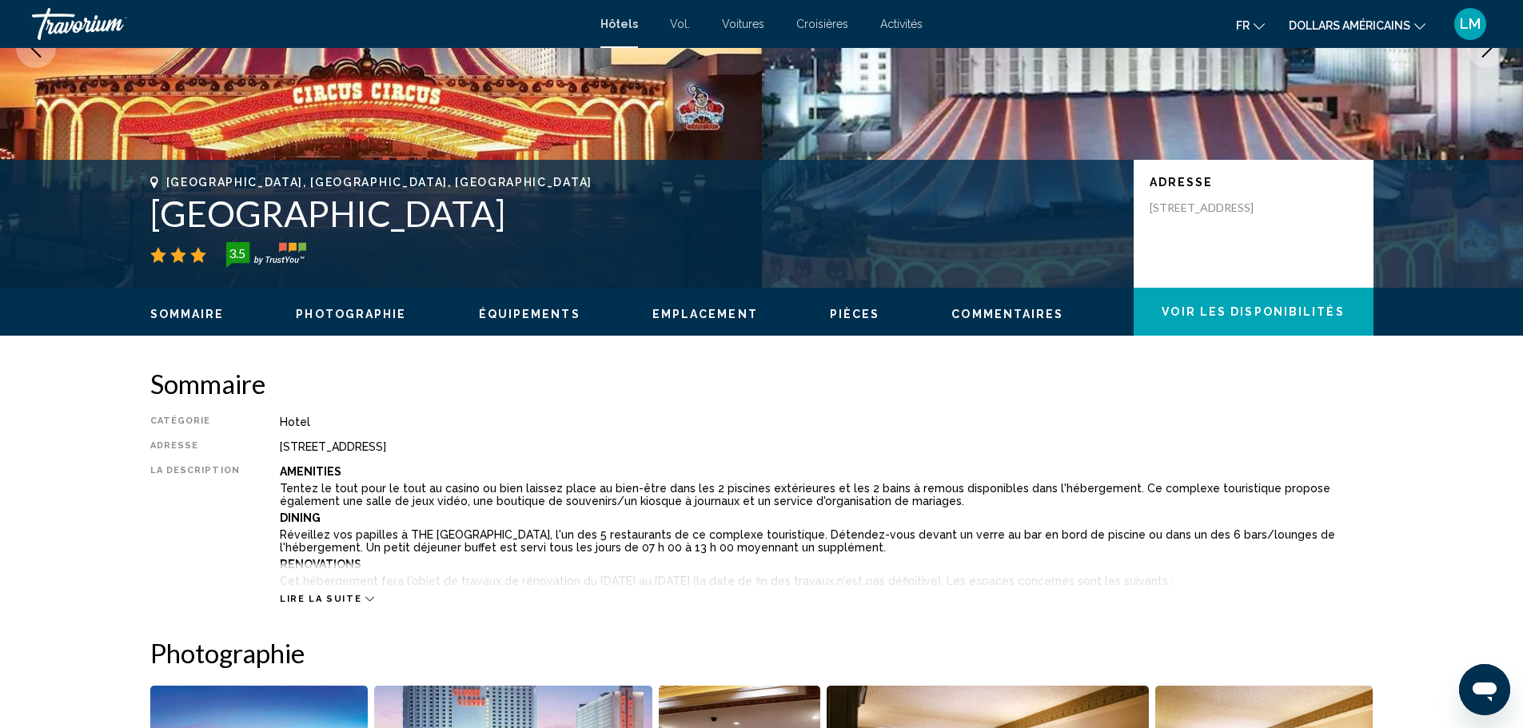
drag, startPoint x: 779, startPoint y: 218, endPoint x: 146, endPoint y: 229, distance: 632.6
click at [146, 229] on div "[GEOGRAPHIC_DATA], [GEOGRAPHIC_DATA], [GEOGRAPHIC_DATA] 3.5 Adresse [STREET_ADD…" at bounding box center [761, 224] width 1287 height 96
copy h1 "[GEOGRAPHIC_DATA]"
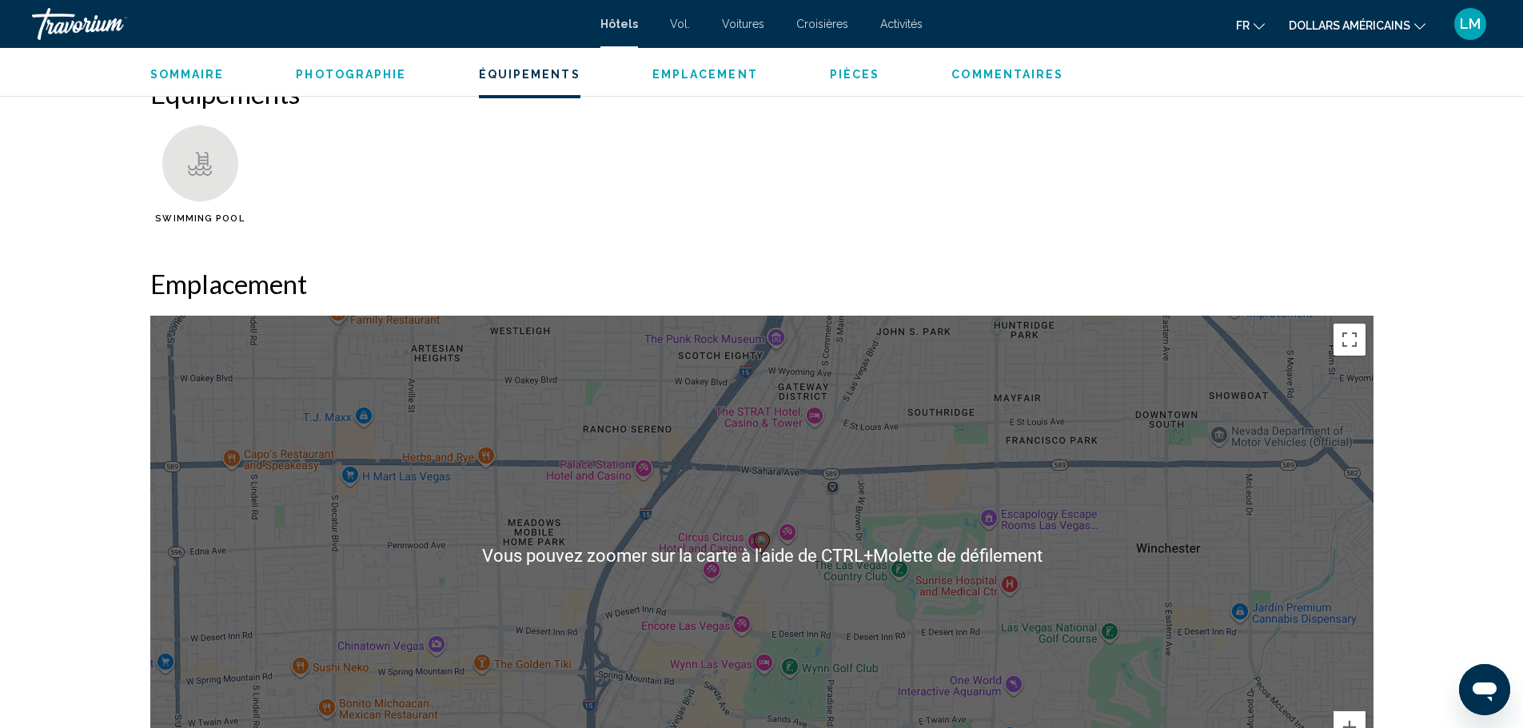
scroll to position [1279, 0]
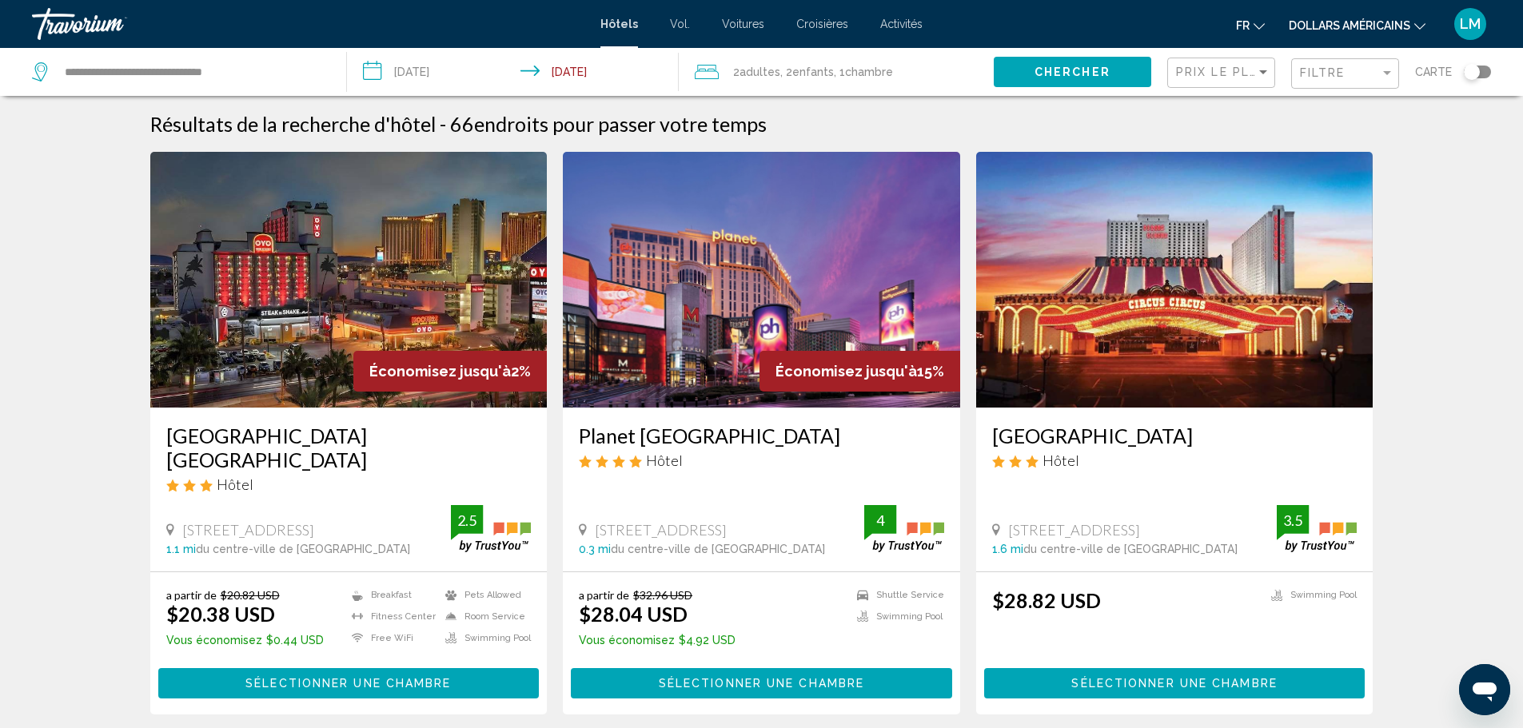
click at [759, 266] on img "Contenu principal" at bounding box center [761, 280] width 397 height 256
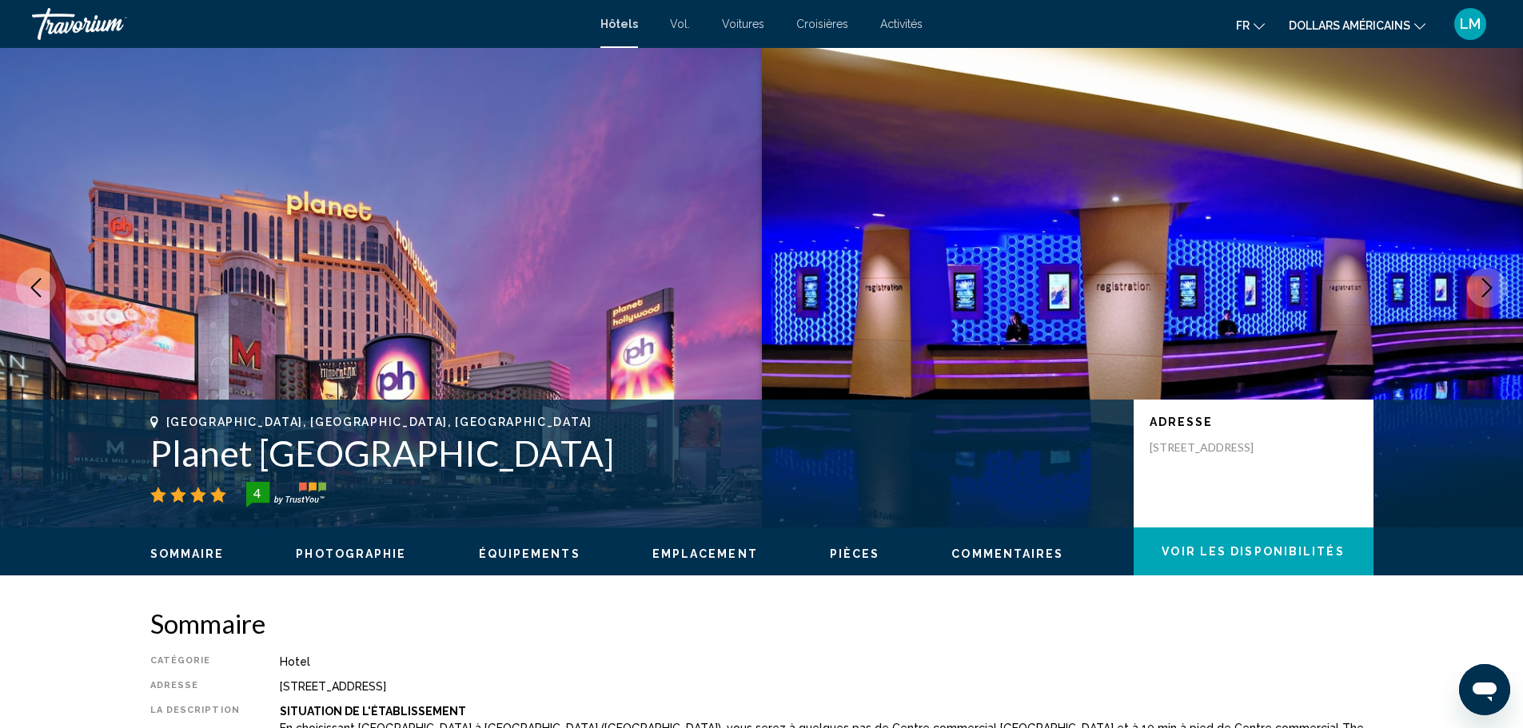
drag, startPoint x: 673, startPoint y: 458, endPoint x: 151, endPoint y: 458, distance: 522.1
click at [151, 458] on h1 "Planet [GEOGRAPHIC_DATA]" at bounding box center [634, 454] width 968 height 42
copy h1 "Planet [GEOGRAPHIC_DATA]"
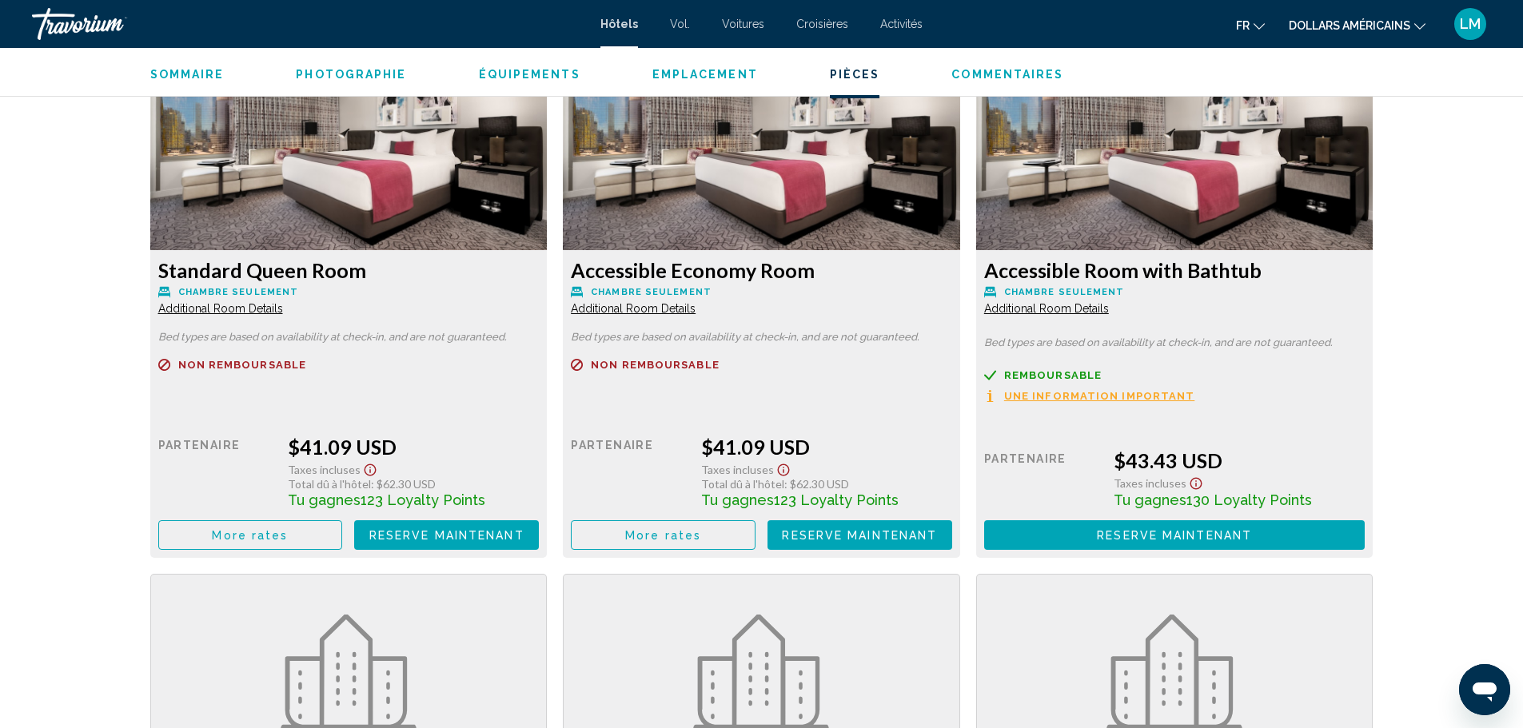
scroll to position [3837, 0]
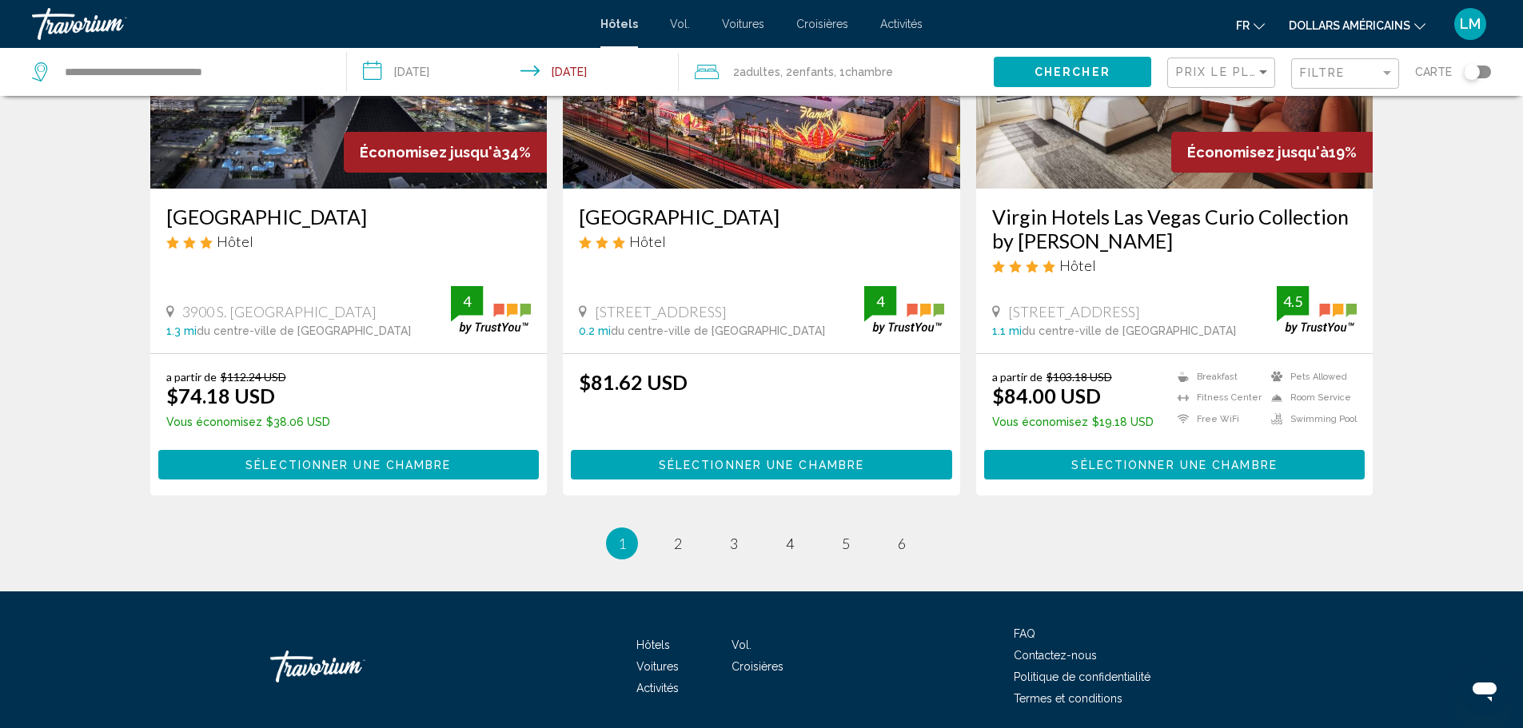
scroll to position [2014, 0]
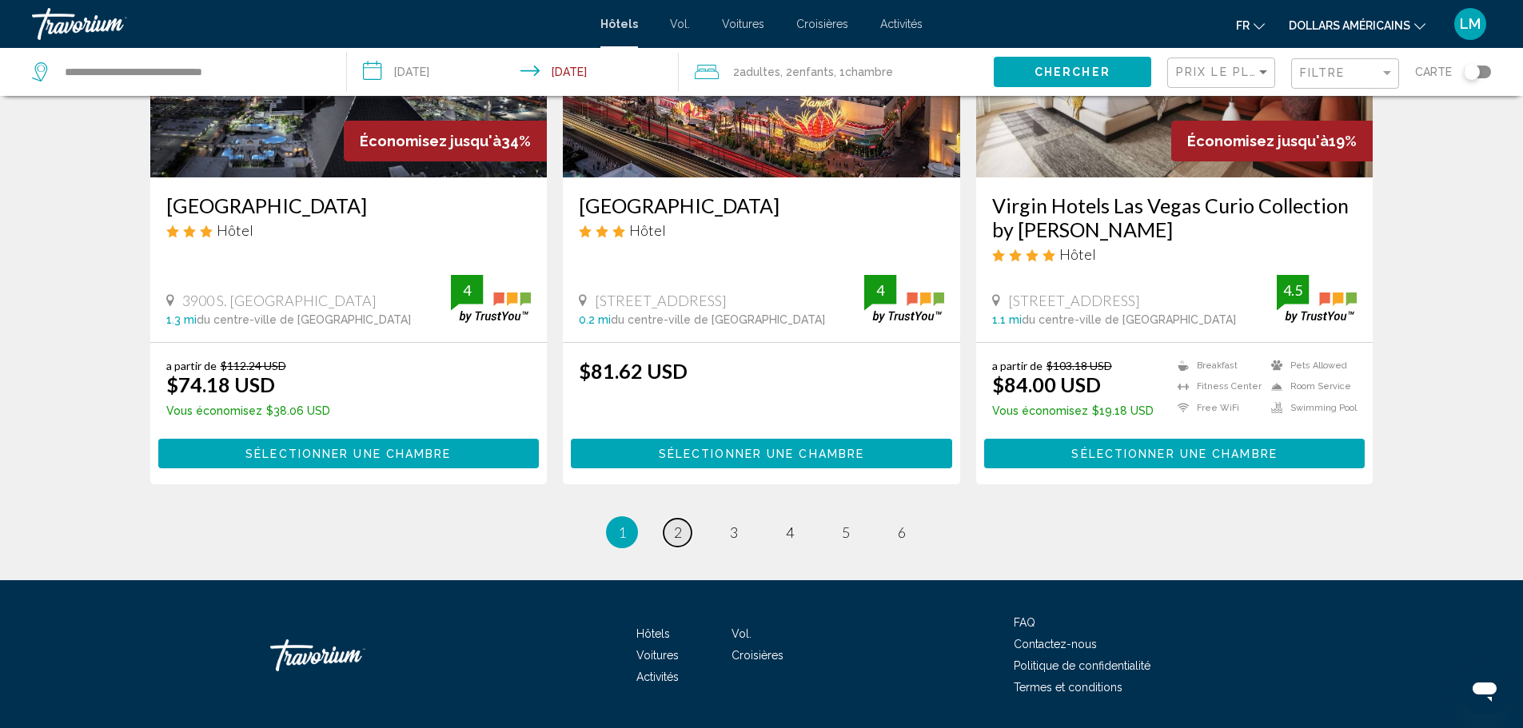
click at [686, 519] on link "page 2" at bounding box center [678, 533] width 28 height 28
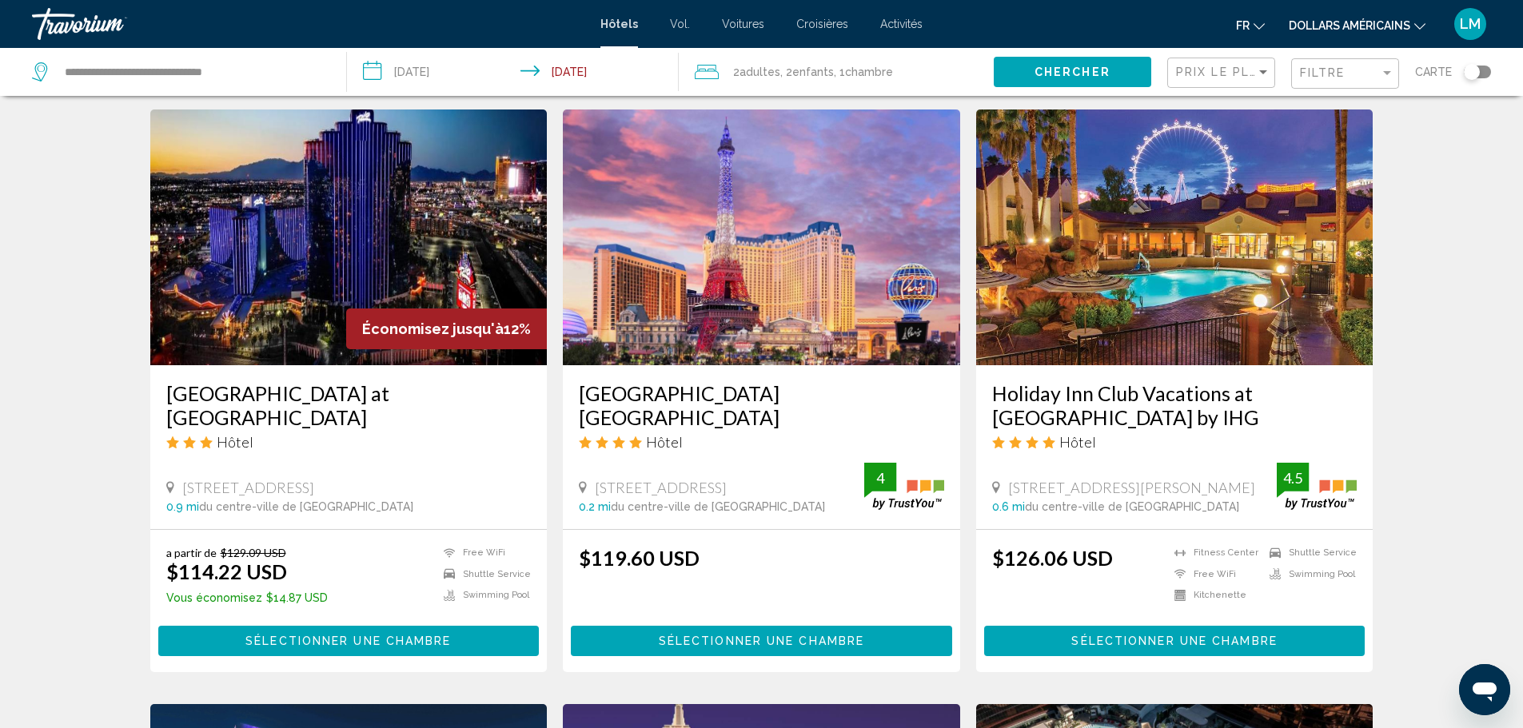
scroll to position [640, 0]
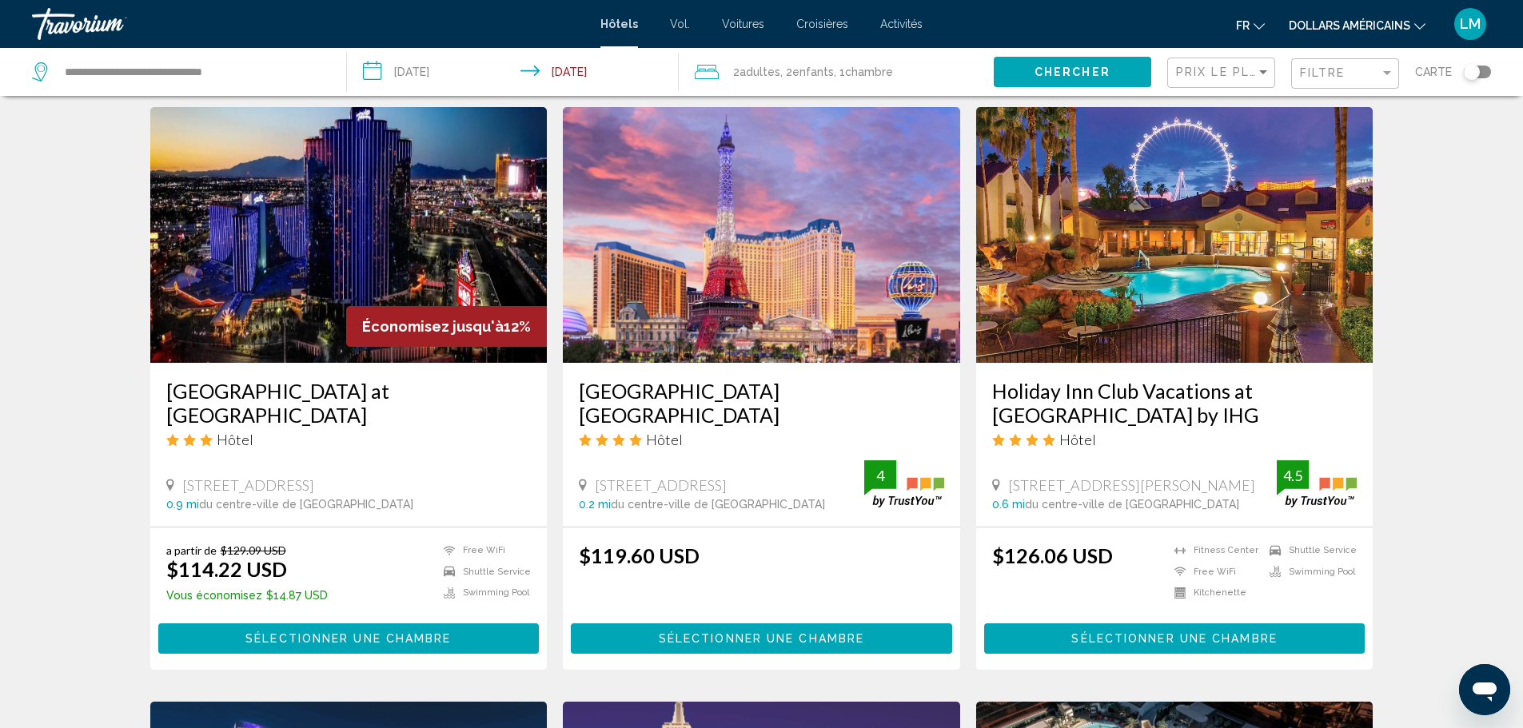
click at [828, 237] on img "Contenu principal" at bounding box center [761, 235] width 397 height 256
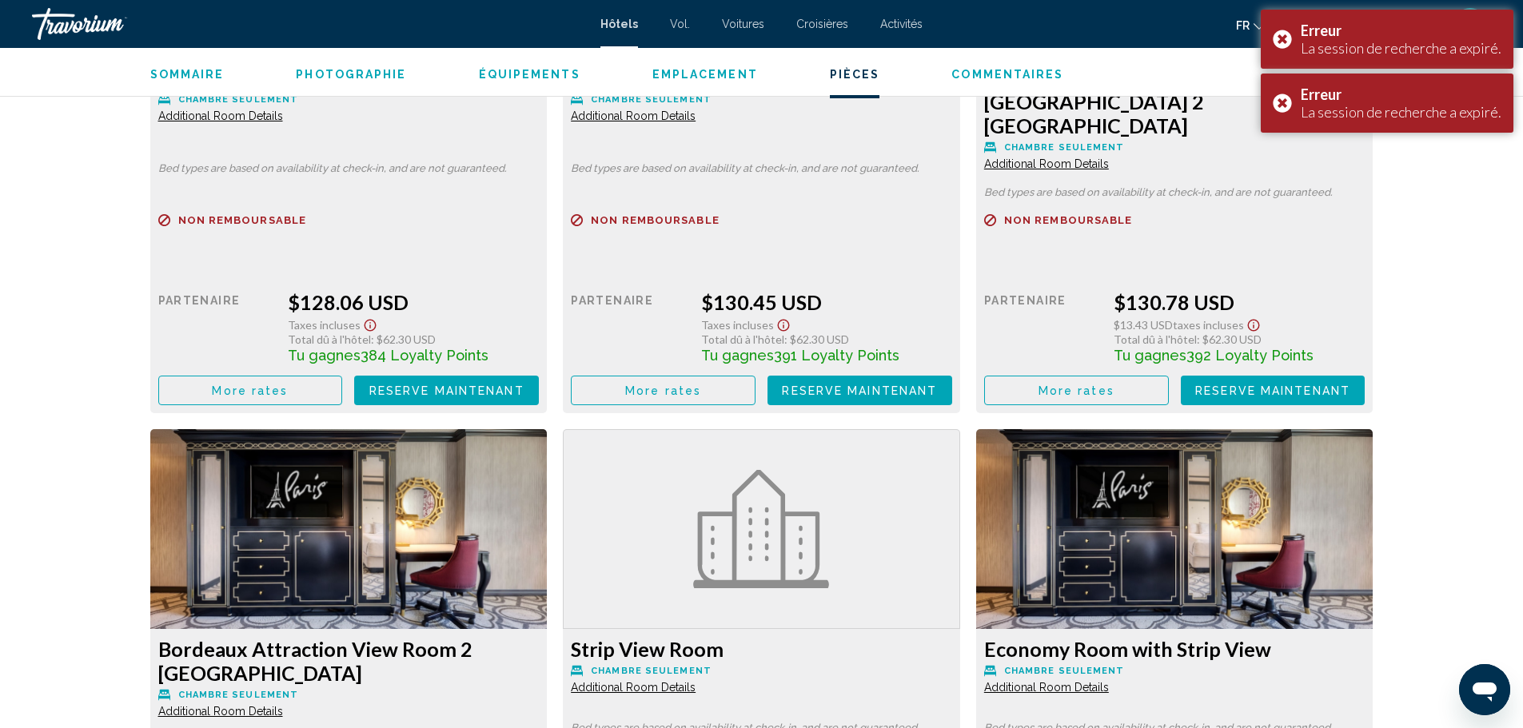
scroll to position [3118, 0]
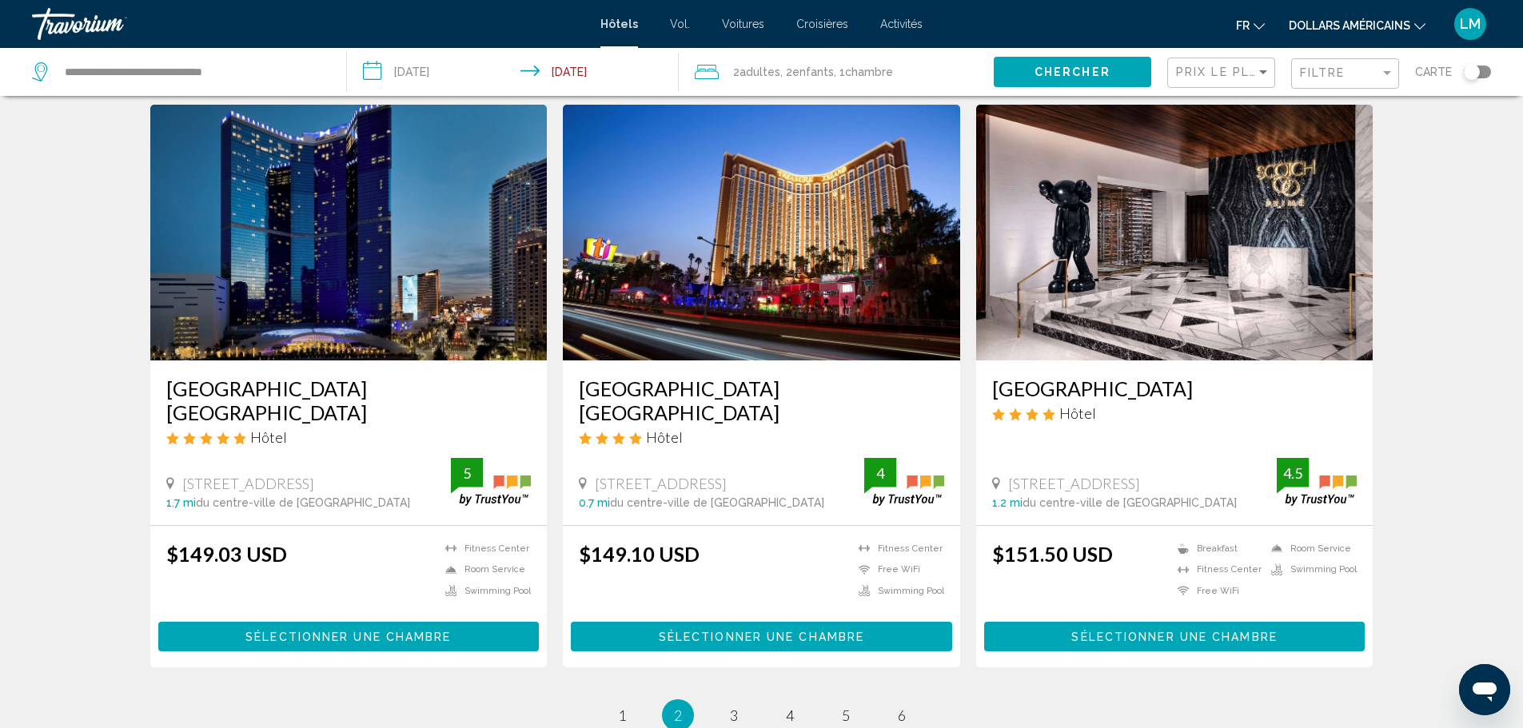
scroll to position [1839, 0]
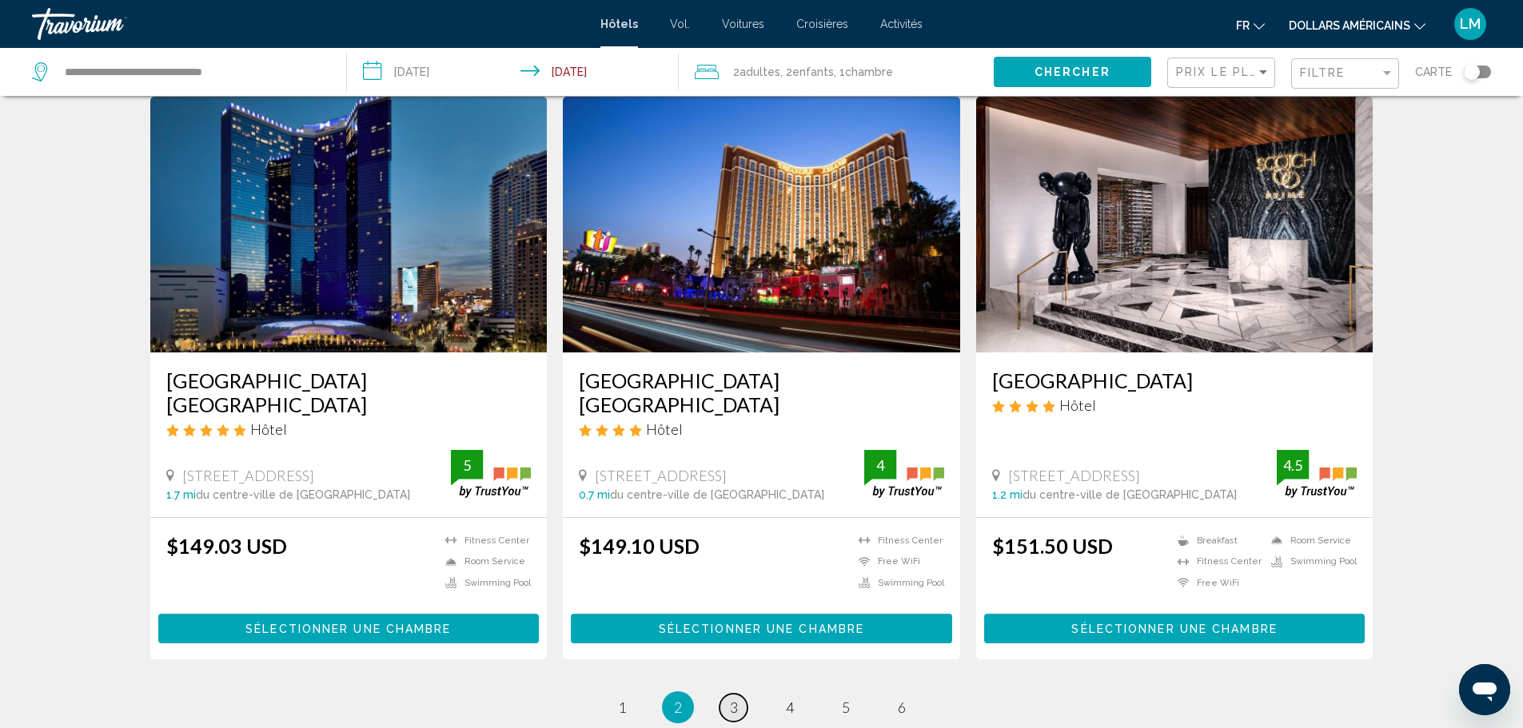
click at [730, 699] on span "3" at bounding box center [734, 708] width 8 height 18
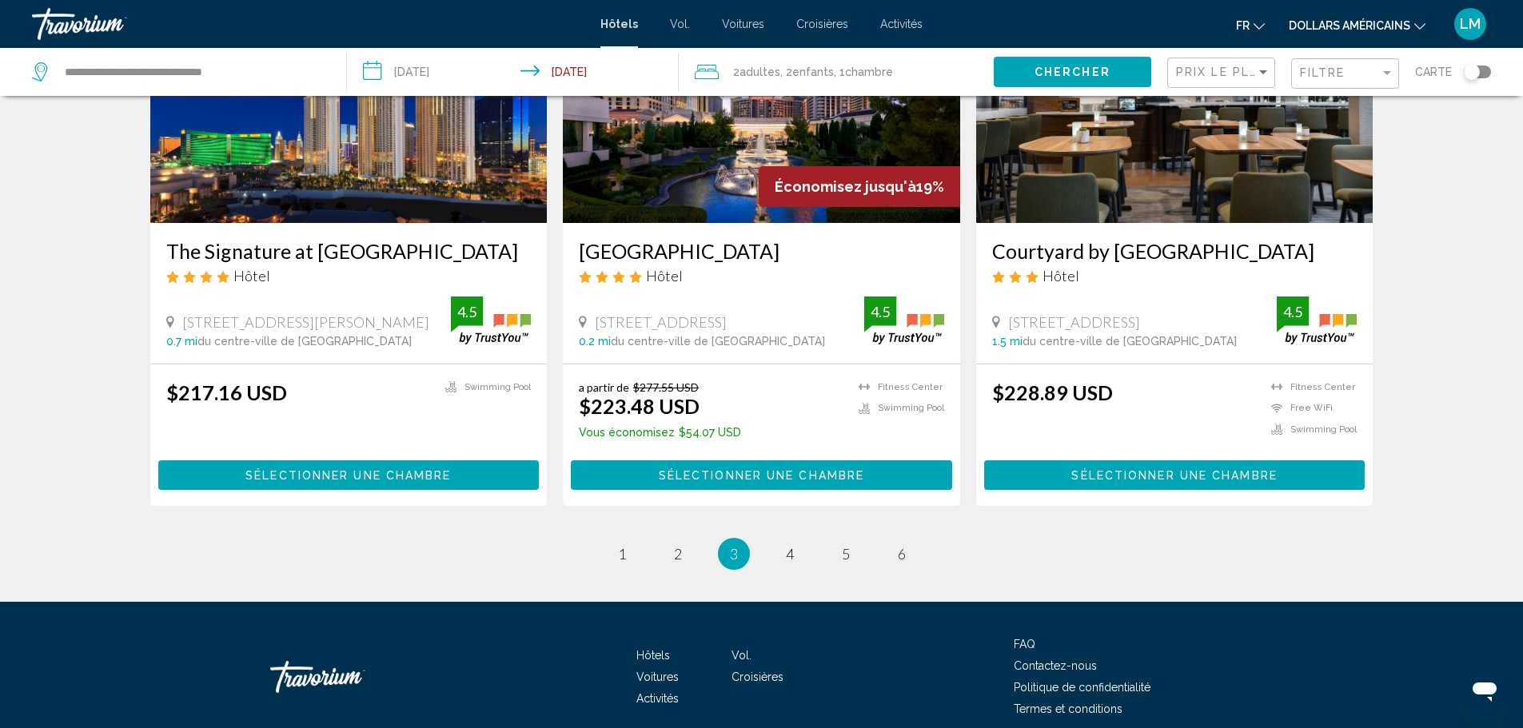
scroll to position [2038, 0]
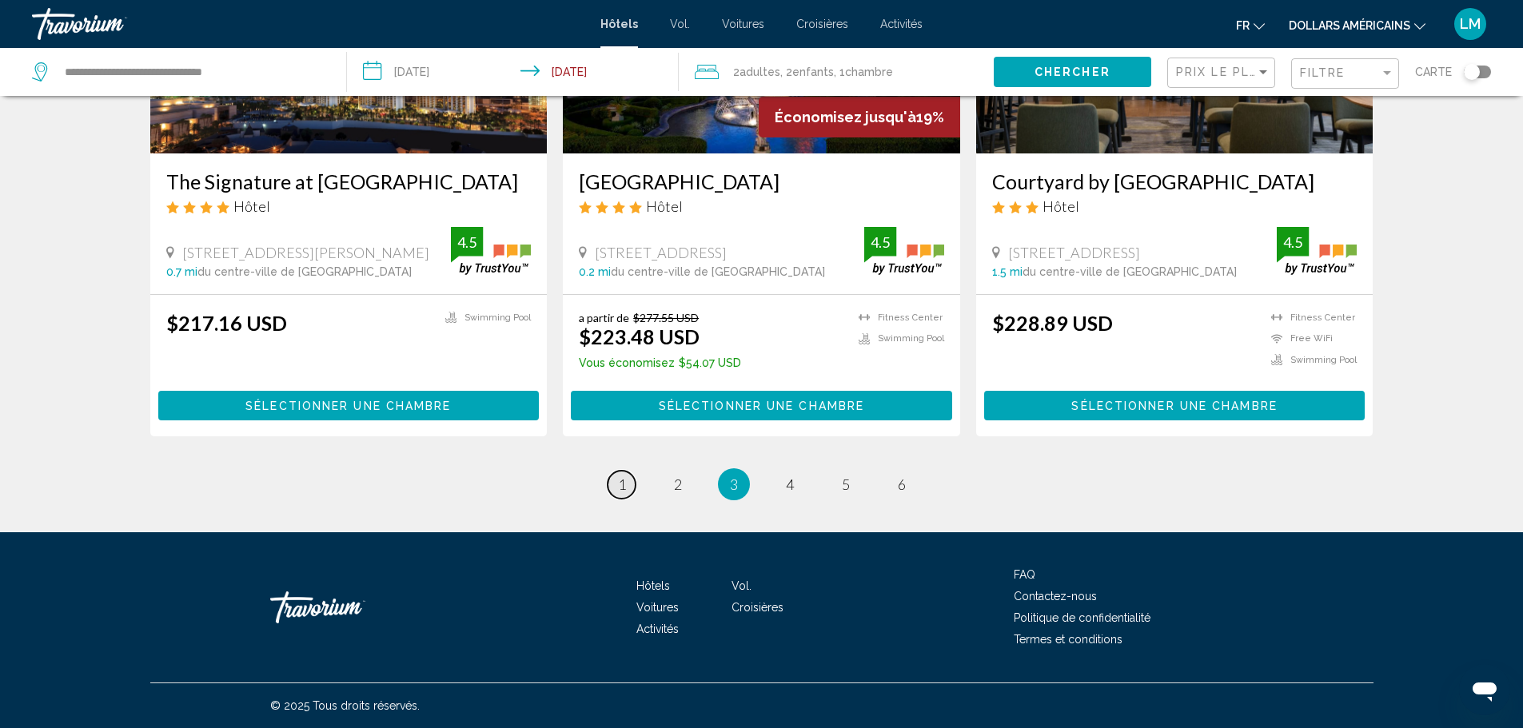
click at [625, 489] on link "page 1" at bounding box center [622, 485] width 28 height 28
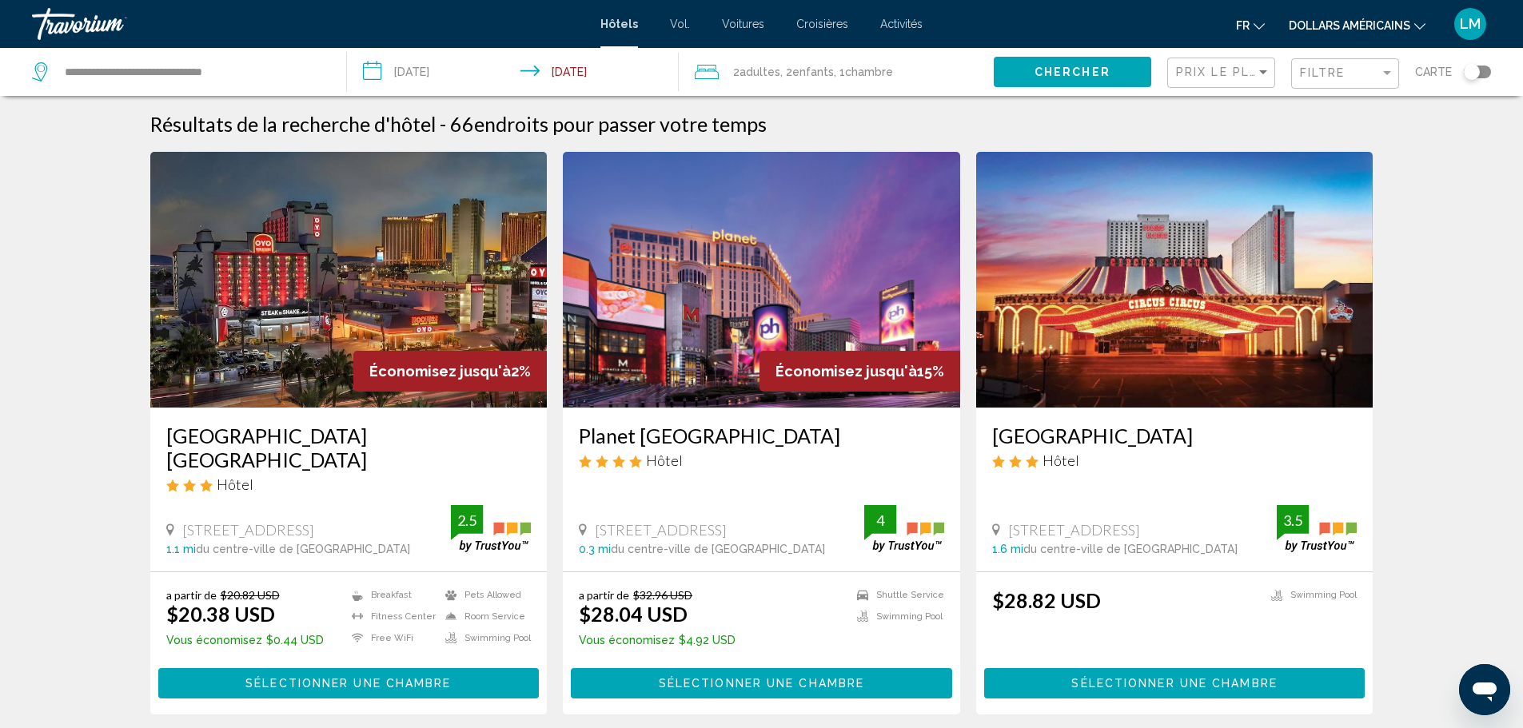
click at [329, 233] on img "Contenu principal" at bounding box center [348, 280] width 397 height 256
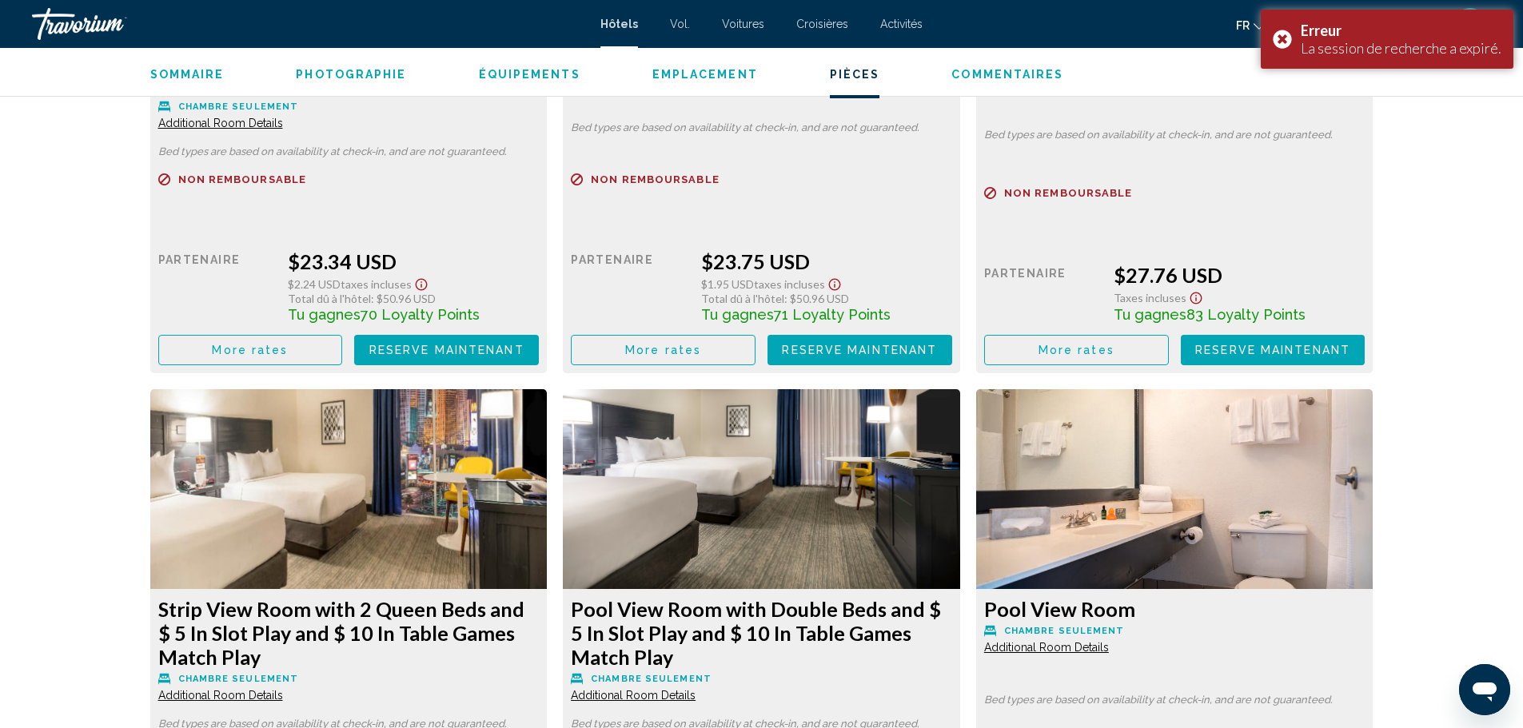
scroll to position [3039, 0]
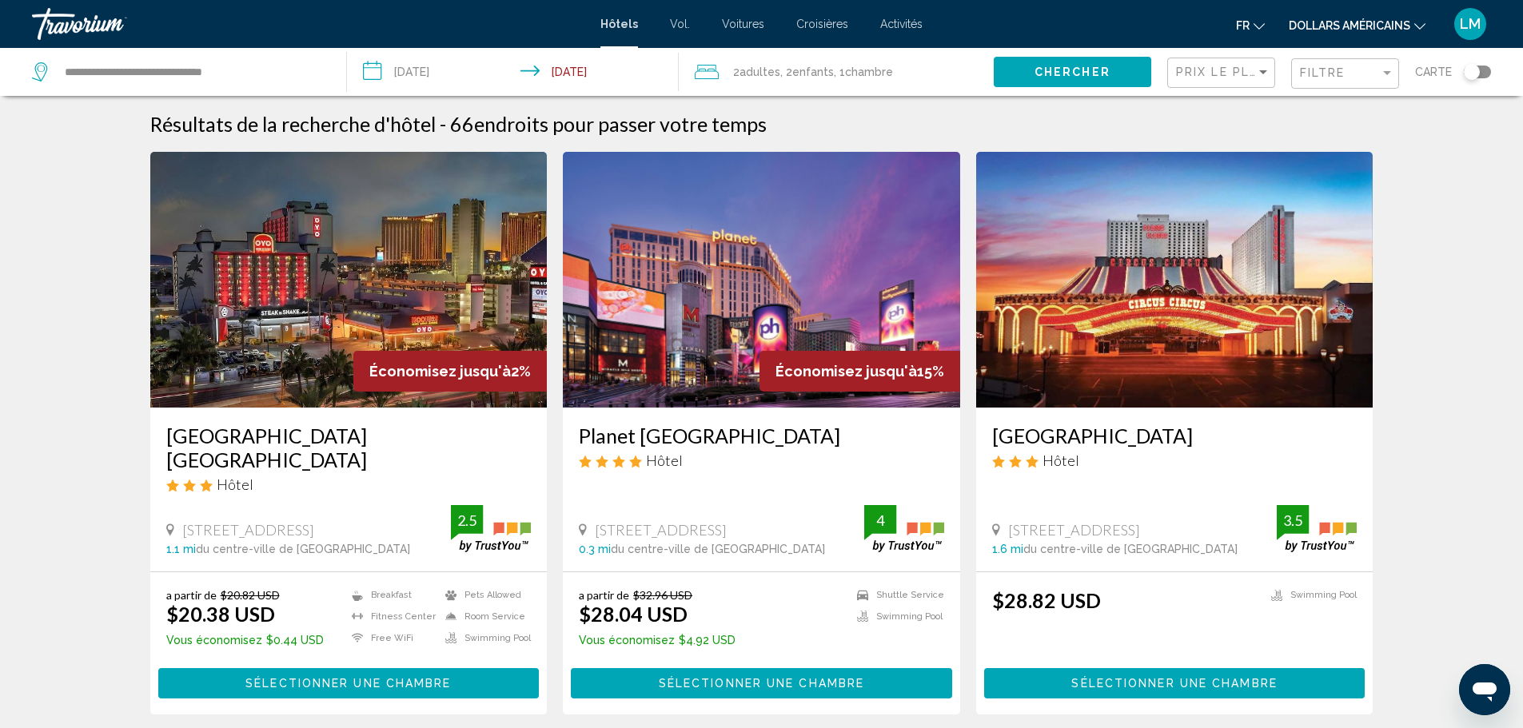
click at [843, 293] on img "Contenu principal" at bounding box center [761, 280] width 397 height 256
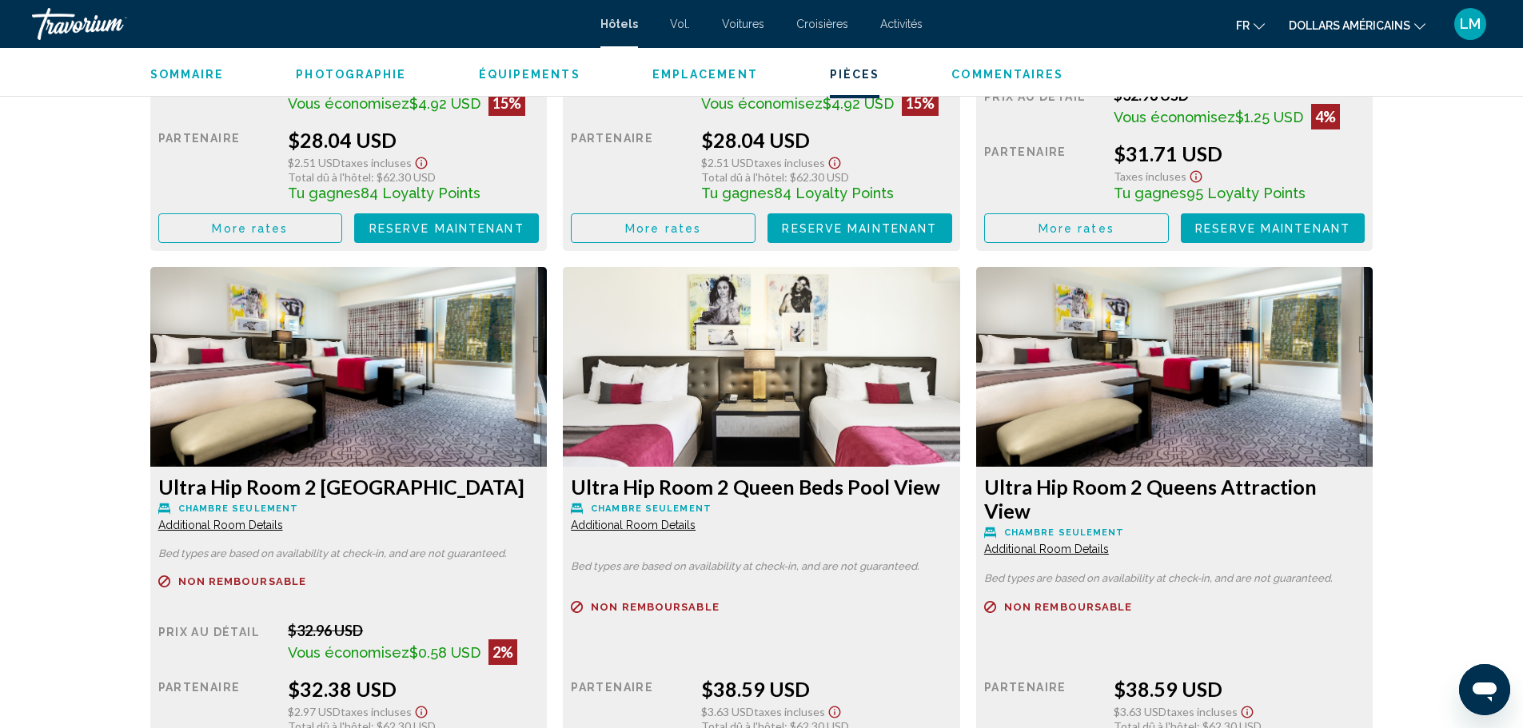
scroll to position [2639, 0]
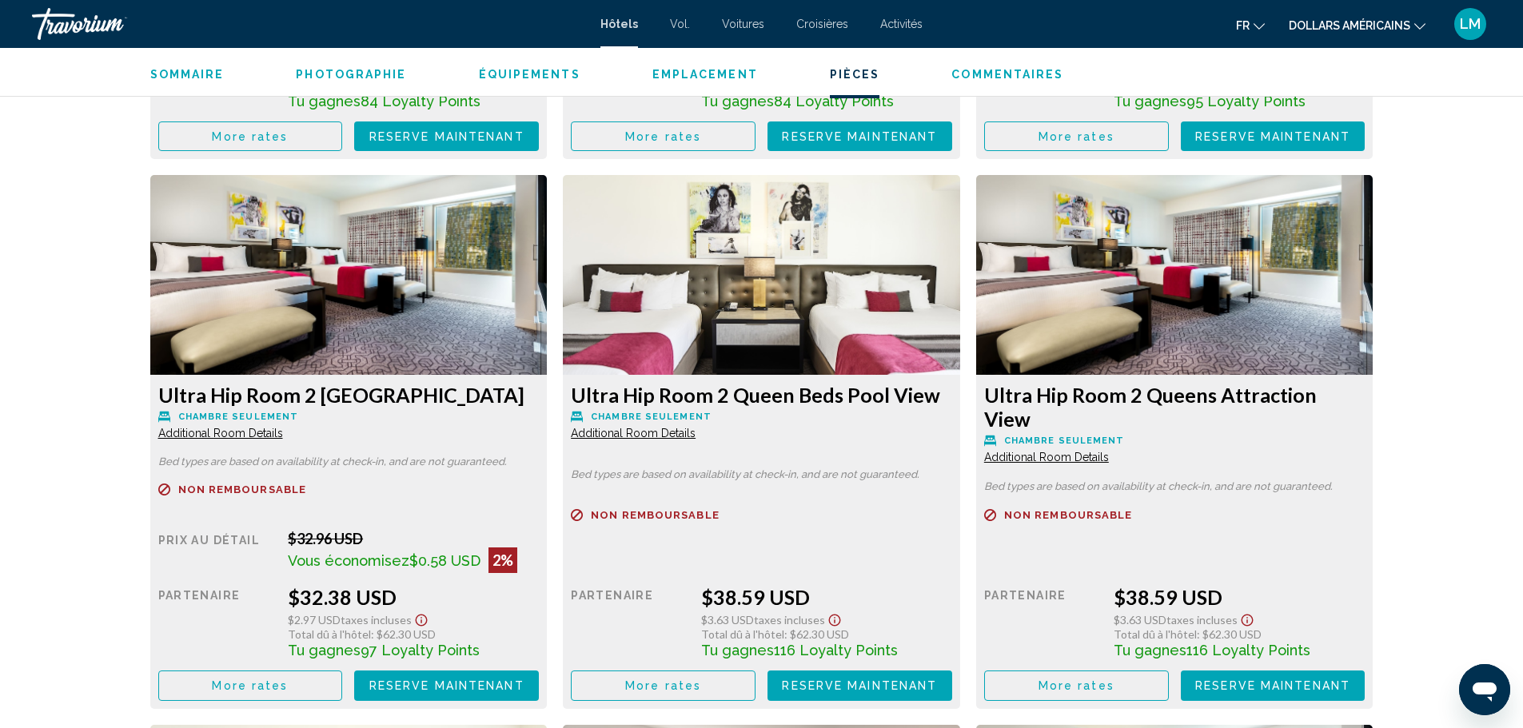
drag, startPoint x: 1155, startPoint y: 401, endPoint x: 1127, endPoint y: 417, distance: 31.8
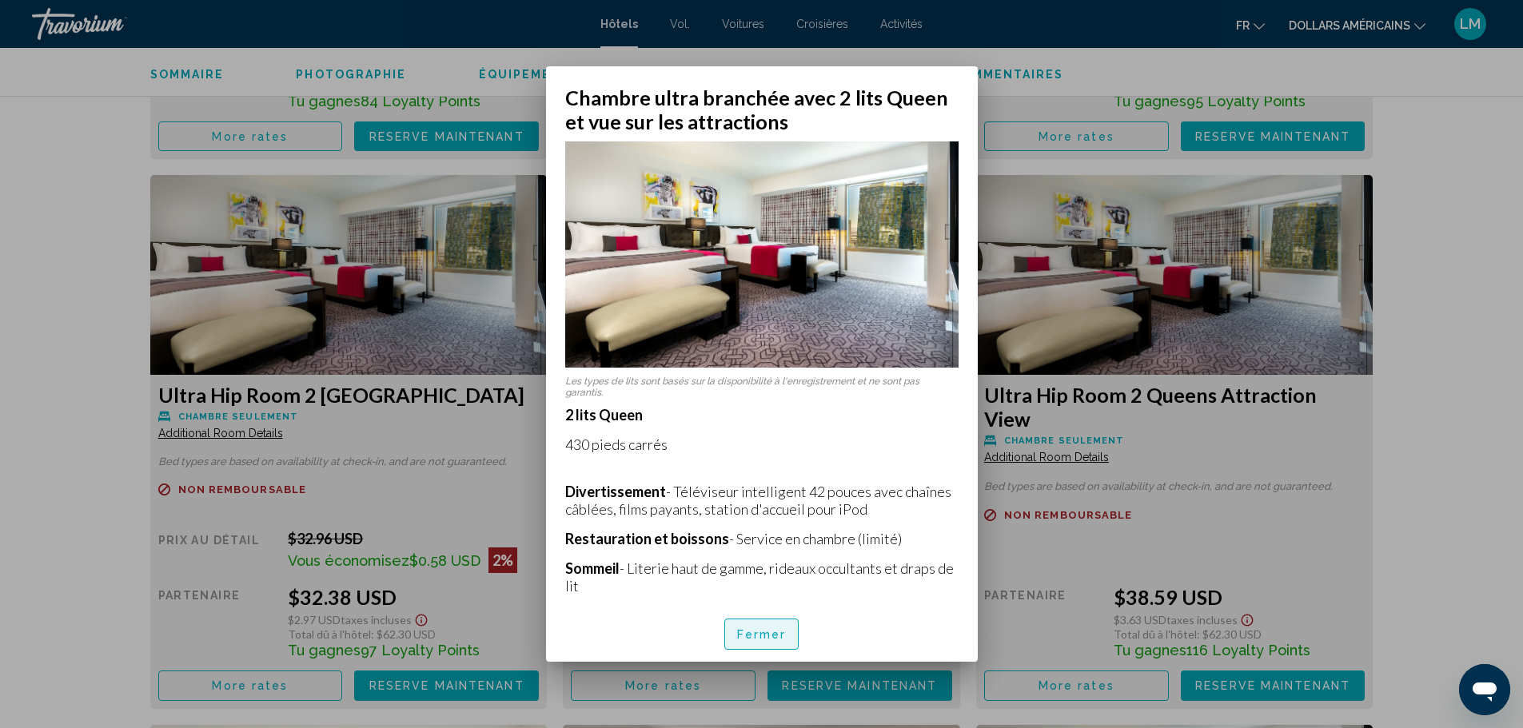
click at [763, 634] on font "Fermer" at bounding box center [762, 635] width 50 height 13
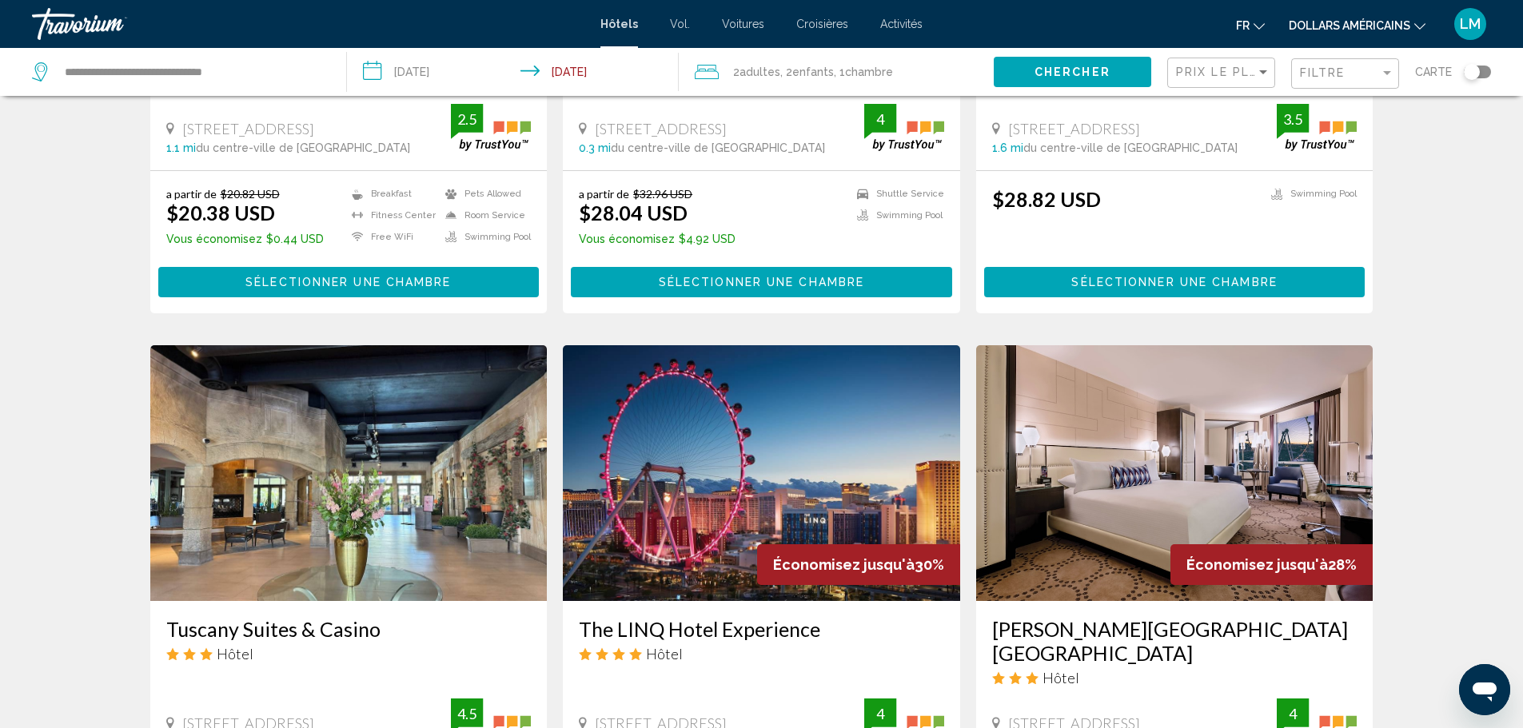
scroll to position [560, 0]
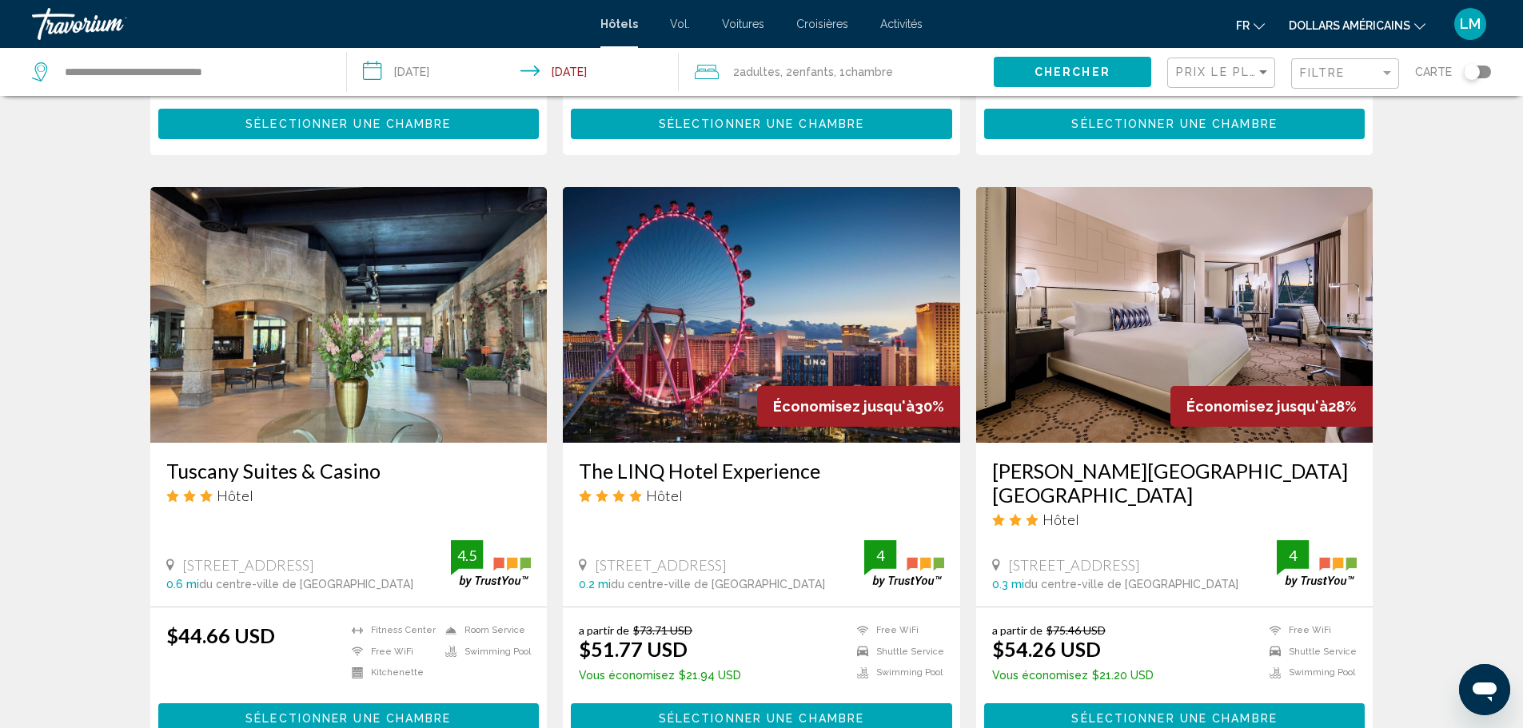
click at [1191, 314] on img "Contenu principal" at bounding box center [1174, 315] width 397 height 256
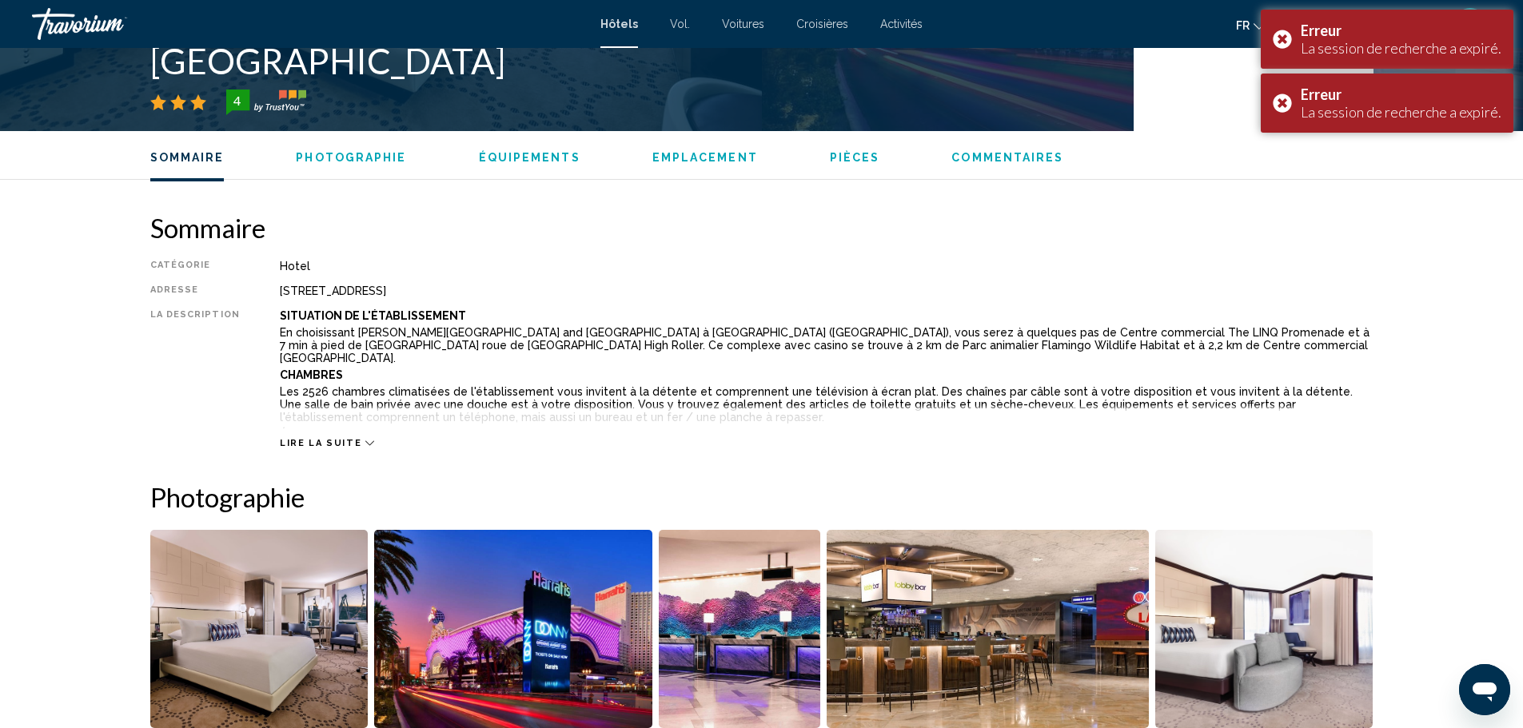
scroll to position [80, 0]
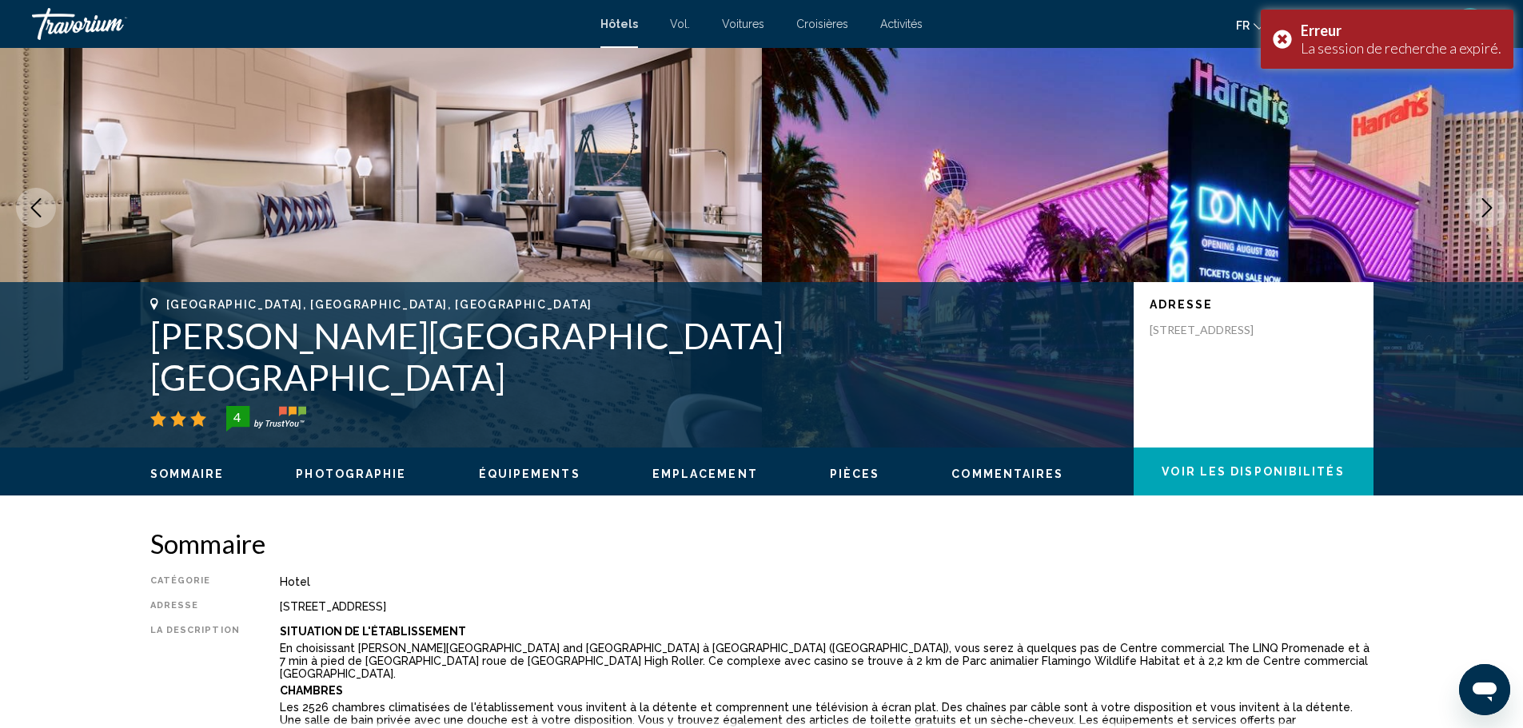
drag, startPoint x: 704, startPoint y: 378, endPoint x: 411, endPoint y: 423, distance: 296.9
click at [411, 423] on div "[GEOGRAPHIC_DATA], [GEOGRAPHIC_DATA], [GEOGRAPHIC_DATA] Harrah's [GEOGRAPHIC_DA…" at bounding box center [634, 365] width 968 height 134
click at [126, 369] on div "[GEOGRAPHIC_DATA], [GEOGRAPHIC_DATA], [GEOGRAPHIC_DATA] Harrah's [GEOGRAPHIC_DA…" at bounding box center [761, 365] width 1287 height 134
drag, startPoint x: 153, startPoint y: 380, endPoint x: 702, endPoint y: 375, distance: 549.4
click at [702, 375] on h1 "[PERSON_NAME][GEOGRAPHIC_DATA] [GEOGRAPHIC_DATA]" at bounding box center [634, 356] width 968 height 83
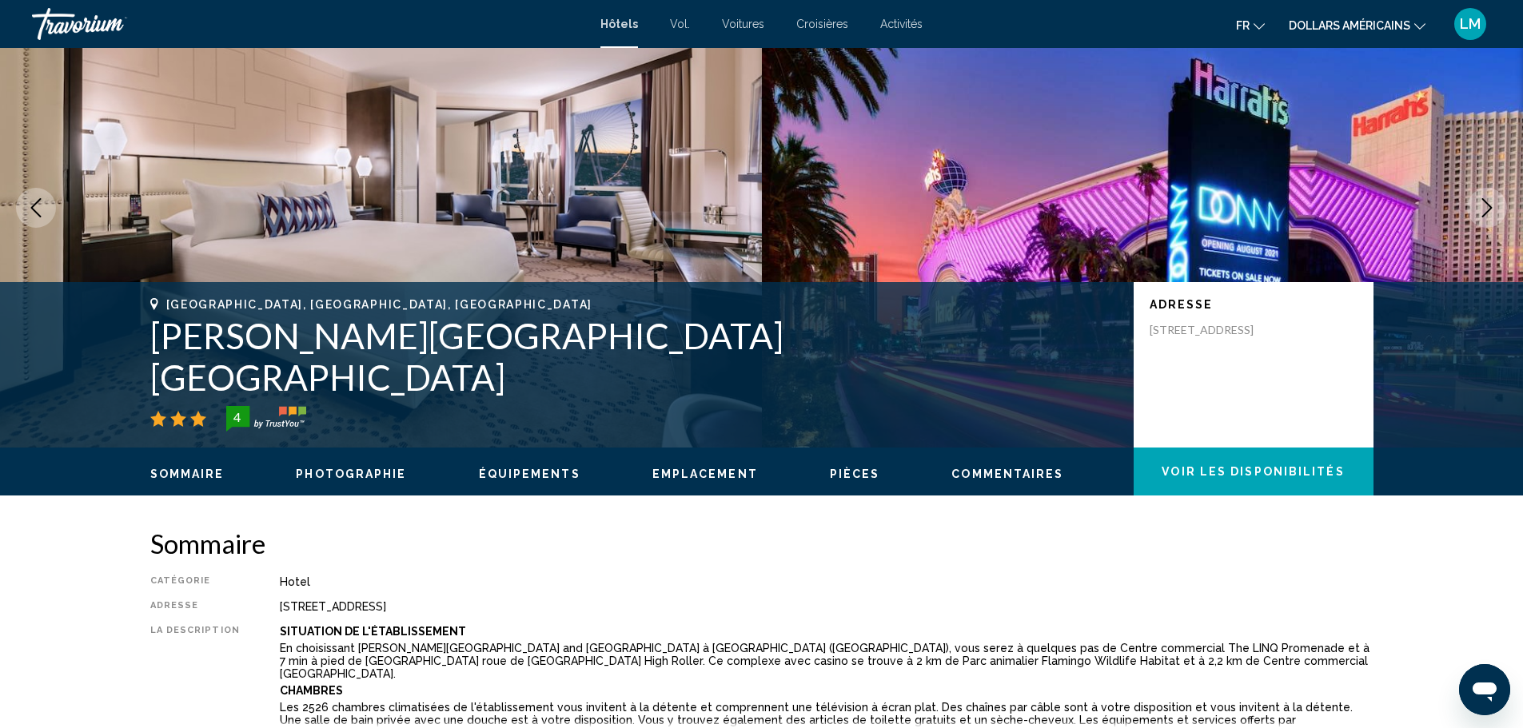
copy h1 "[PERSON_NAME][GEOGRAPHIC_DATA] [GEOGRAPHIC_DATA]"
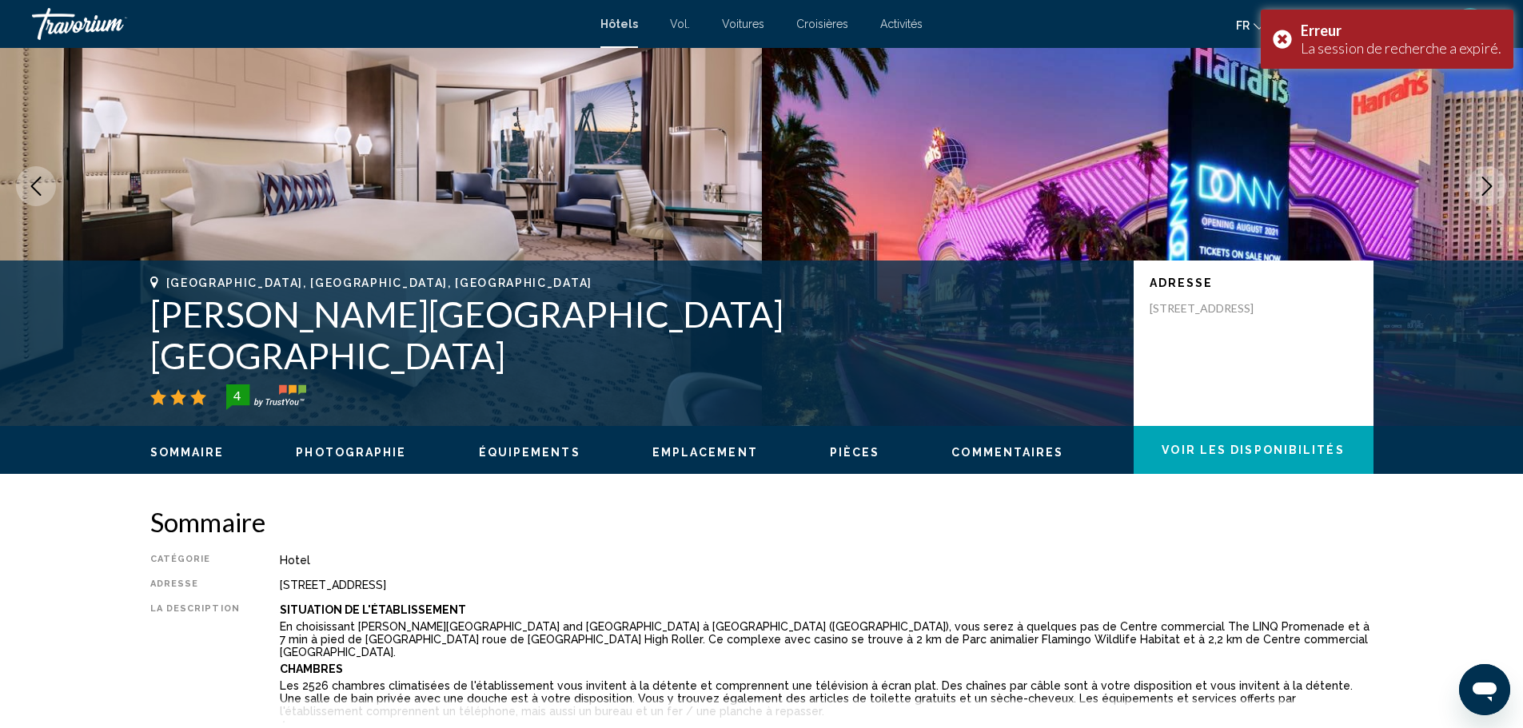
scroll to position [0, 0]
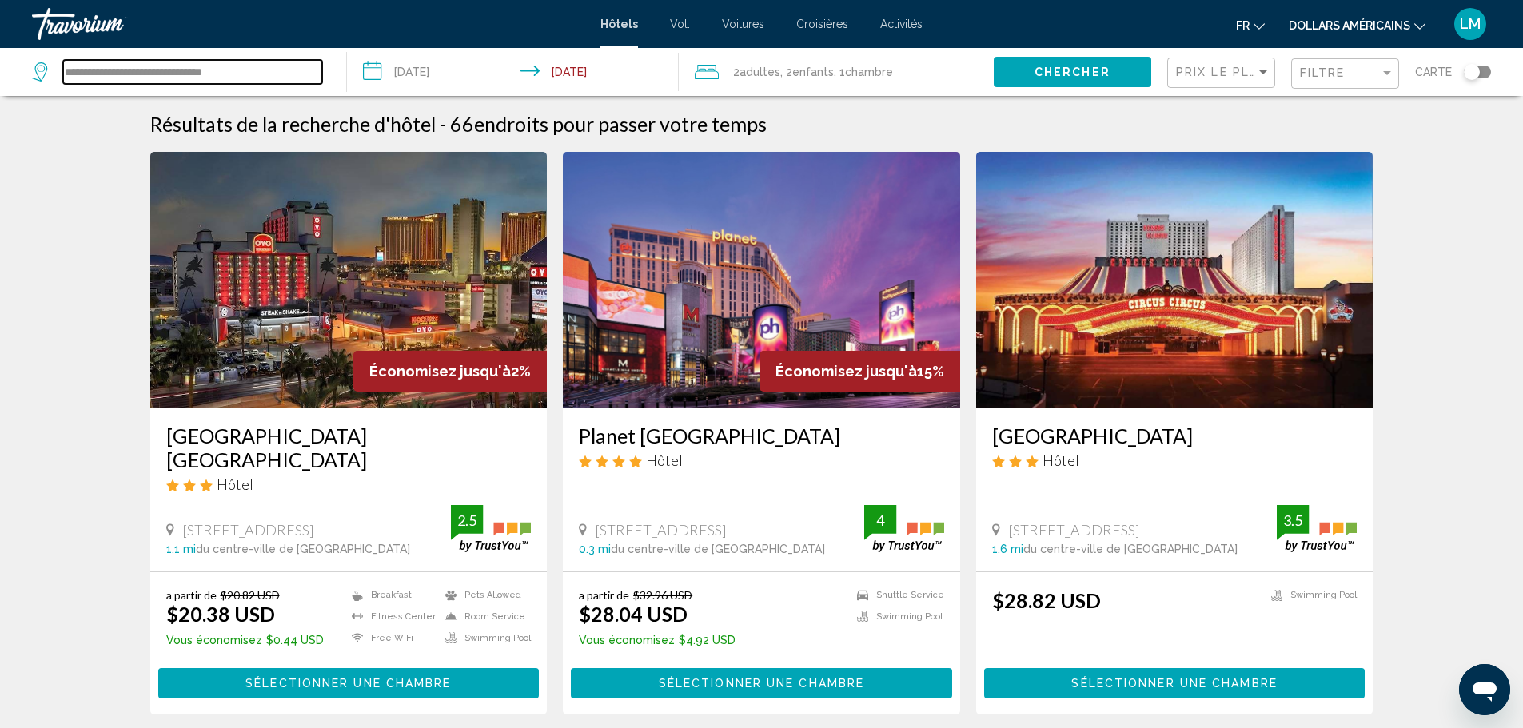
click at [182, 63] on input "**********" at bounding box center [192, 72] width 259 height 24
drag, startPoint x: 266, startPoint y: 75, endPoint x: 0, endPoint y: 50, distance: 267.4
click at [0, 50] on app-destination-search "**********" at bounding box center [173, 72] width 347 height 48
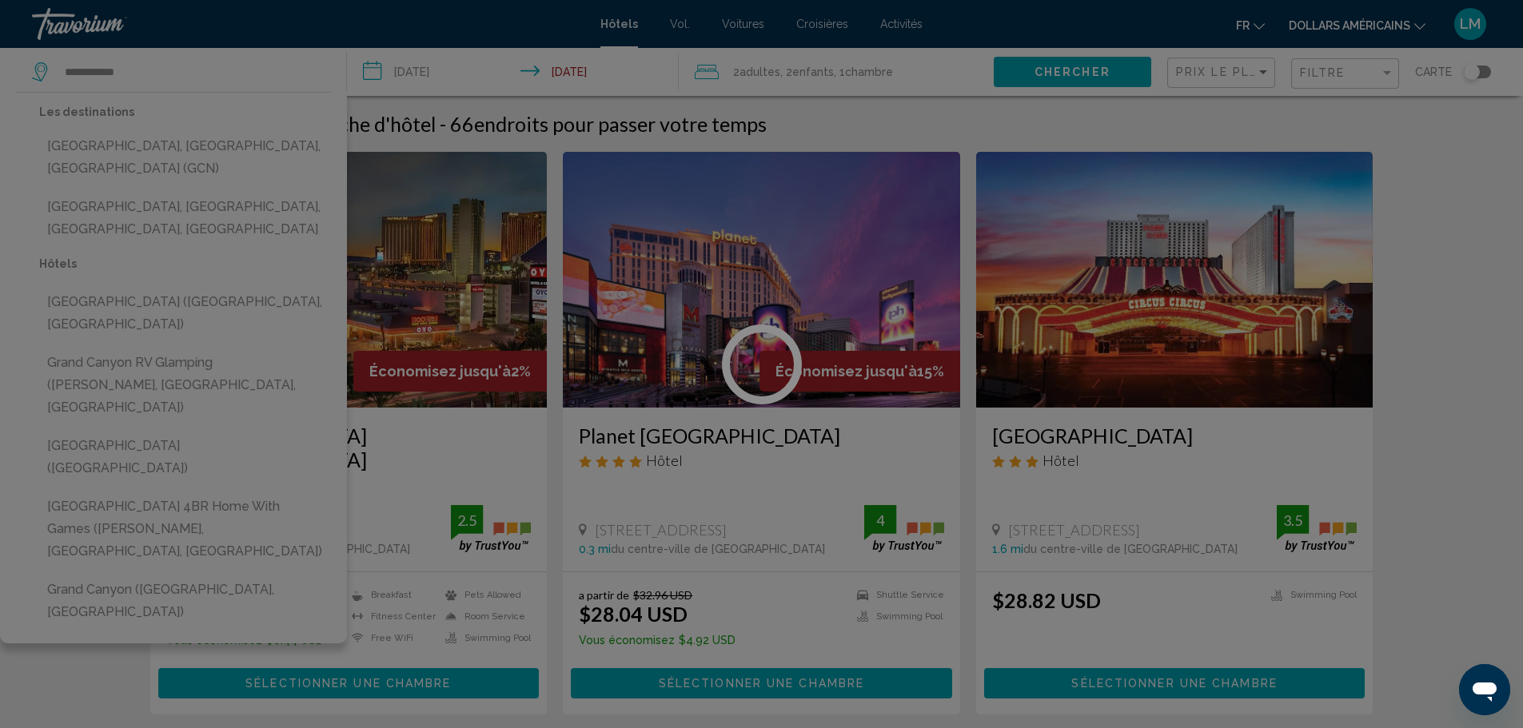
click at [146, 147] on div at bounding box center [761, 364] width 1523 height 728
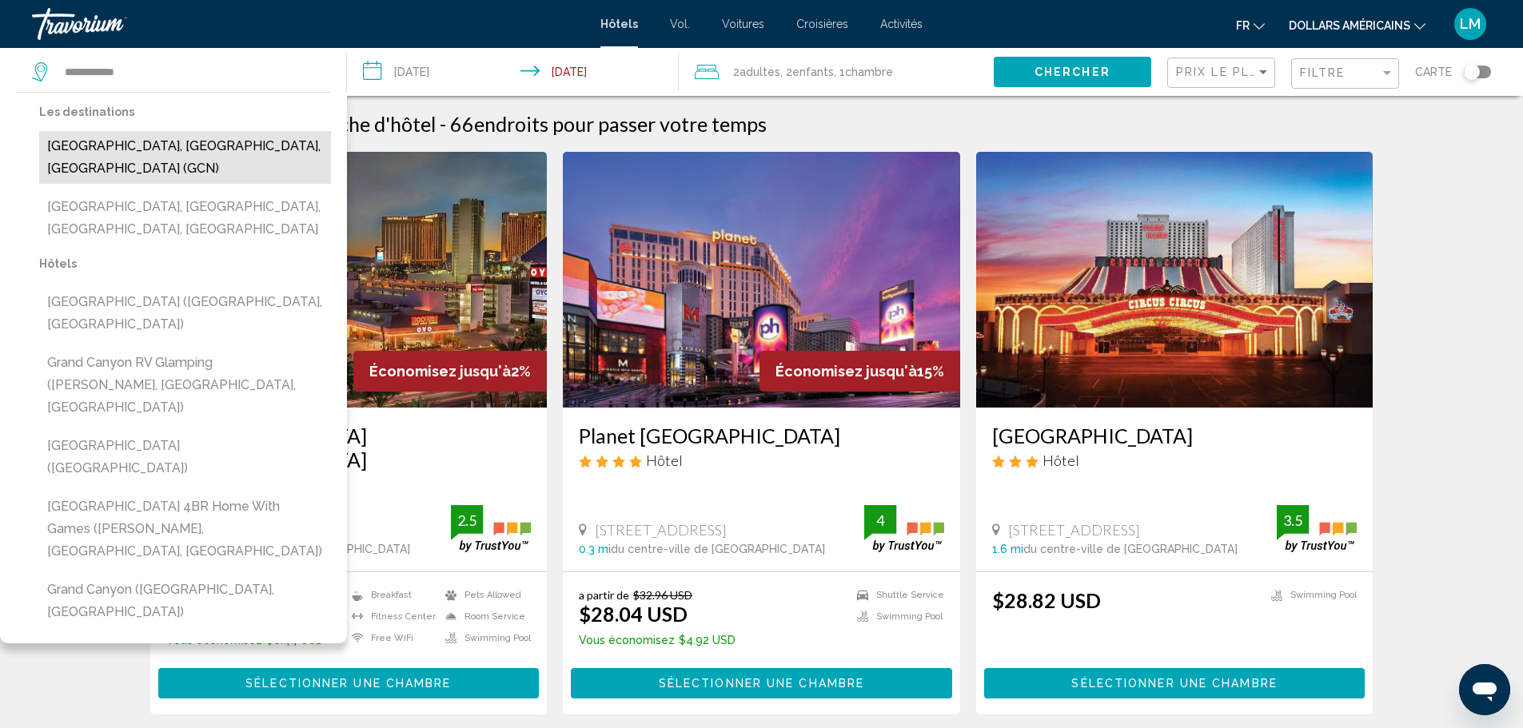
click at [179, 143] on button "[GEOGRAPHIC_DATA], [GEOGRAPHIC_DATA], [GEOGRAPHIC_DATA] (GCN)" at bounding box center [185, 157] width 292 height 53
type input "**********"
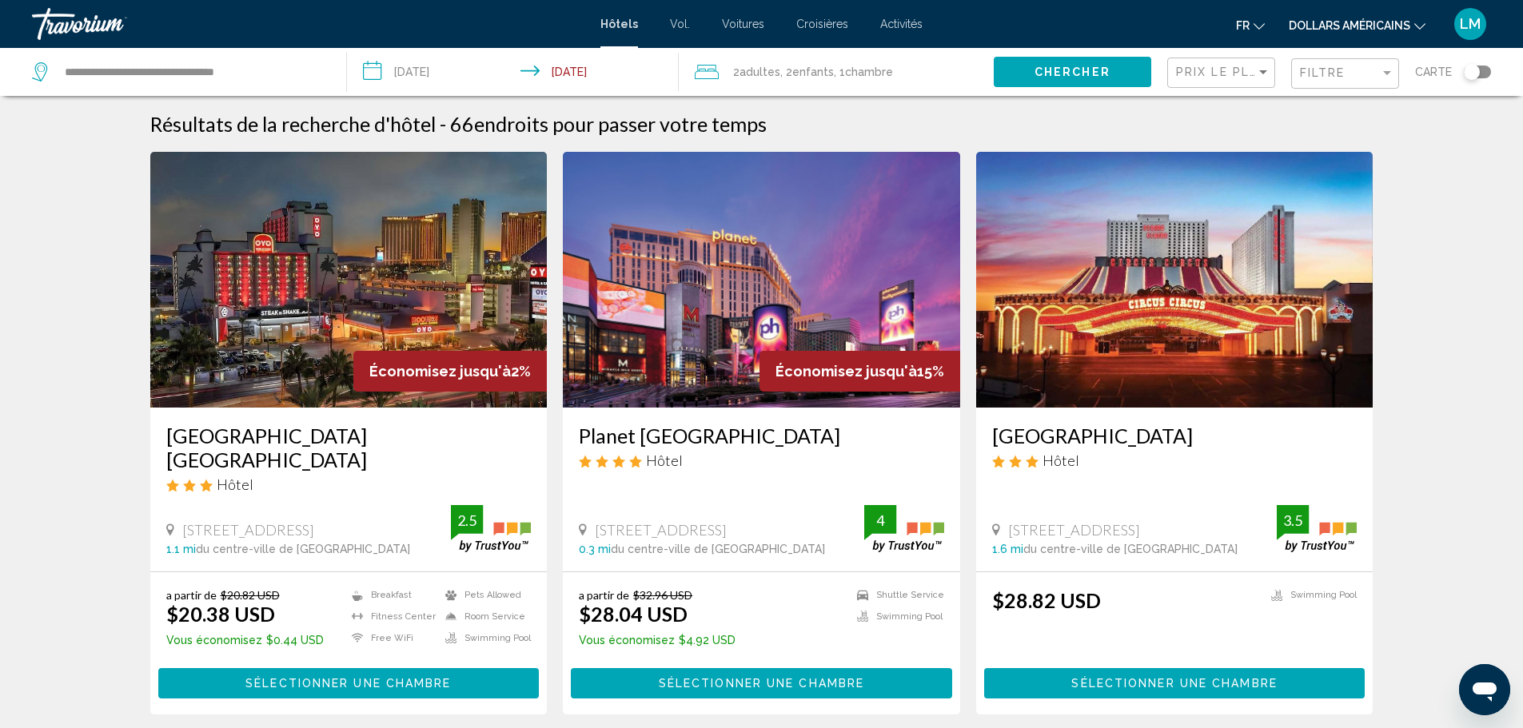
click at [453, 81] on input "**********" at bounding box center [515, 74] width 337 height 53
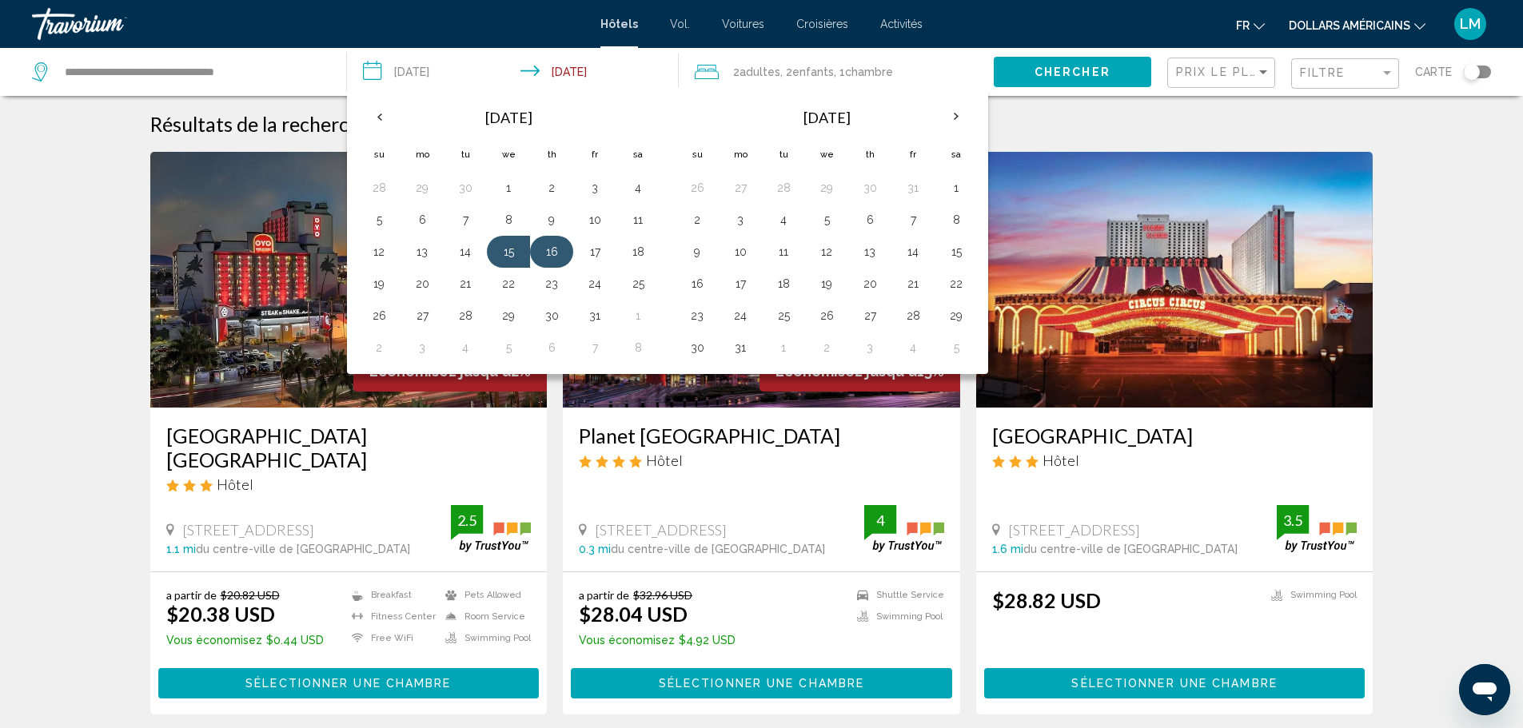
click at [564, 253] on button "16" at bounding box center [552, 252] width 26 height 22
click at [596, 255] on button "17" at bounding box center [595, 252] width 26 height 22
type input "**********"
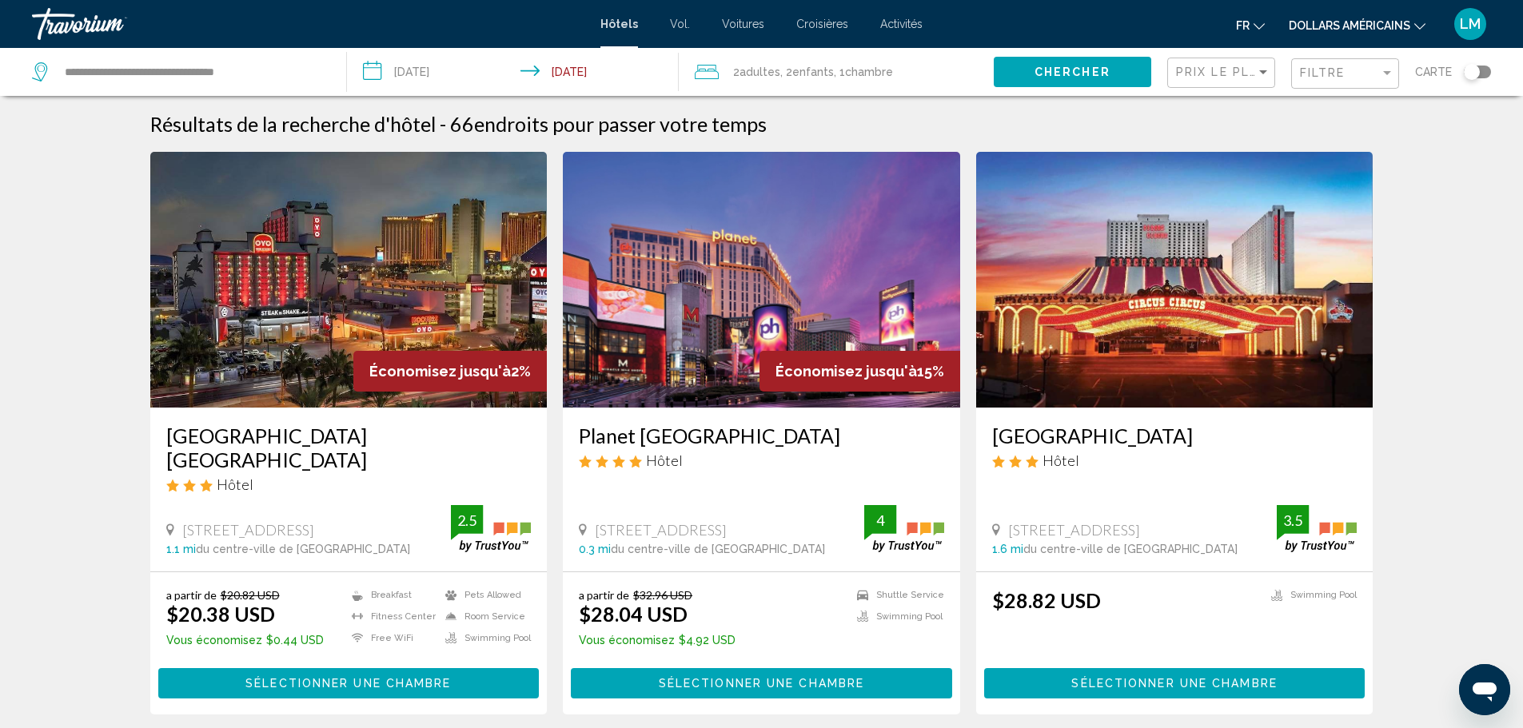
click at [1060, 80] on button "Chercher" at bounding box center [1073, 72] width 158 height 30
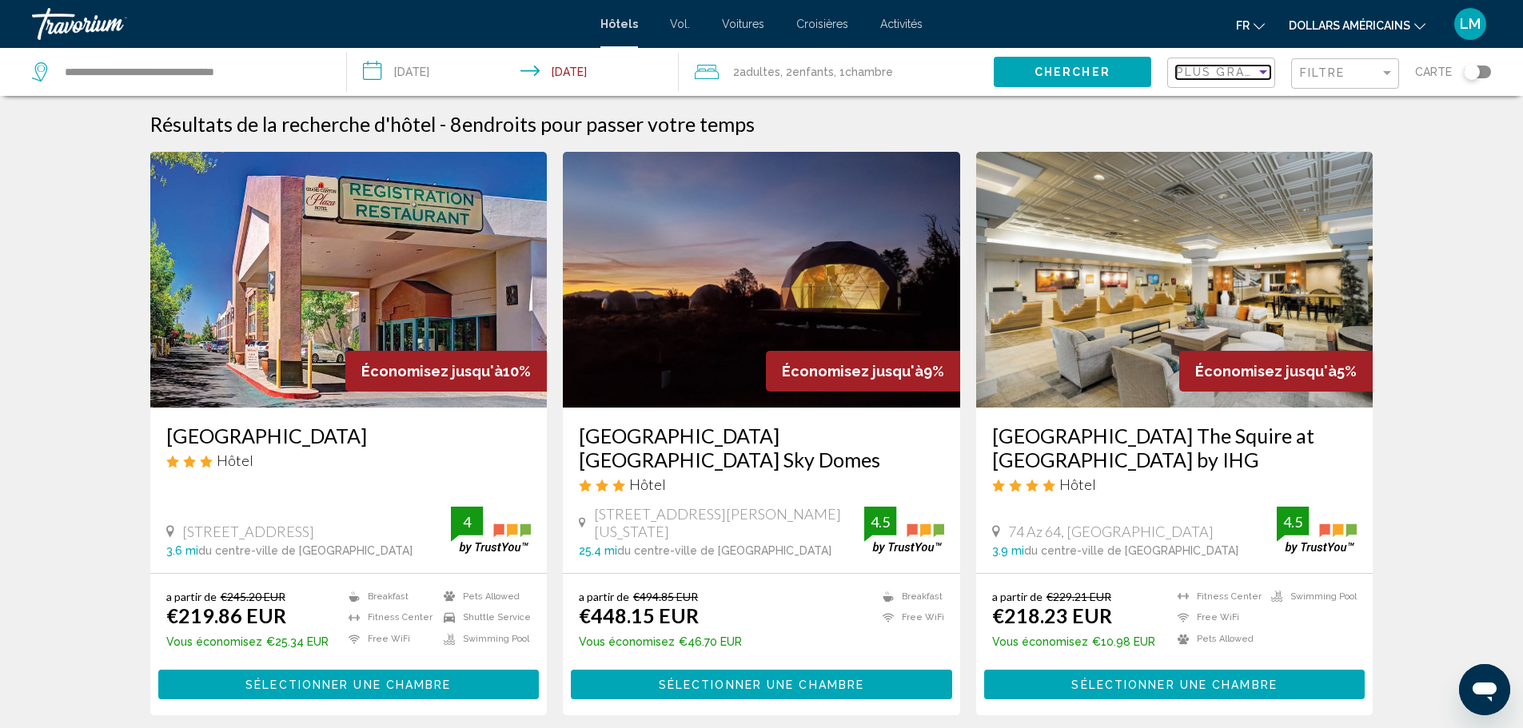
click at [1225, 74] on span "Plus grandes économies" at bounding box center [1271, 72] width 190 height 13
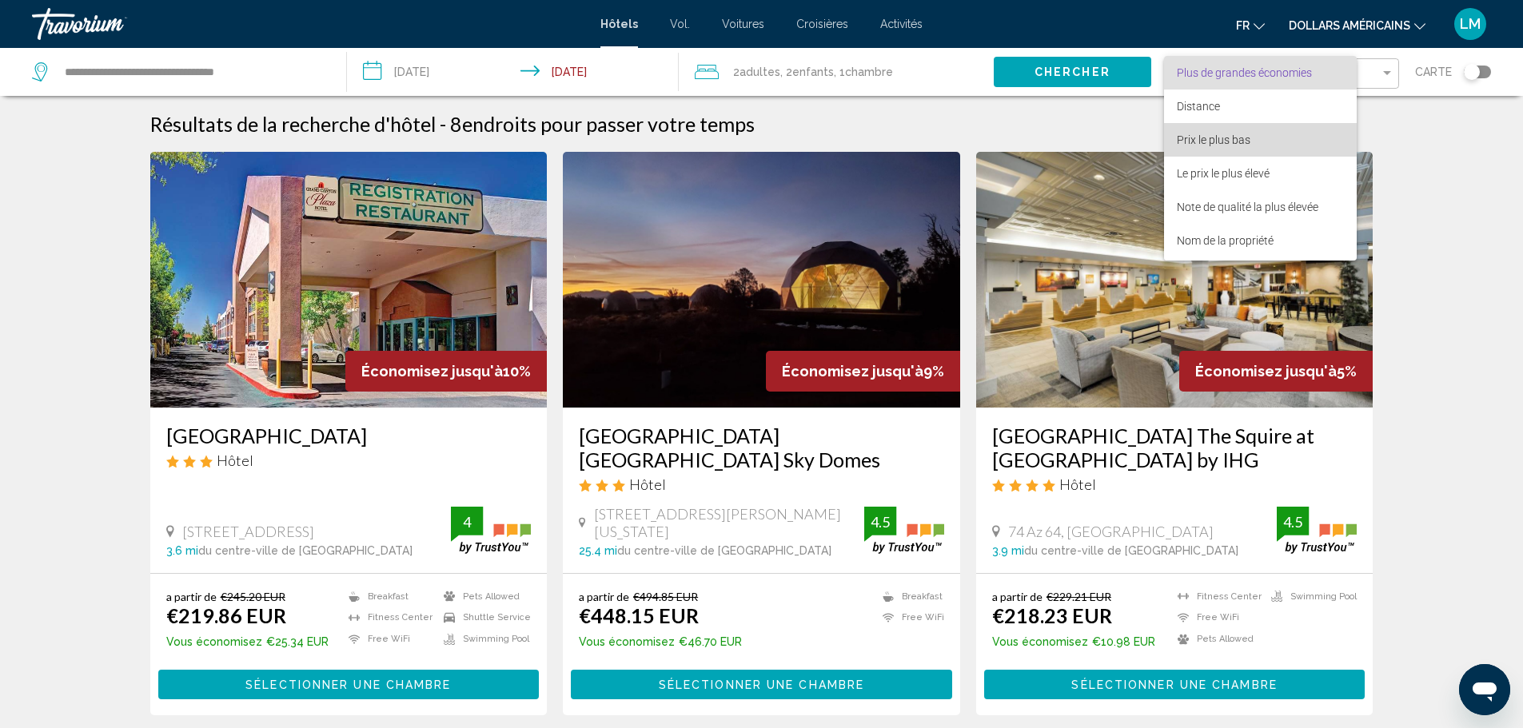
click at [1218, 138] on font "Prix le plus bas" at bounding box center [1214, 140] width 74 height 13
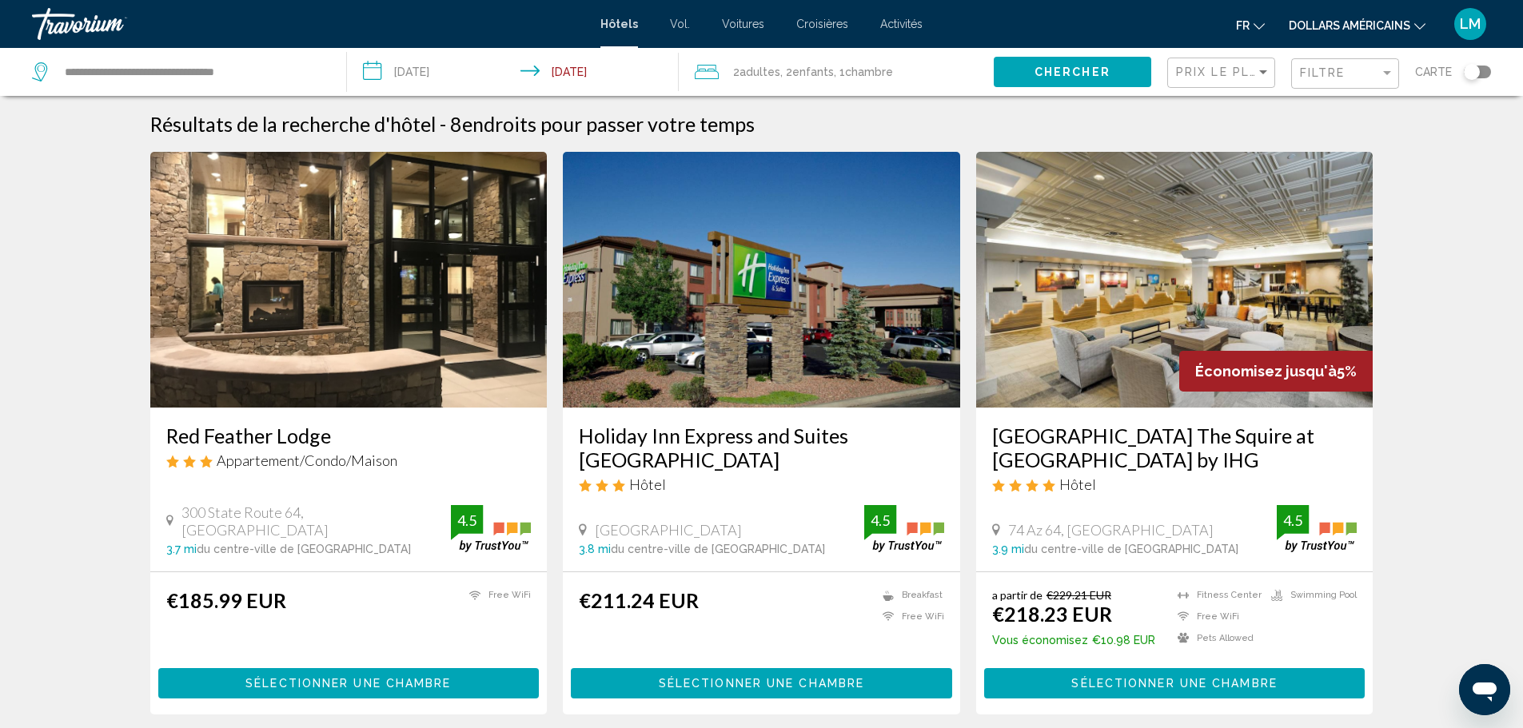
click at [1367, 23] on font "dollars américains" at bounding box center [1350, 25] width 122 height 13
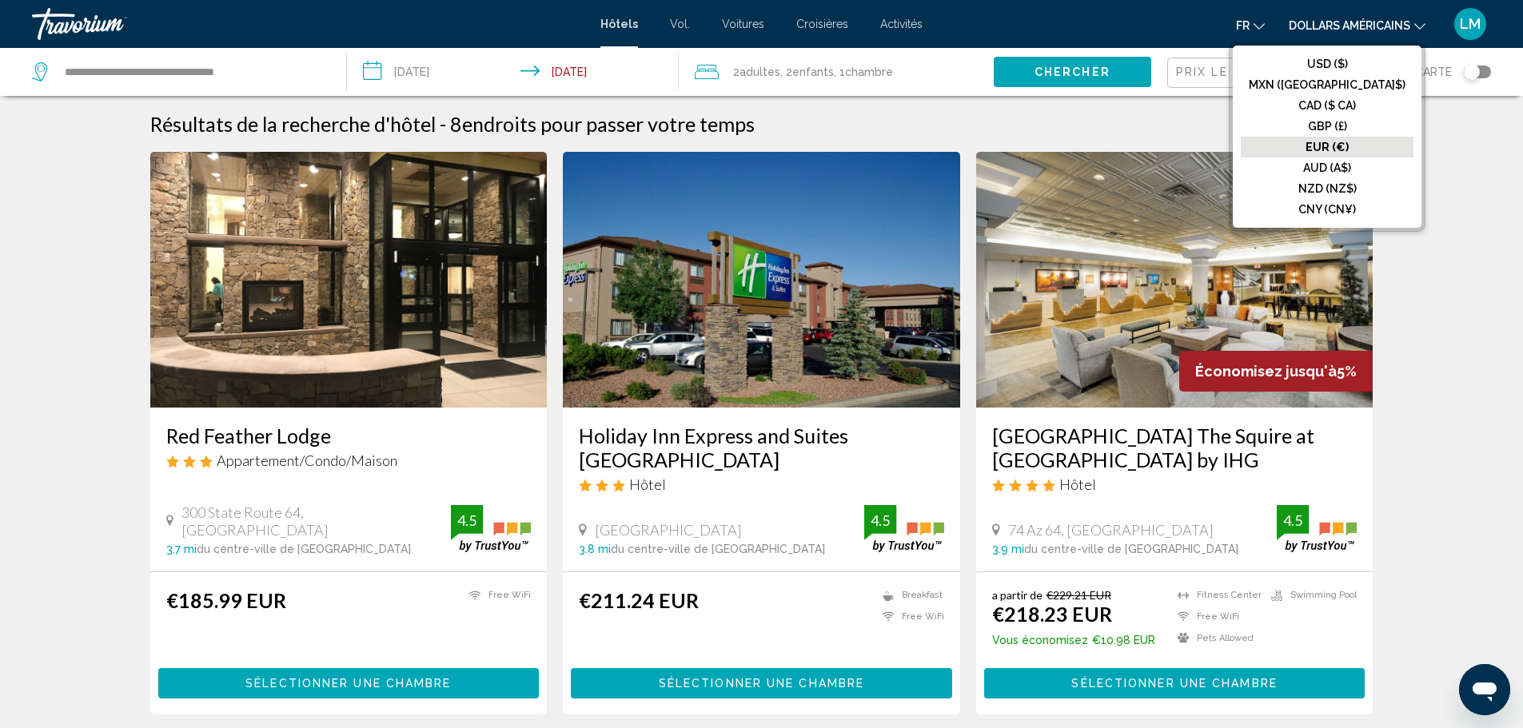
click at [1349, 144] on font "EUR (€)" at bounding box center [1327, 147] width 43 height 13
